Goal: Task Accomplishment & Management: Complete application form

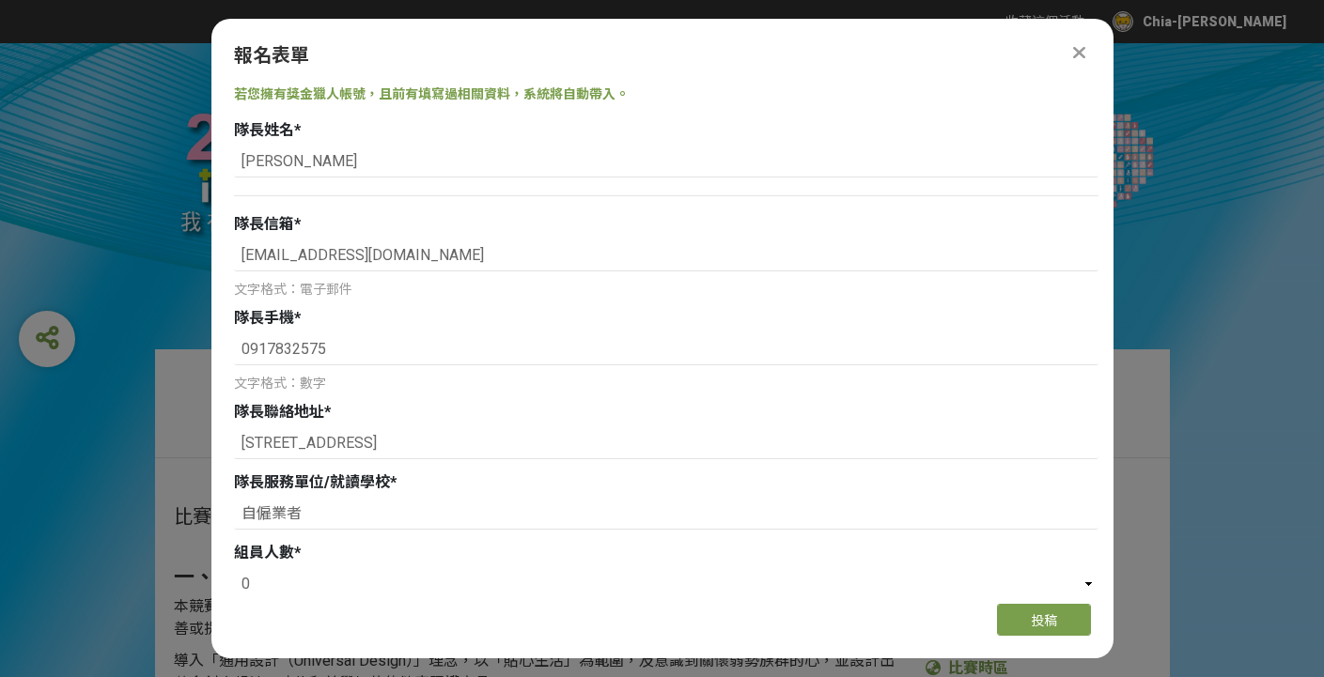
select select "0"
select select "否"
select select "獎金獵人網站"
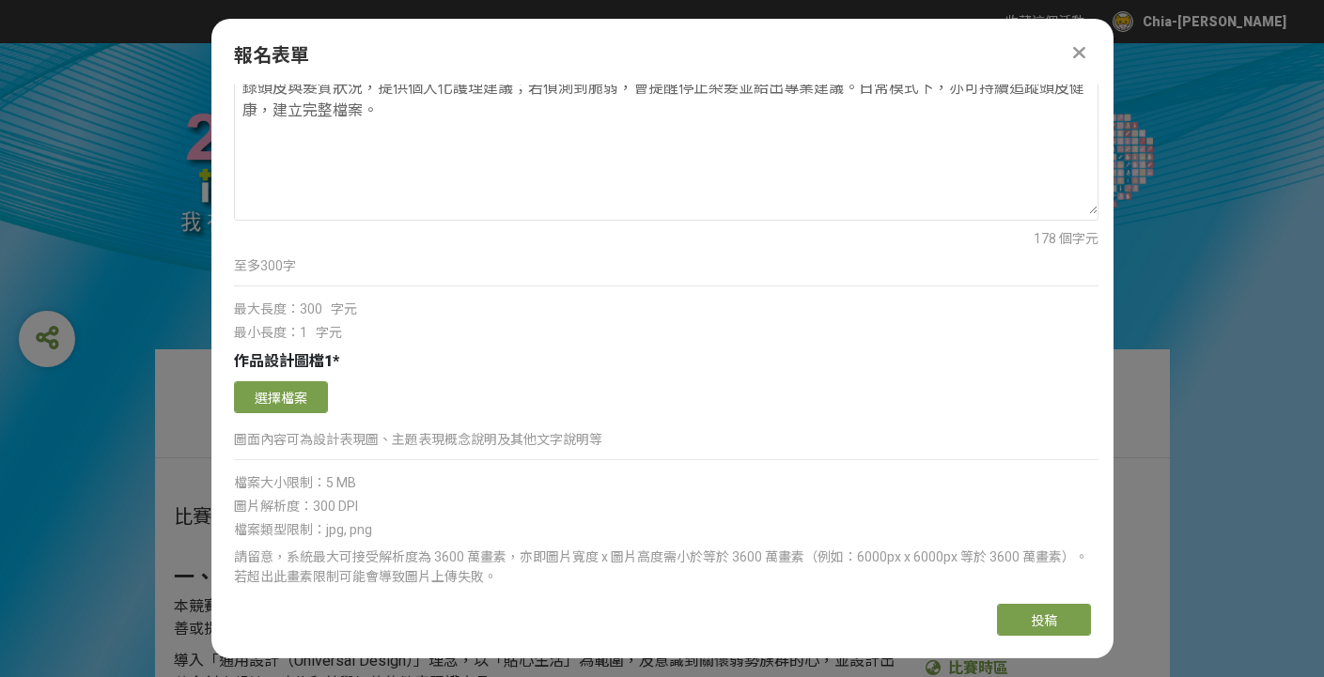
scroll to position [1229, 0]
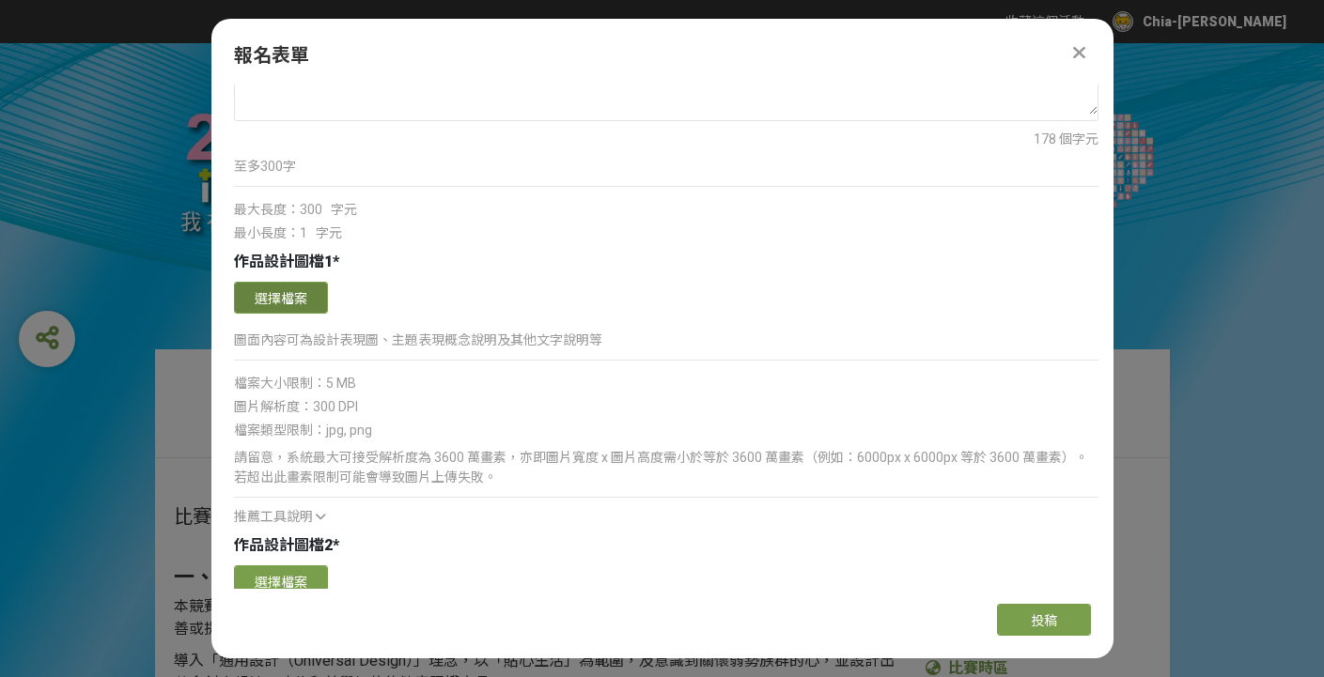
click at [294, 310] on button "選擇檔案" at bounding box center [281, 298] width 94 height 32
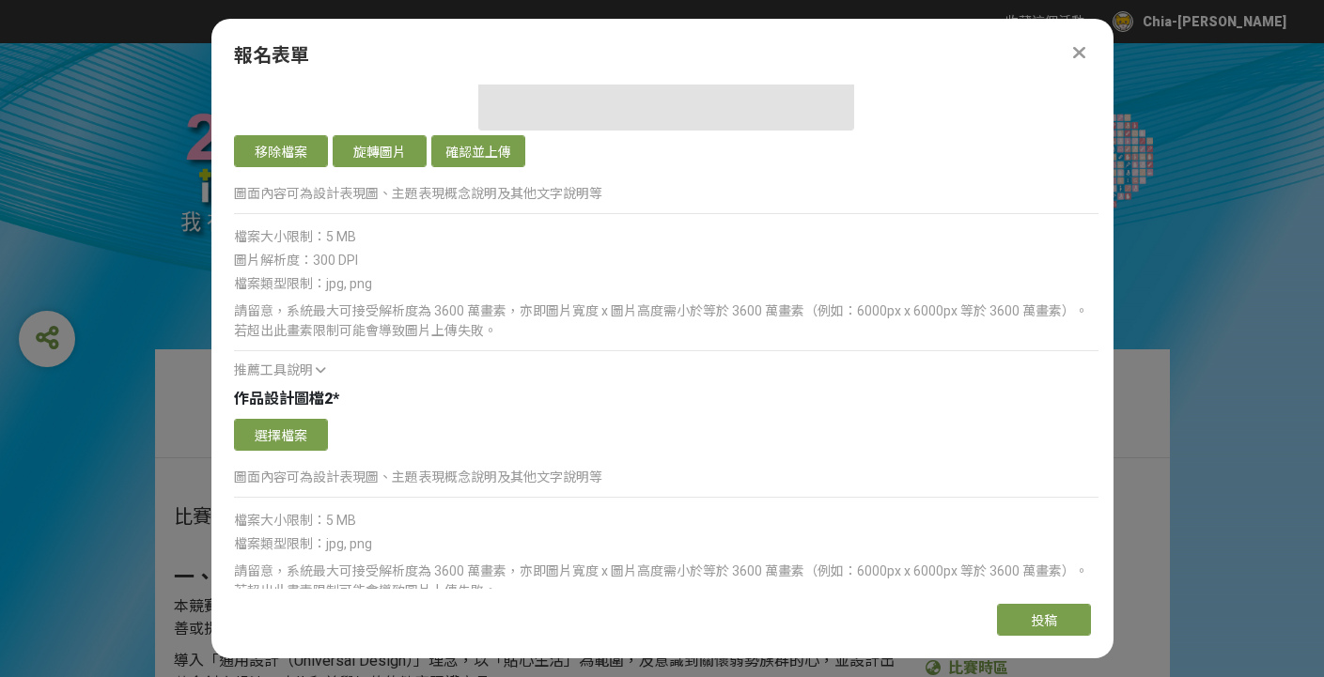
scroll to position [1754, 0]
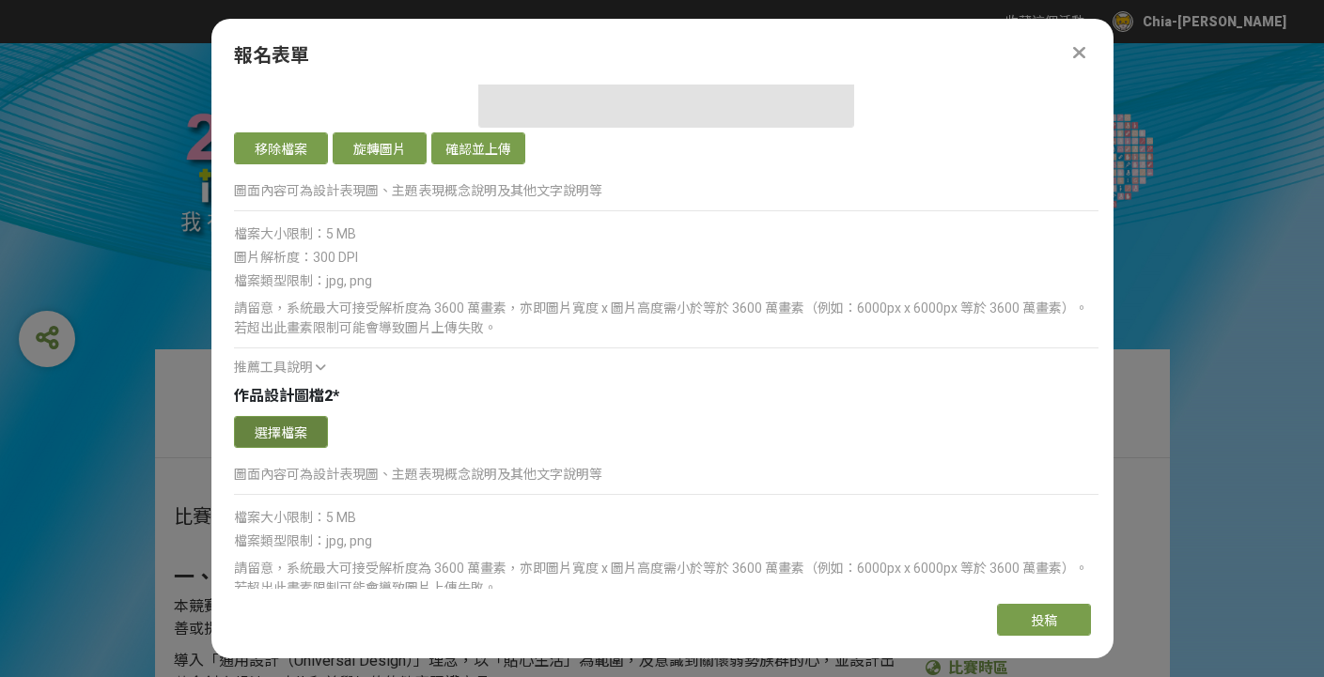
click at [275, 445] on button "選擇檔案" at bounding box center [281, 432] width 94 height 32
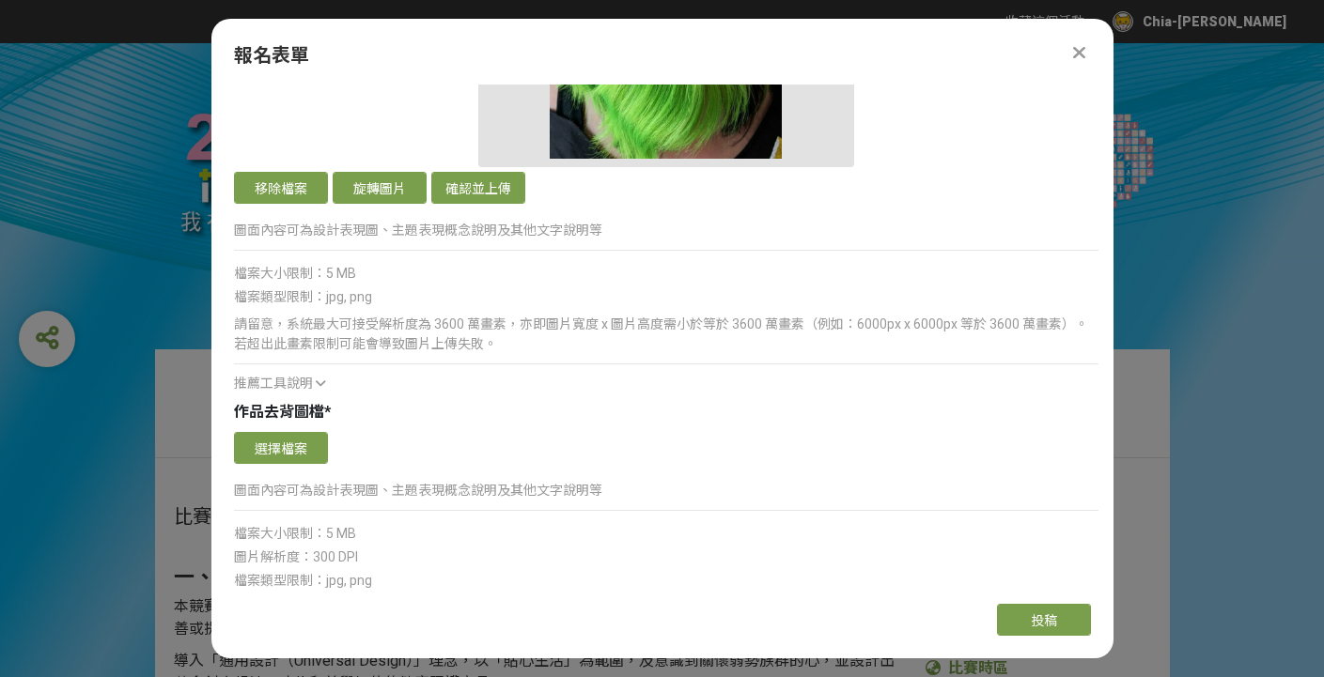
scroll to position [2366, 0]
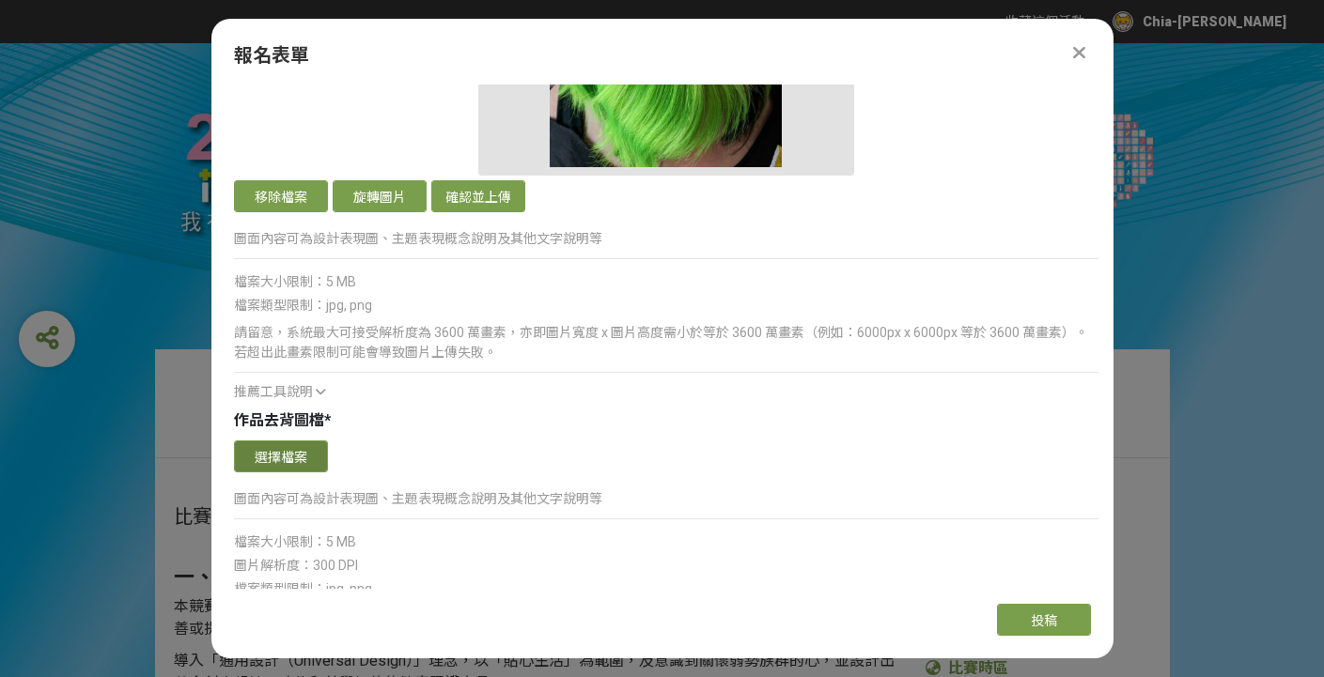
click at [282, 466] on button "選擇檔案" at bounding box center [281, 457] width 94 height 32
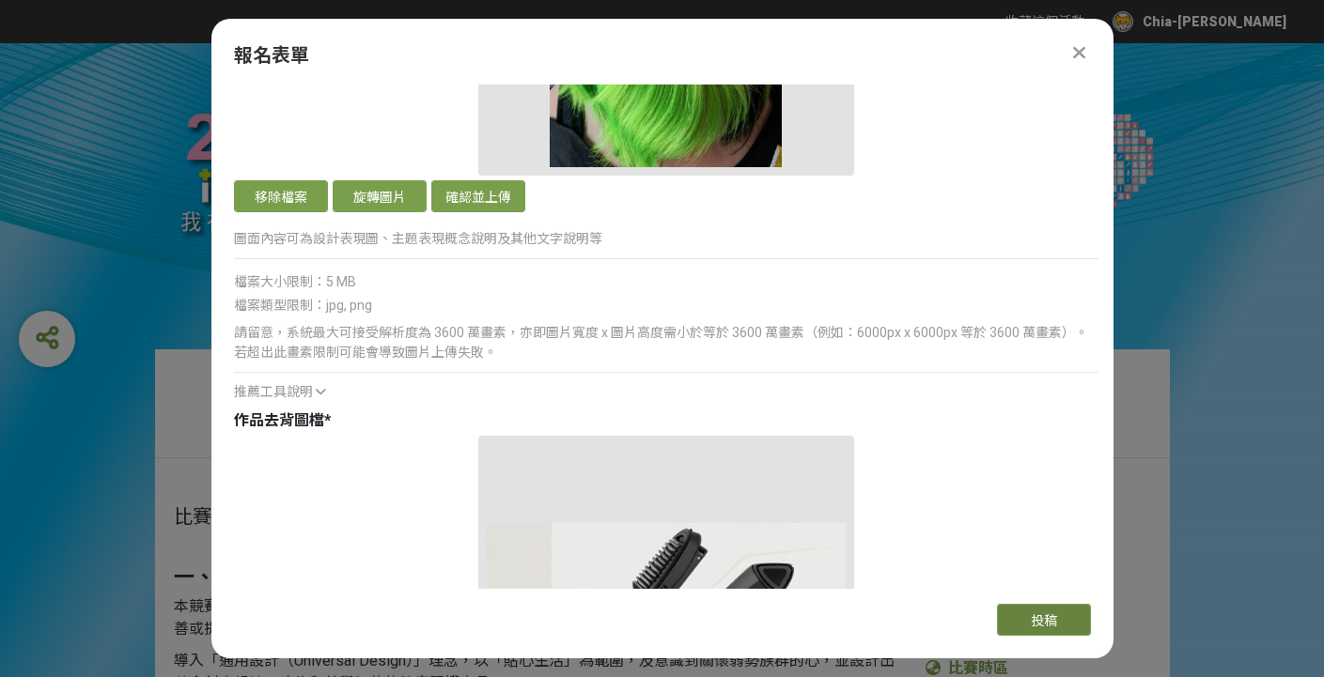
click at [1054, 618] on span "投稿" at bounding box center [1044, 621] width 26 height 15
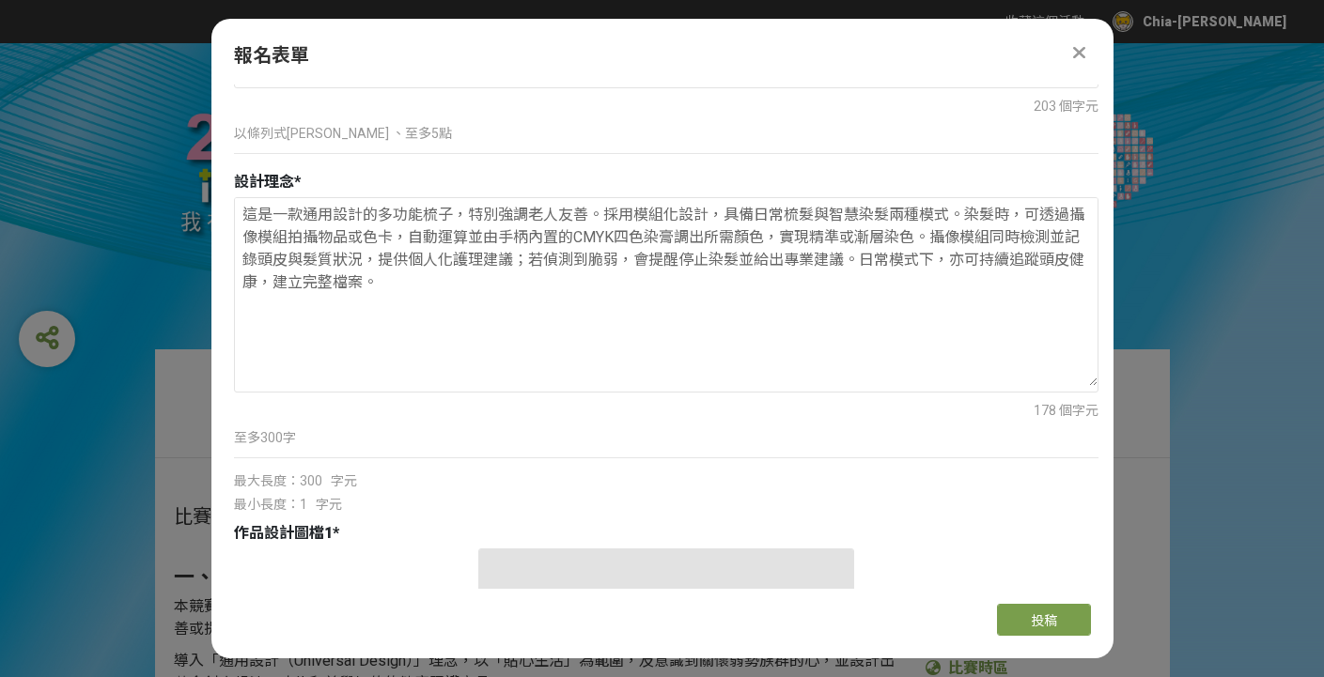
scroll to position [1024, 0]
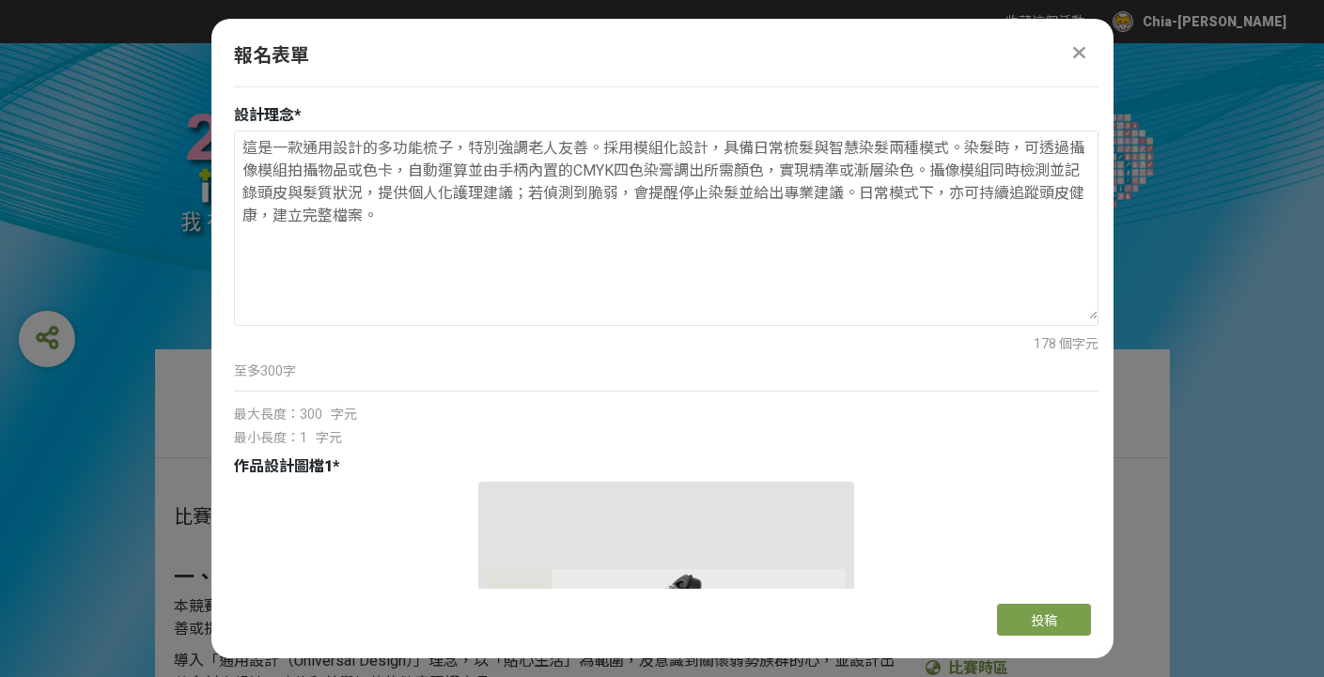
click at [369, 368] on p "至多300字" at bounding box center [666, 372] width 864 height 20
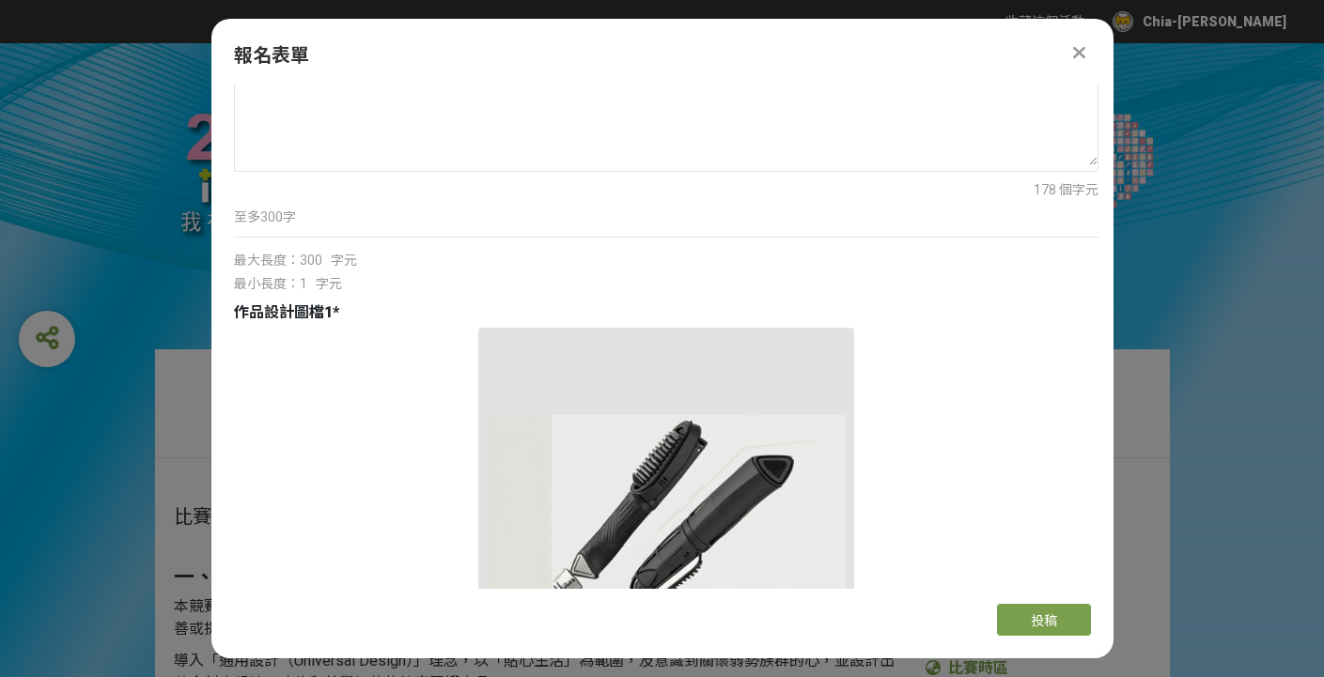
scroll to position [1205, 0]
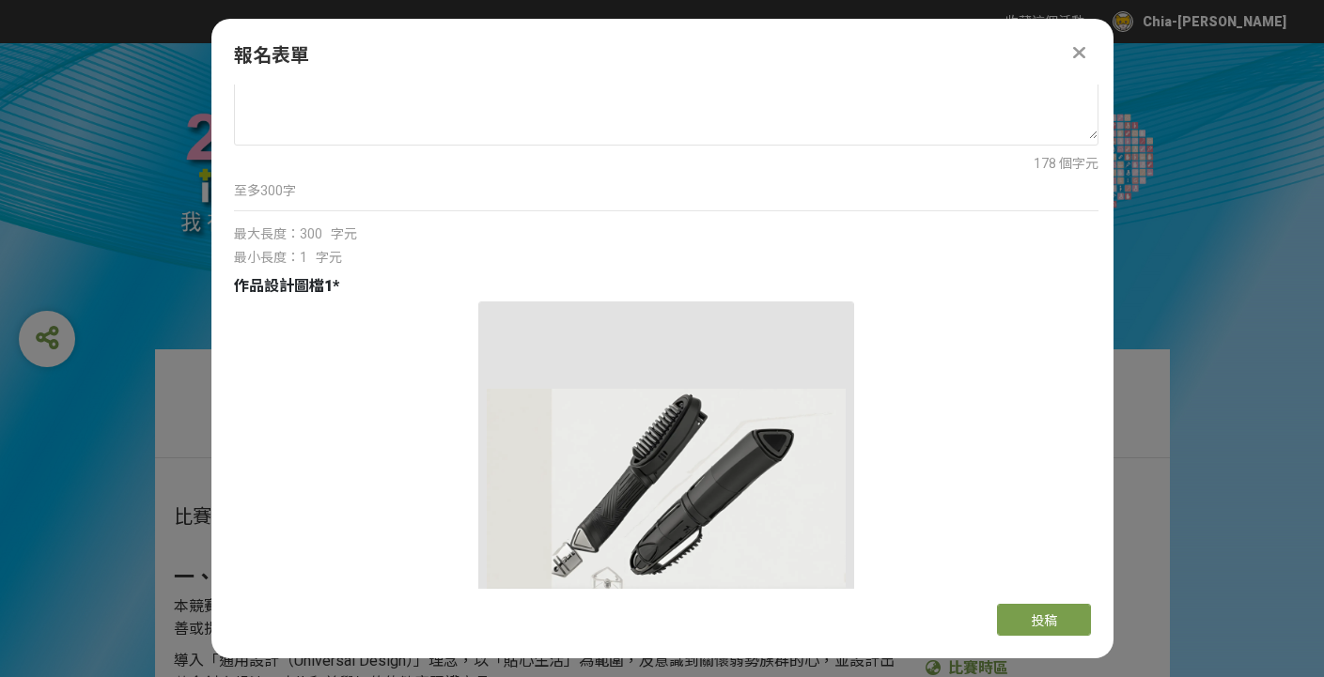
click at [386, 231] on div "最大長度：300 字元" at bounding box center [666, 235] width 864 height 20
click at [334, 251] on span "最小長度：1 字元" at bounding box center [288, 257] width 108 height 15
click at [350, 231] on span "最大長度：300 字元" at bounding box center [295, 233] width 123 height 15
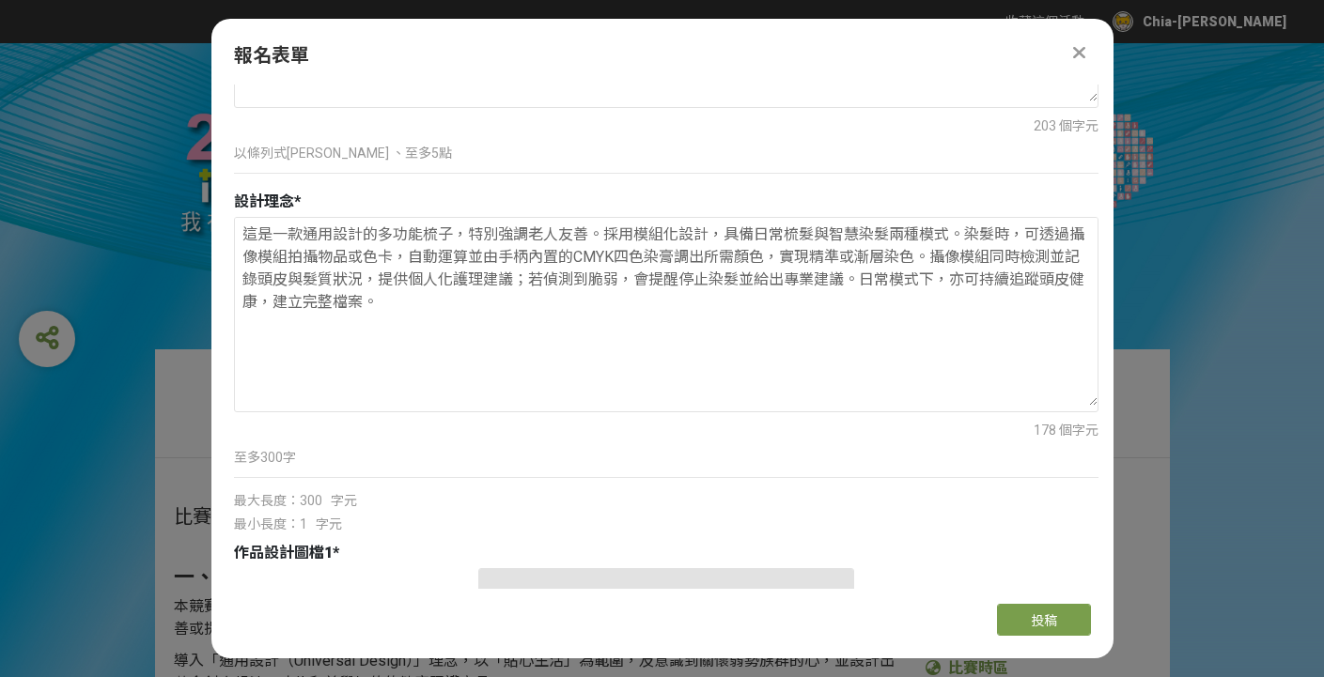
scroll to position [926, 0]
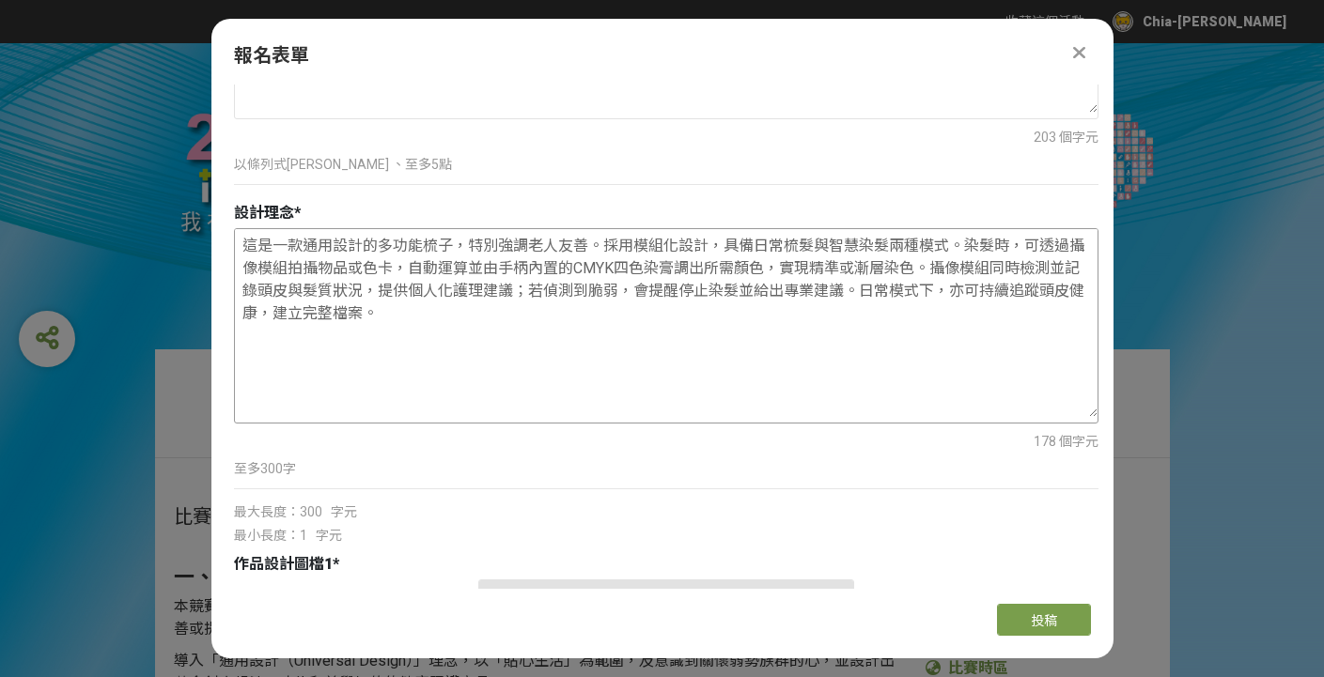
click at [406, 353] on textarea "這是一款通用設計的多功能梳子，特別強調老人友善。採用模組化設計，具備日常梳髮與智慧染髮兩種模式。染髮時，可透過攝像模組拍攝物品或色卡，自動運算並由手柄內置的C…" at bounding box center [666, 323] width 863 height 188
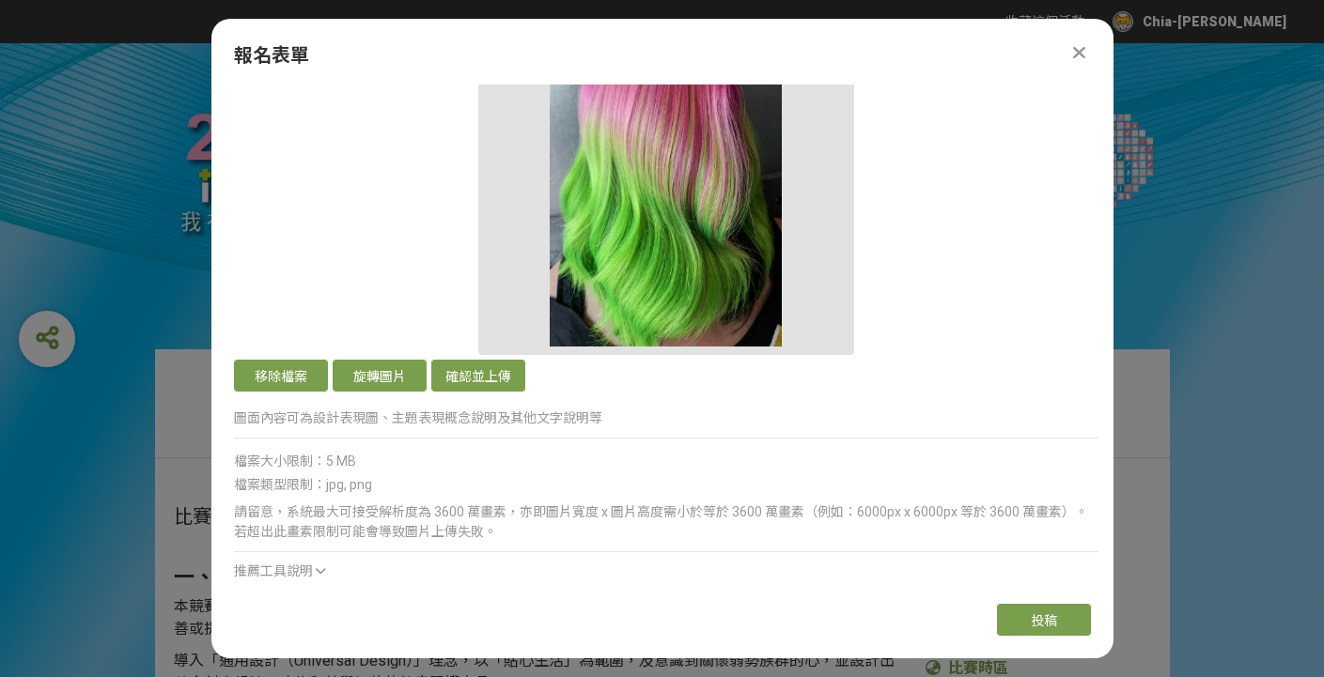
scroll to position [2279, 0]
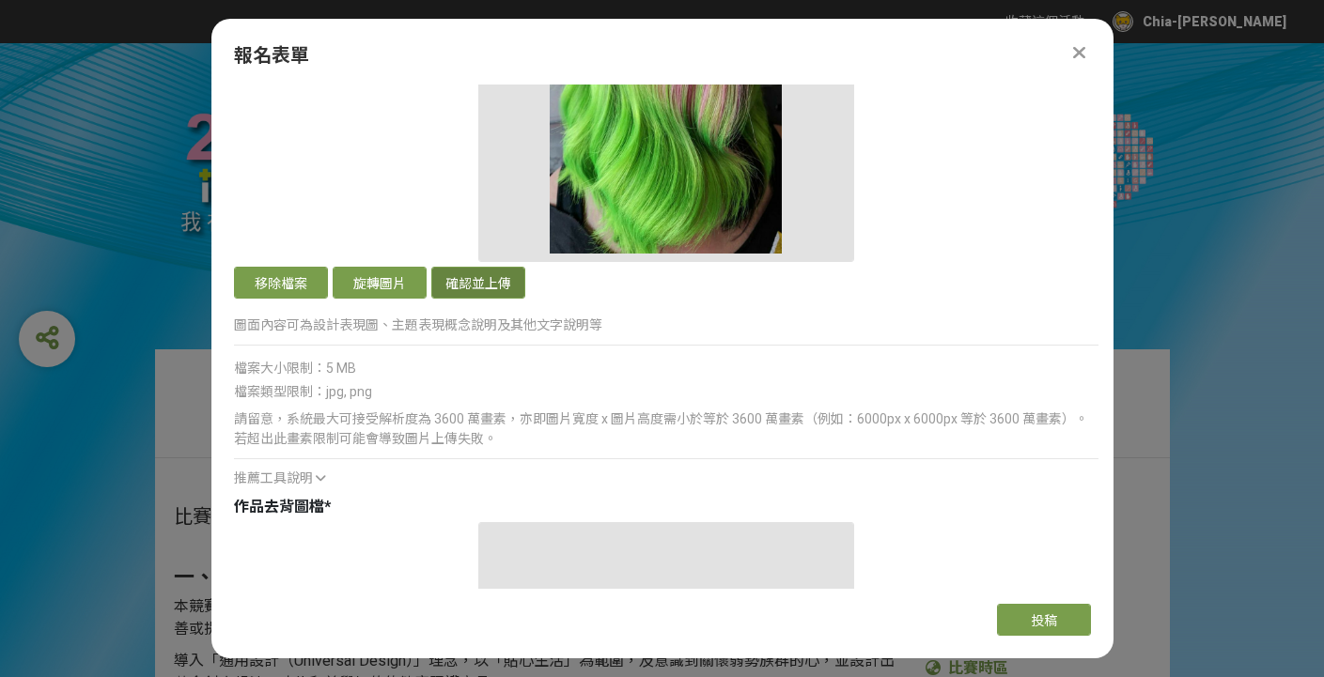
click at [449, 282] on button "確認並上傳" at bounding box center [478, 283] width 94 height 32
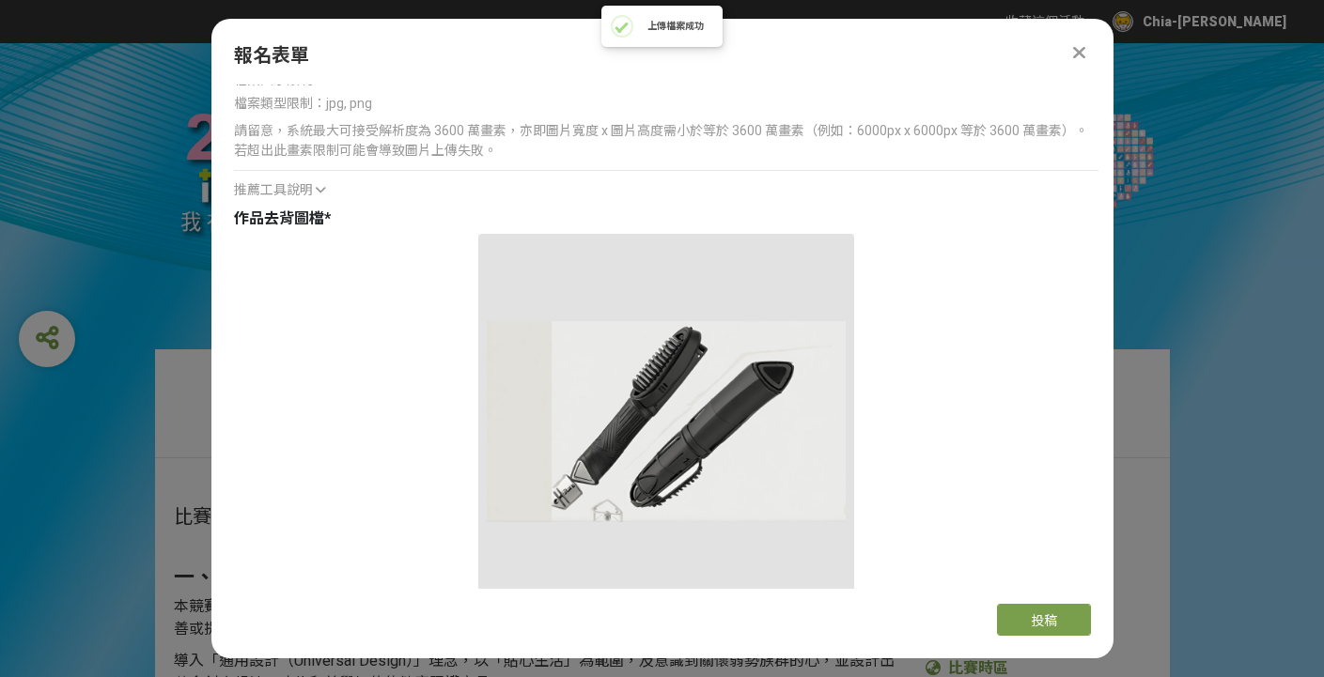
scroll to position [2888, 0]
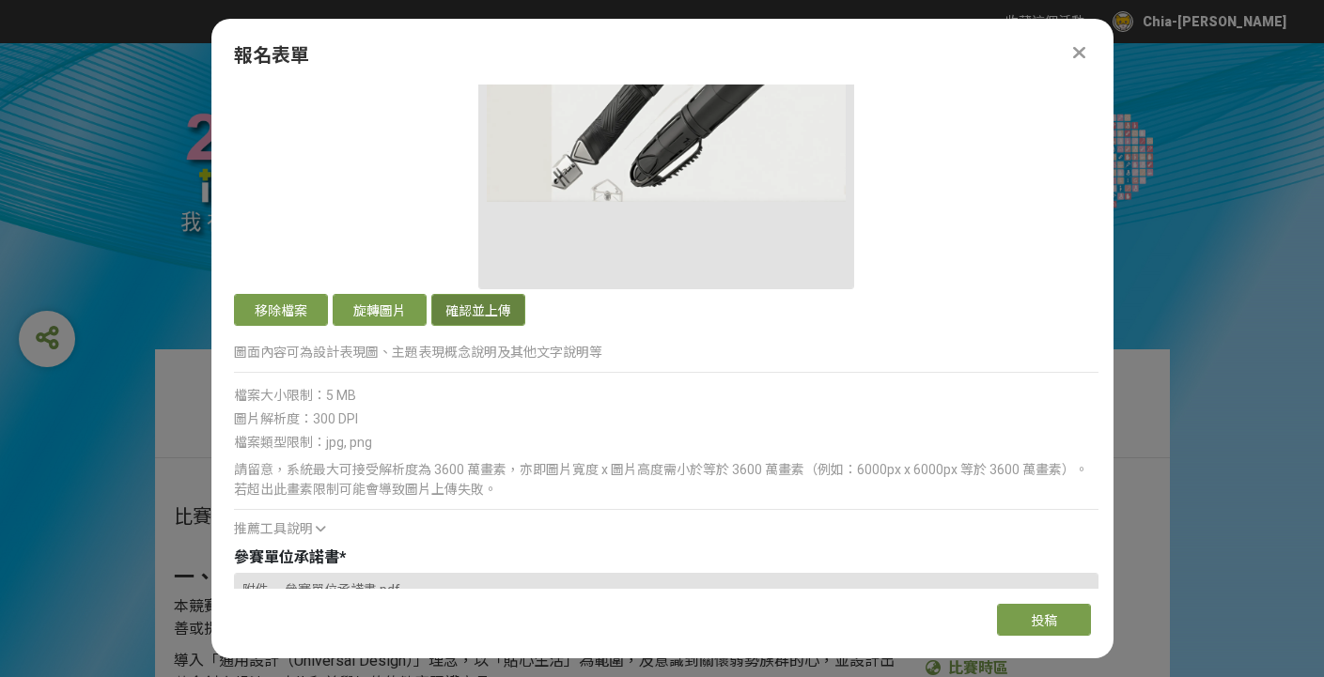
click at [496, 310] on button "確認並上傳" at bounding box center [478, 310] width 94 height 32
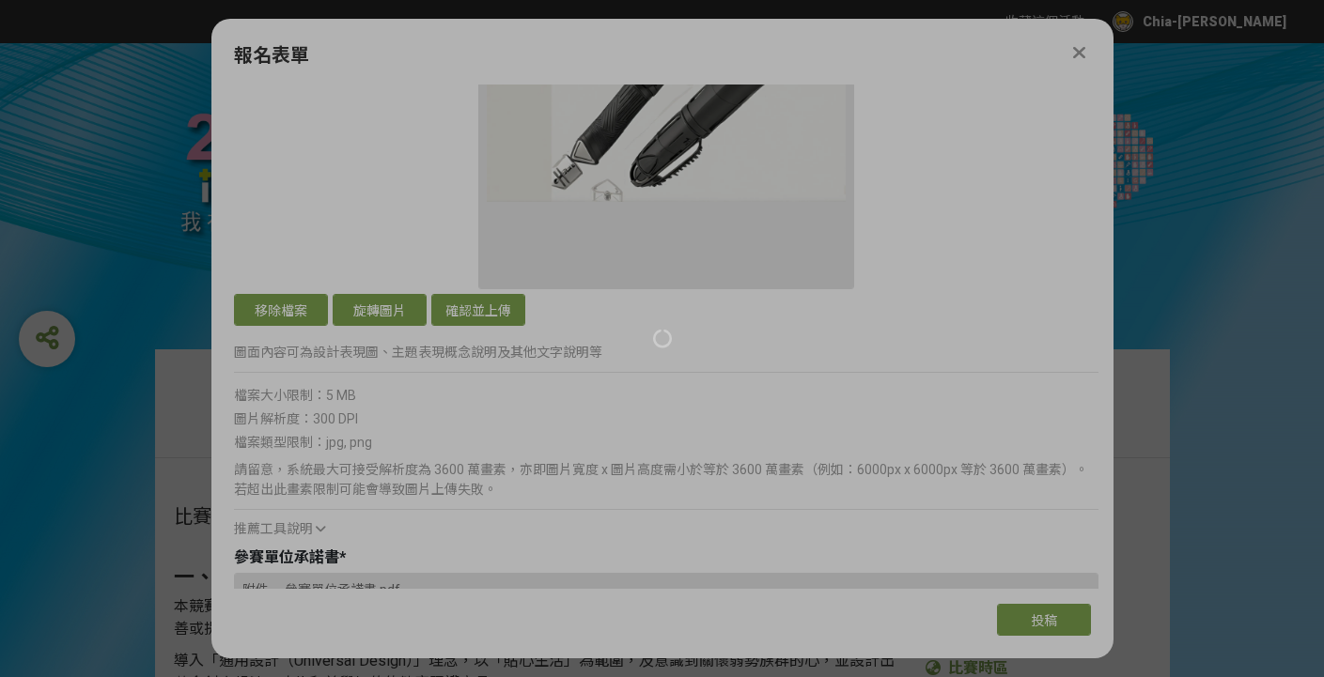
scroll to position [2512, 0]
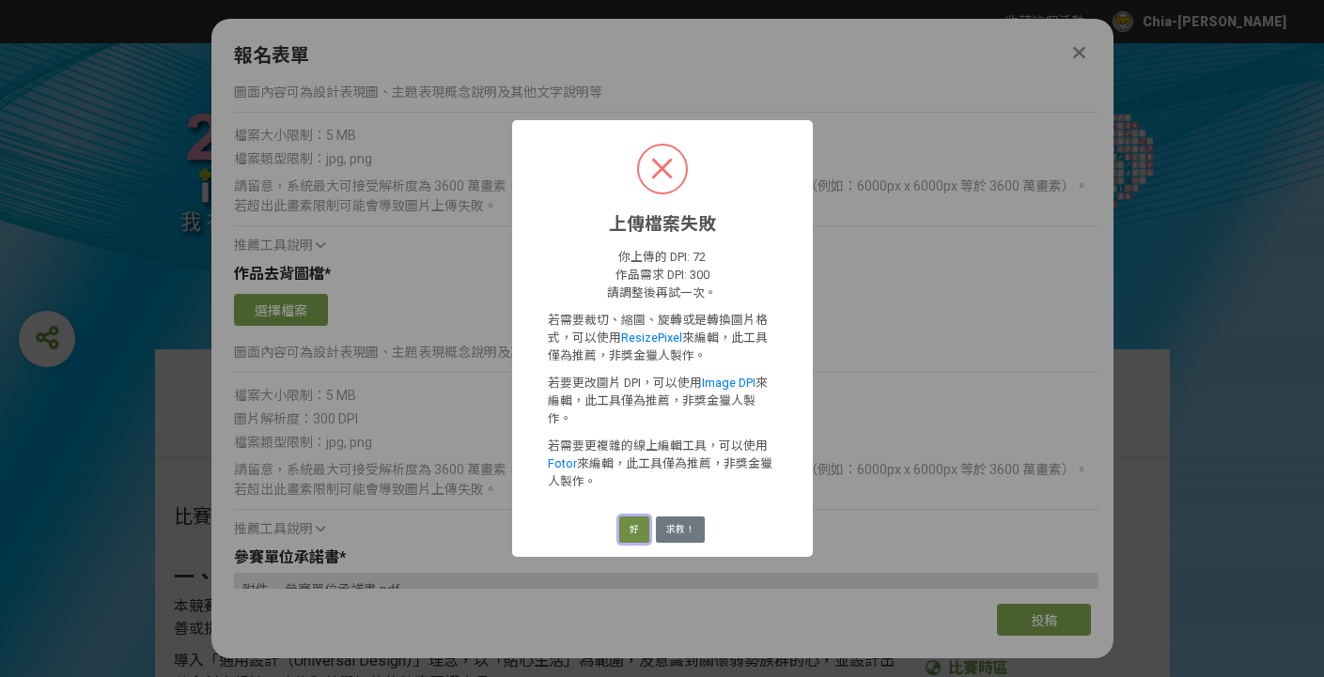
click at [627, 517] on button "好" at bounding box center [634, 530] width 30 height 26
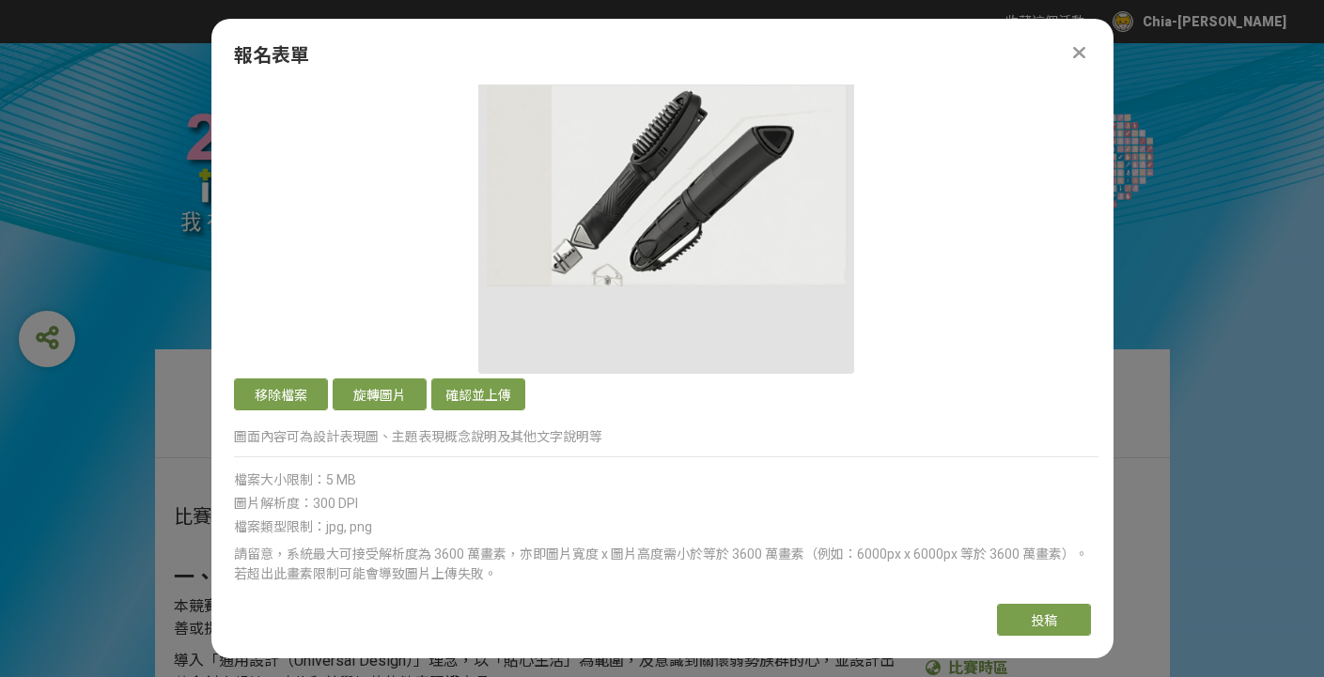
scroll to position [1483, 0]
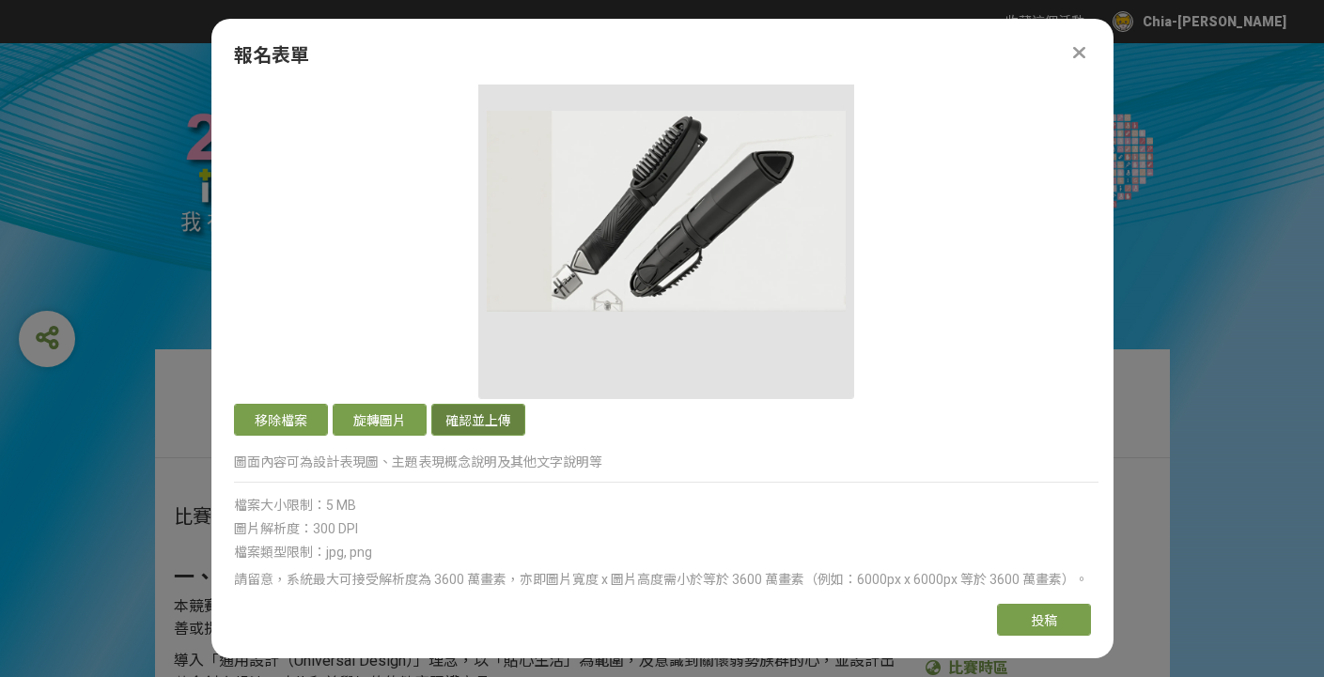
click at [480, 414] on button "確認並上傳" at bounding box center [478, 420] width 94 height 32
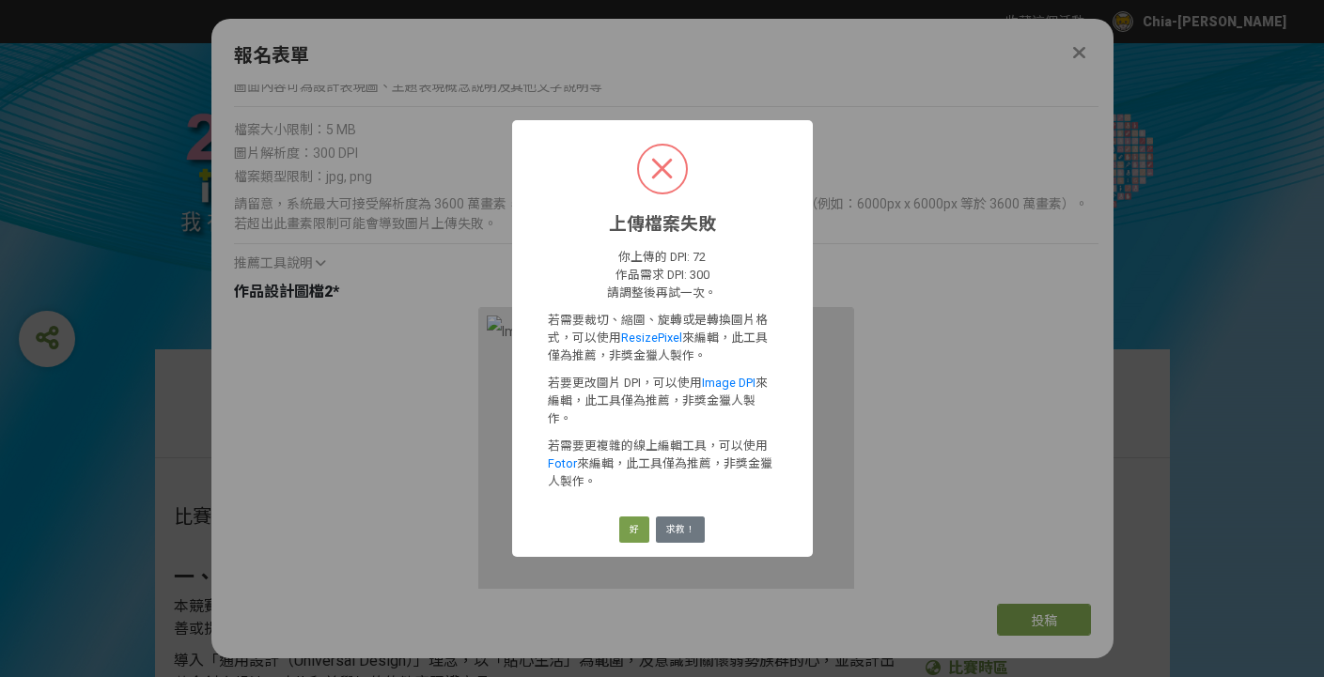
scroll to position [1107, 0]
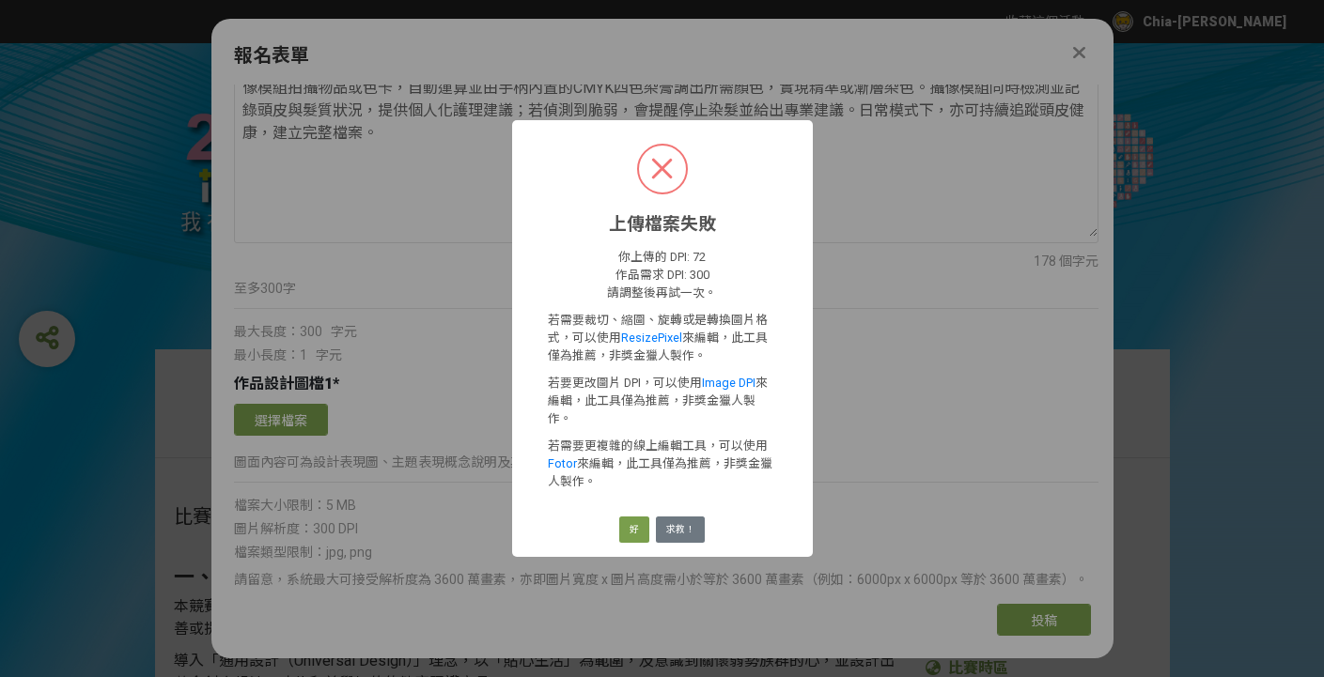
click at [636, 529] on div "好 求救！" at bounding box center [661, 530] width 91 height 32
click at [625, 517] on button "好" at bounding box center [634, 530] width 30 height 26
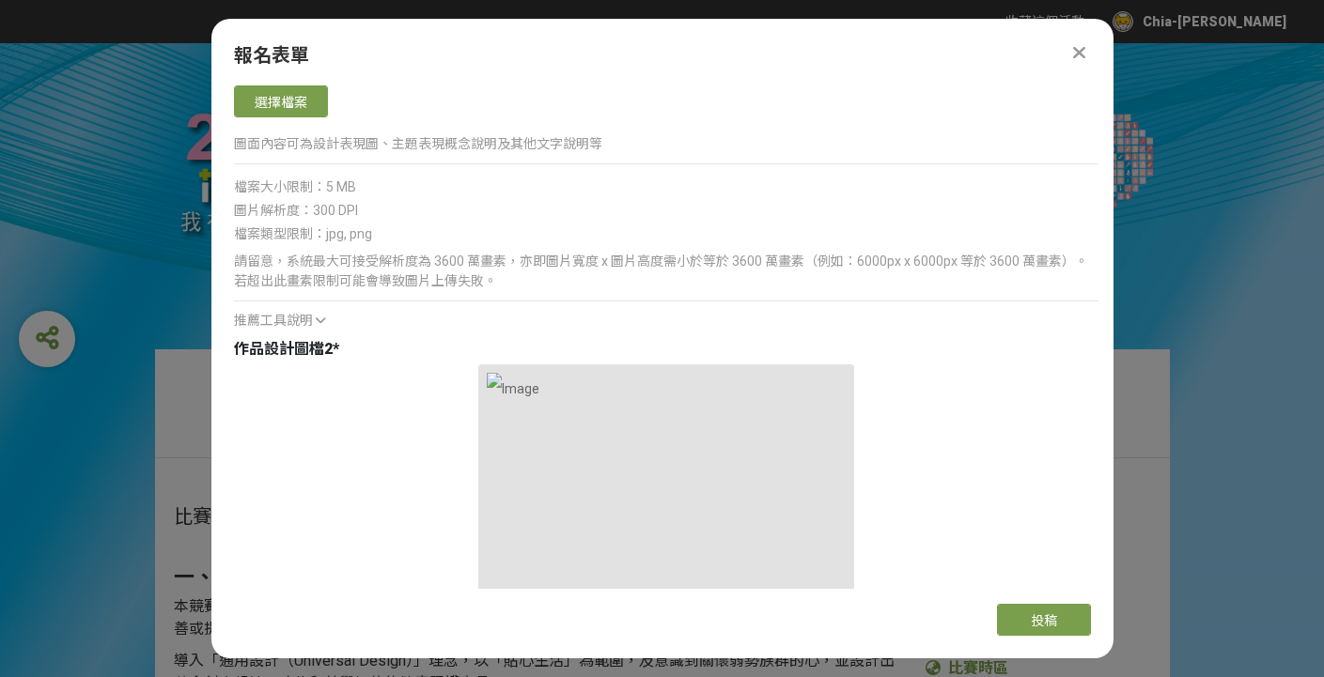
scroll to position [1462, 0]
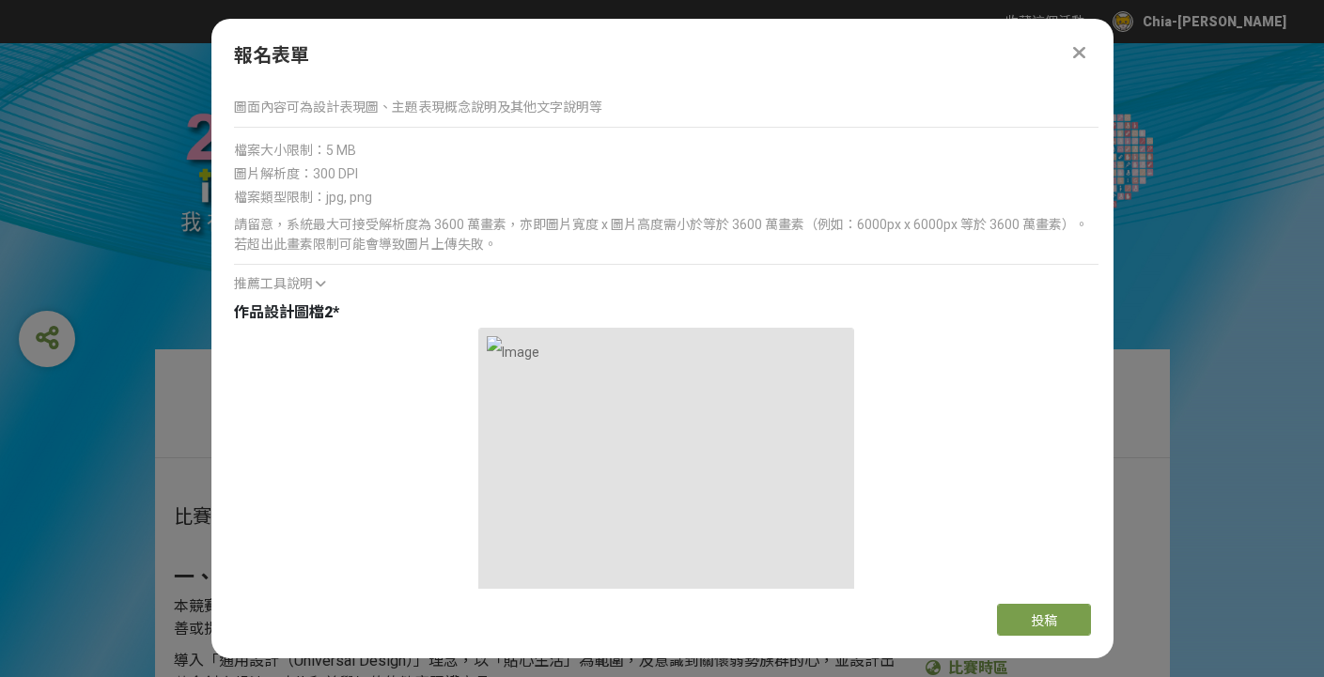
click at [1254, 334] on div "比賽說明 最新公告 活動 Q&A FB粉絲專頁 馬上報名 [DATE]ICARE身心障礙與高齡者輔具產品通用設計競賽" at bounding box center [662, 264] width 1324 height 443
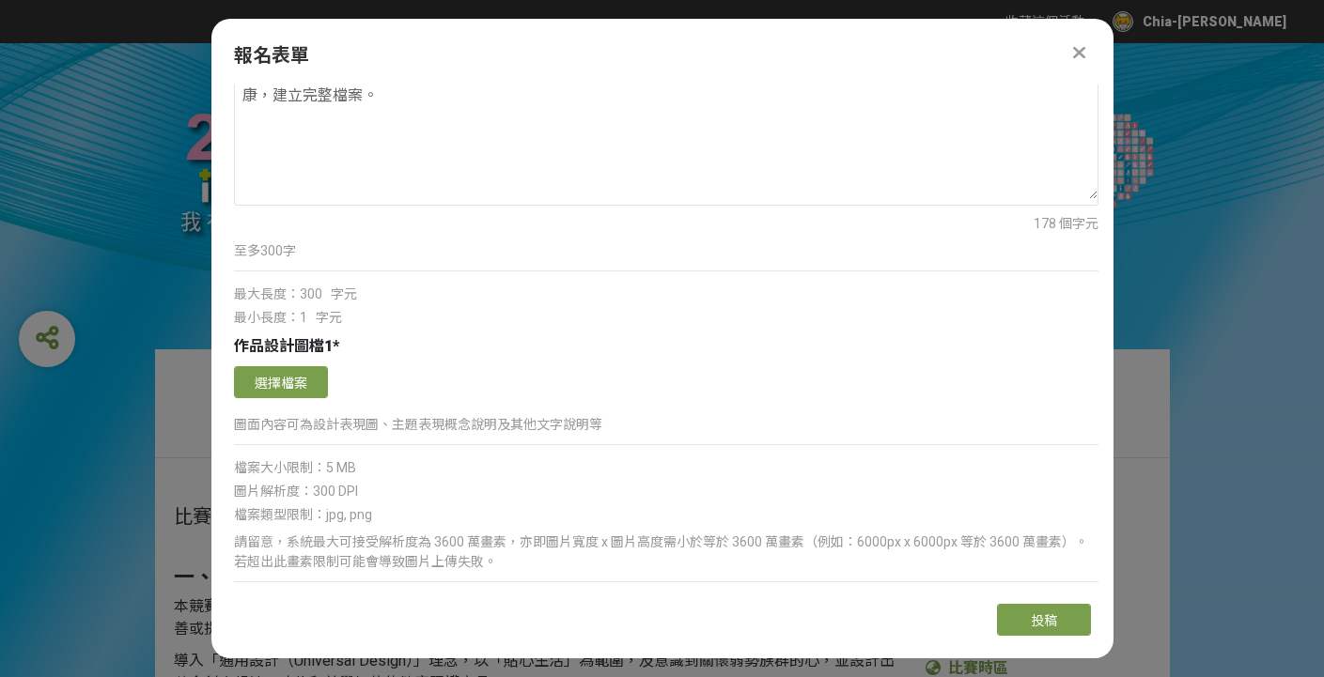
scroll to position [1168, 0]
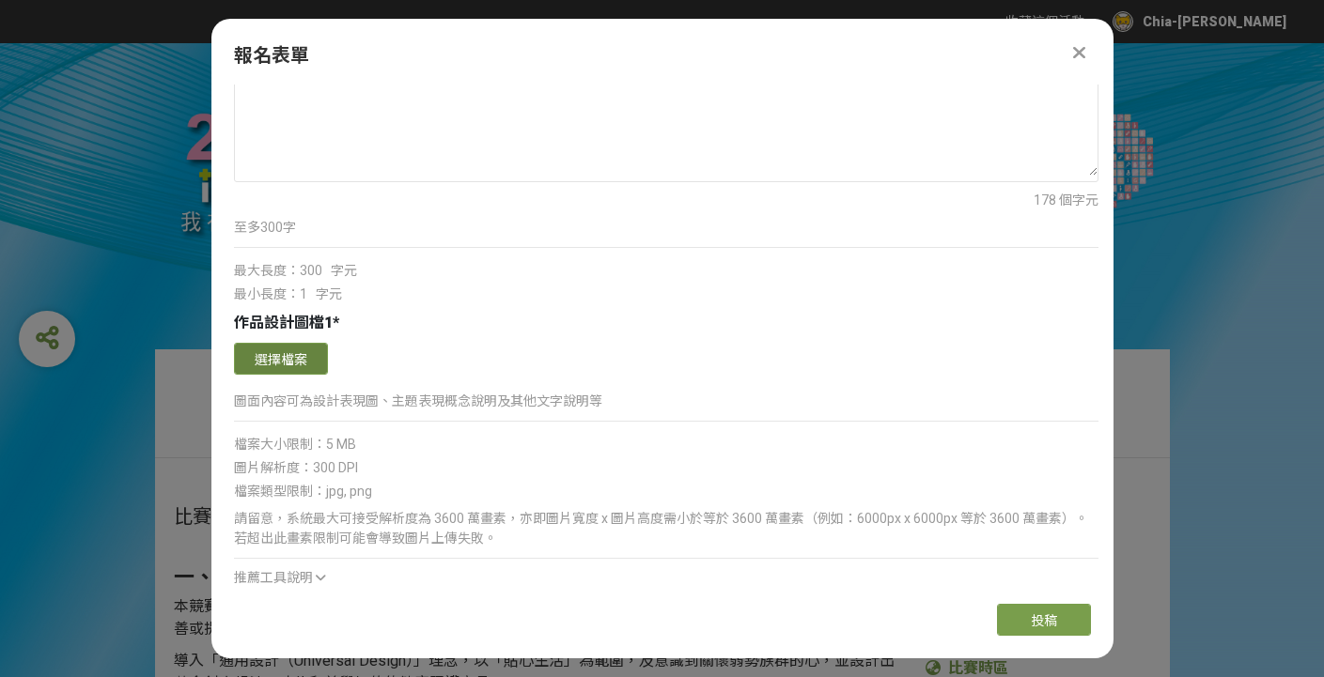
click at [288, 358] on button "選擇檔案" at bounding box center [281, 359] width 94 height 32
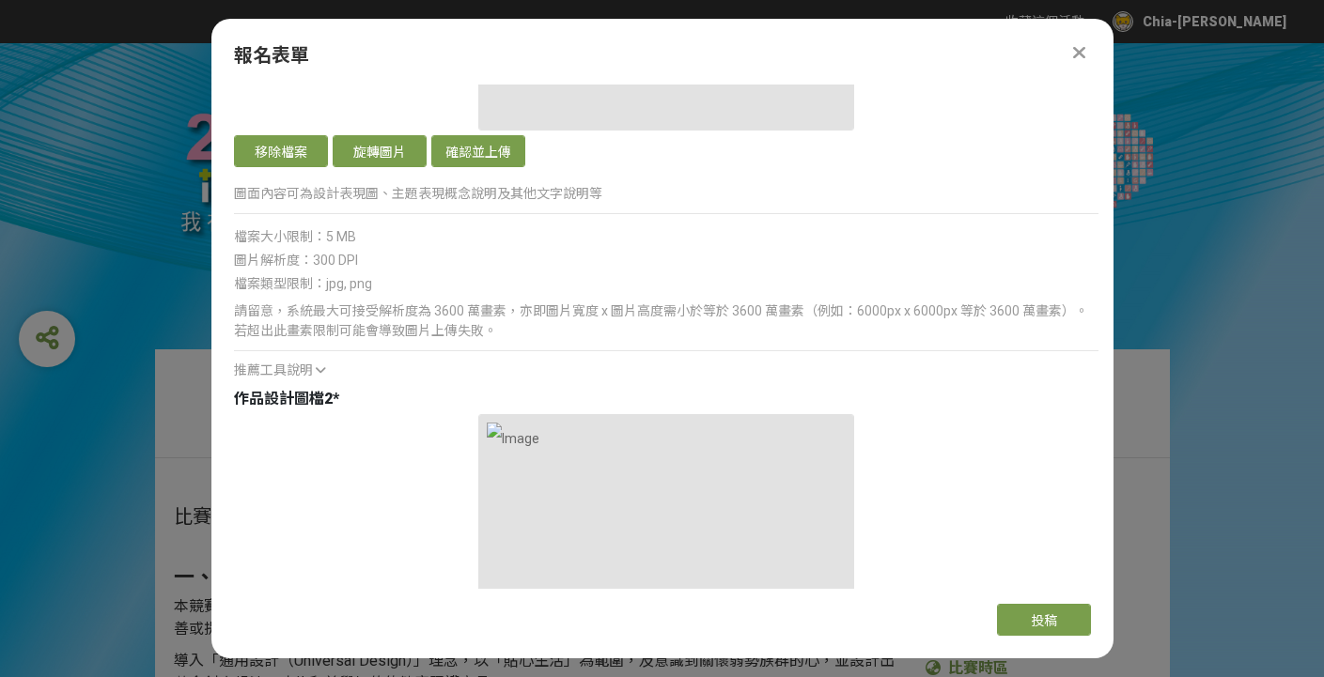
scroll to position [1752, 0]
click at [477, 152] on button "確認並上傳" at bounding box center [478, 150] width 94 height 32
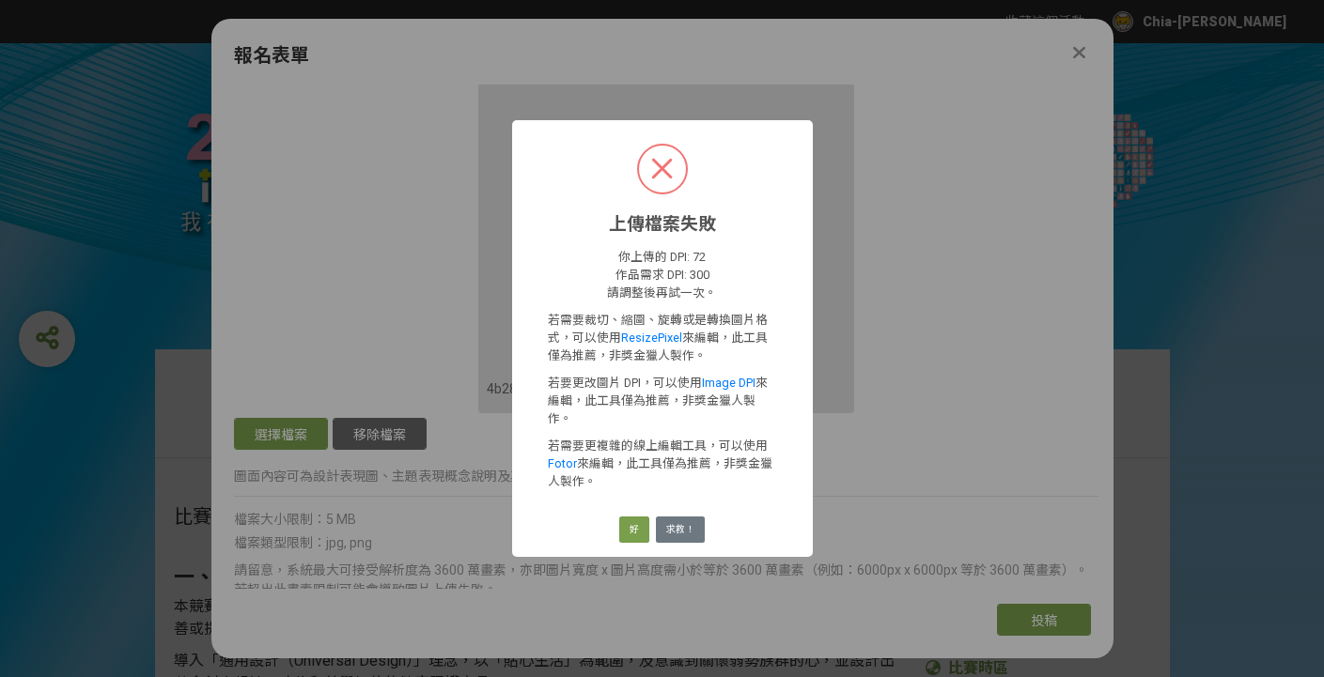
scroll to position [1377, 0]
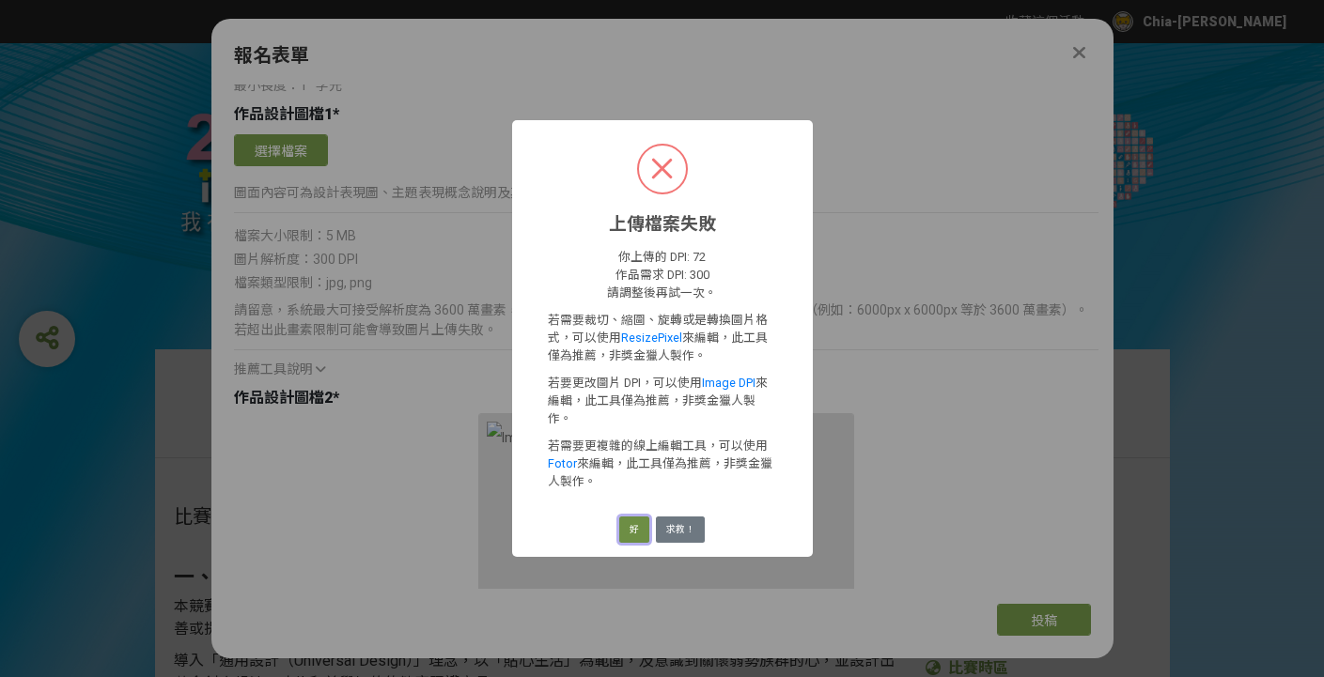
click at [630, 517] on button "好" at bounding box center [634, 530] width 30 height 26
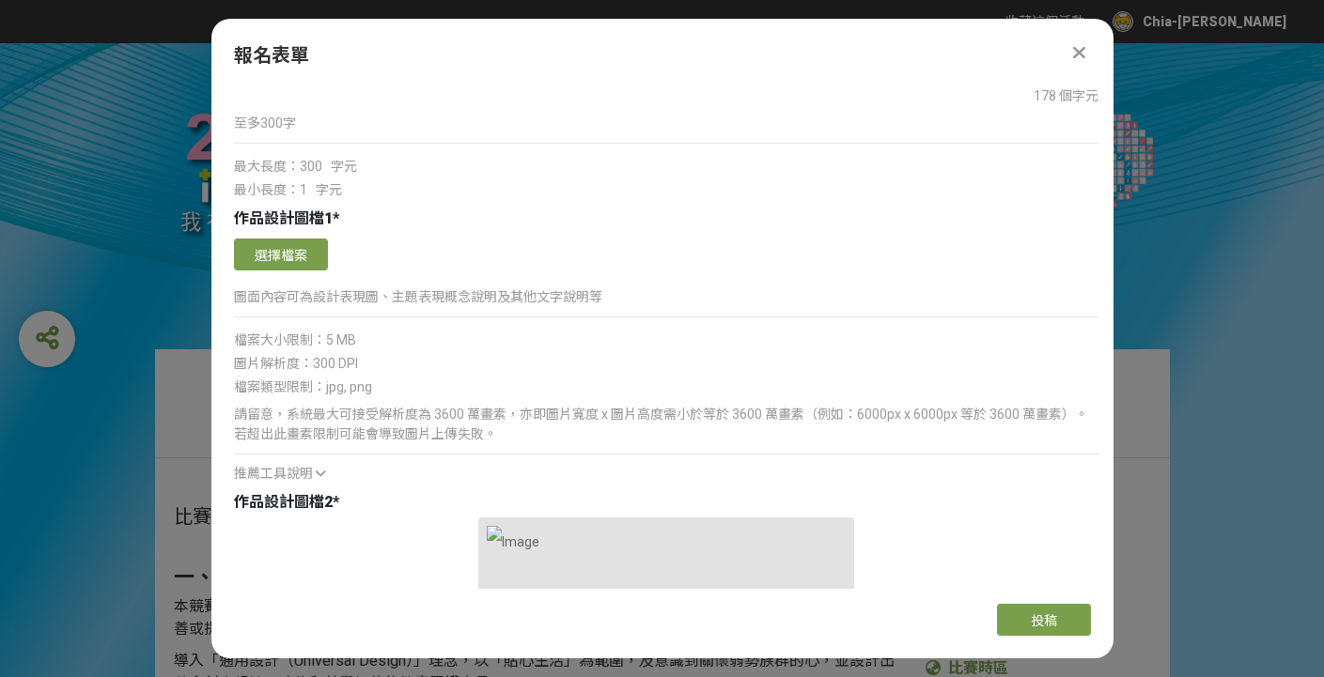
scroll to position [1273, 0]
click at [296, 264] on button "選擇檔案" at bounding box center [281, 254] width 94 height 32
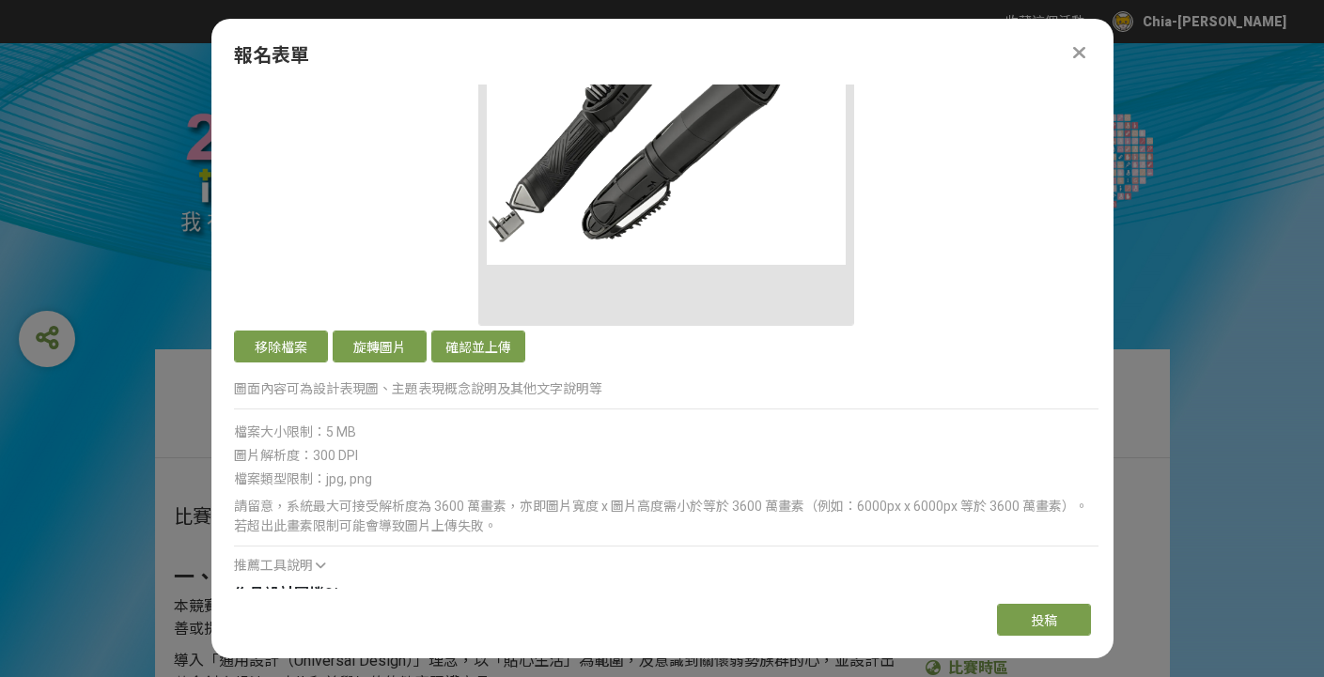
scroll to position [1604, 0]
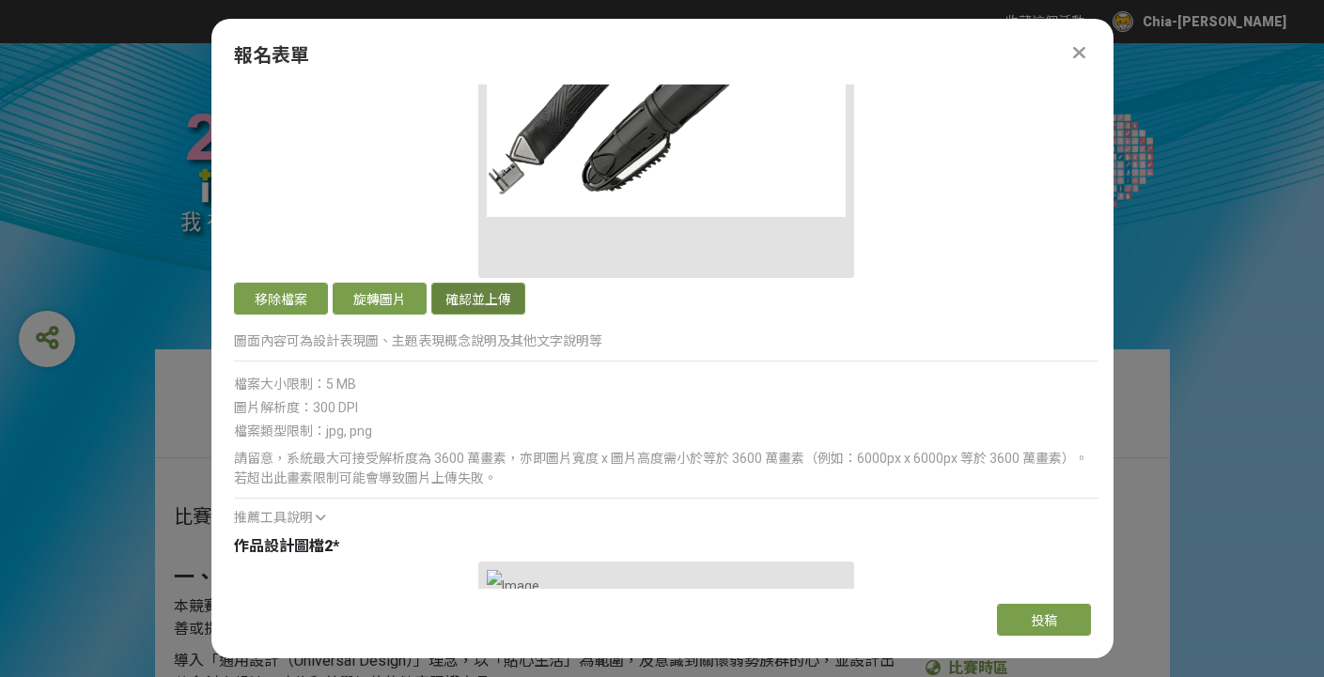
click at [478, 303] on button "確認並上傳" at bounding box center [478, 299] width 94 height 32
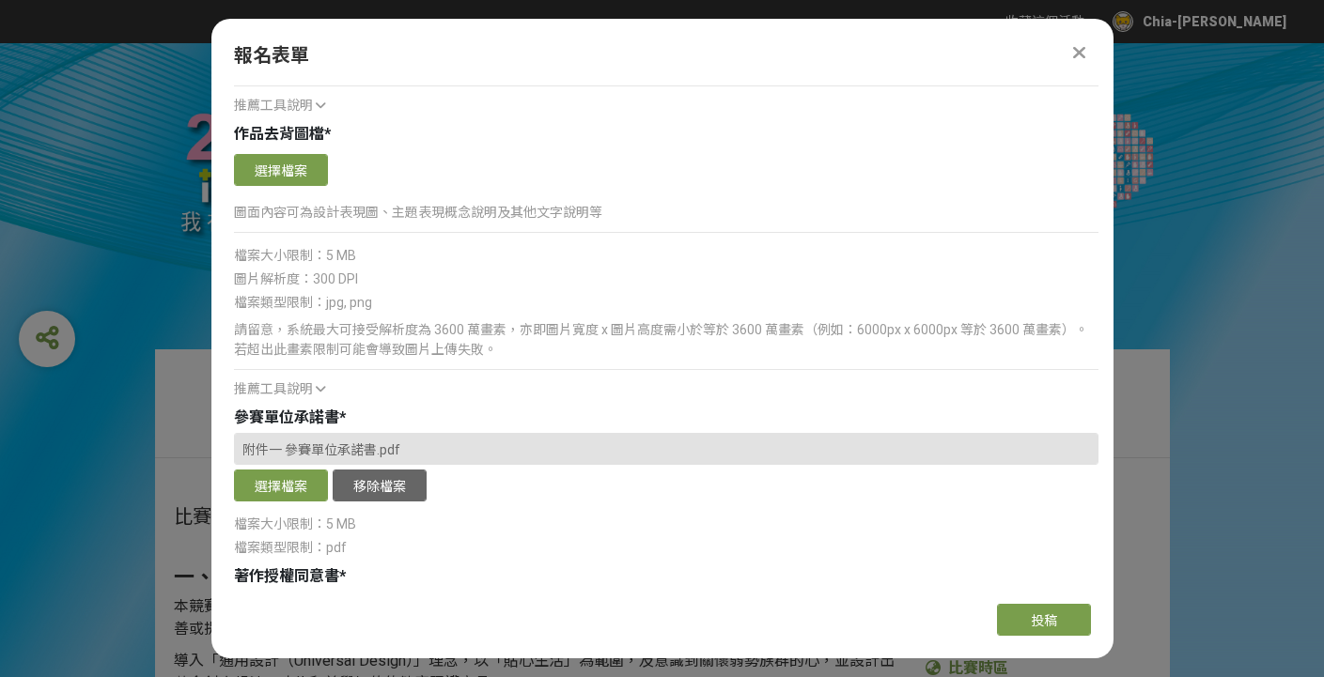
scroll to position [2659, 0]
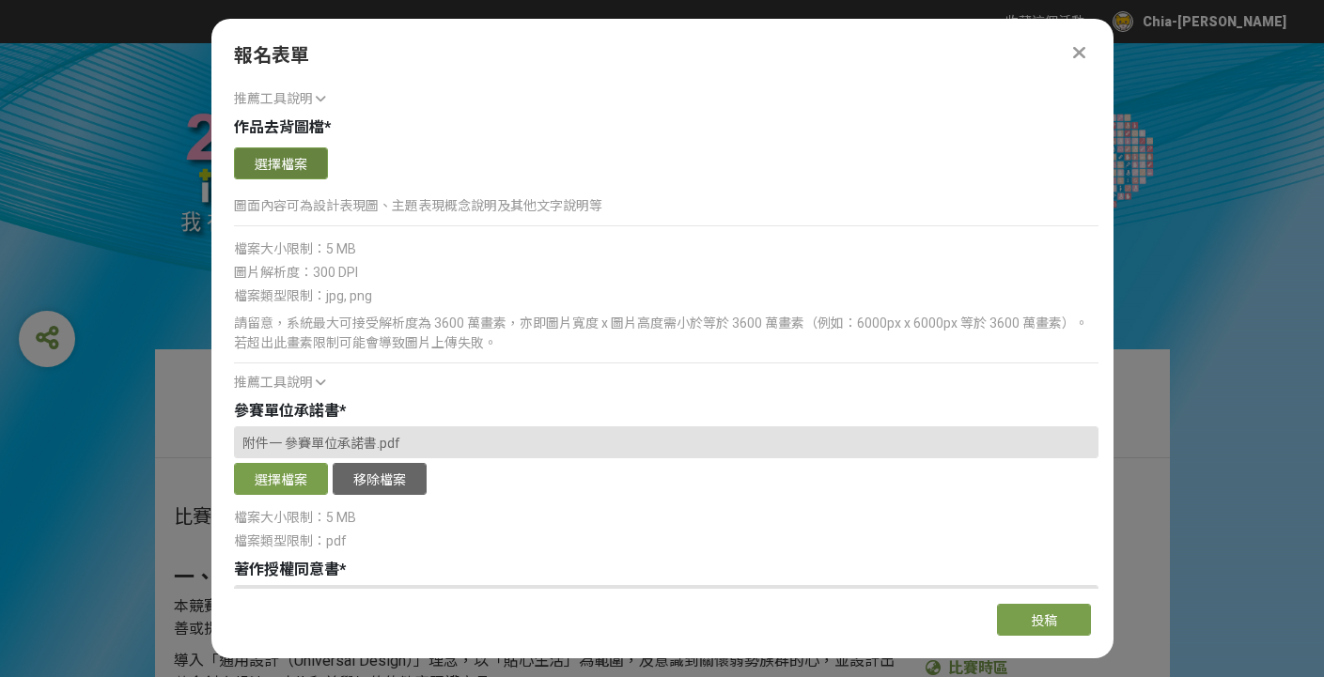
click at [296, 169] on button "選擇檔案" at bounding box center [281, 164] width 94 height 32
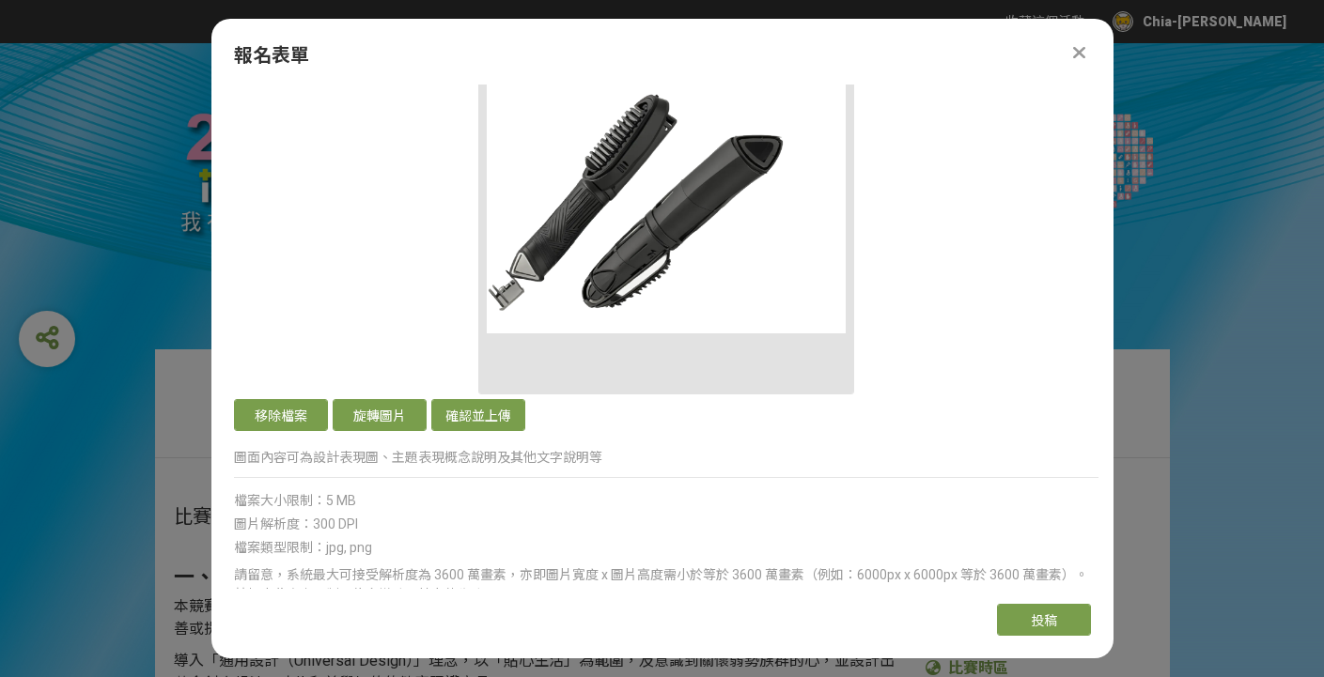
scroll to position [2808, 0]
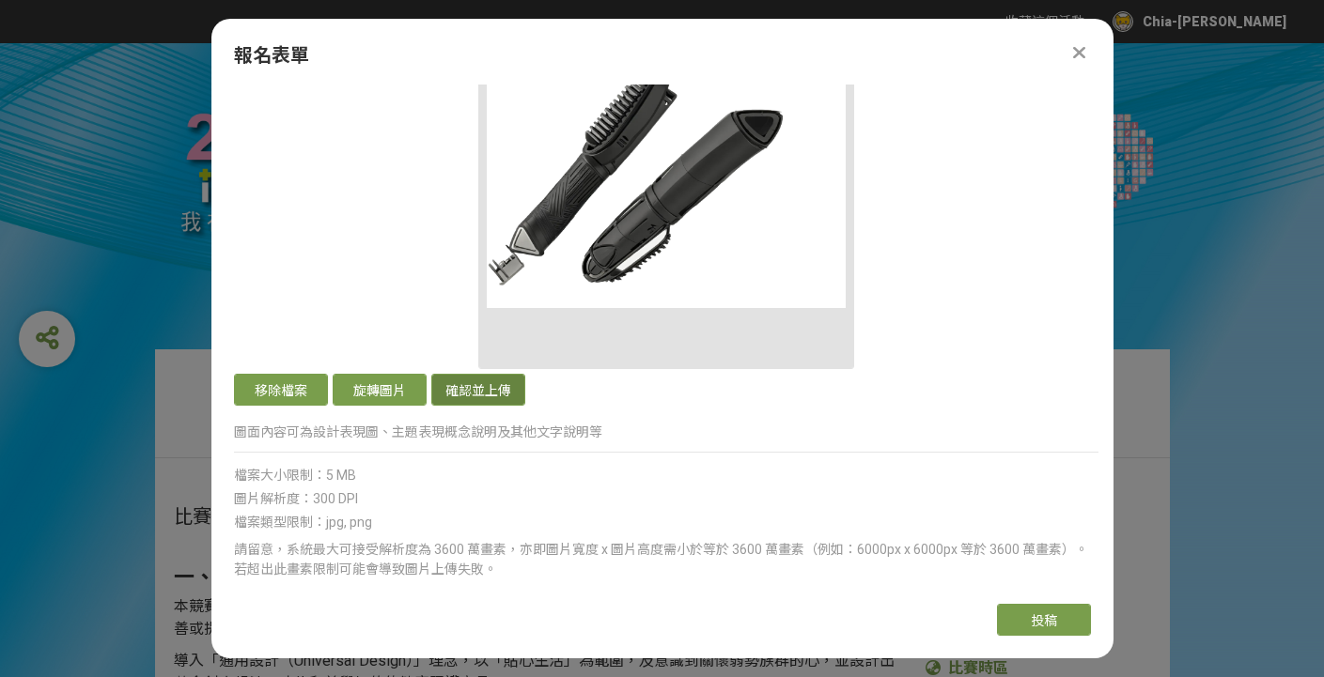
click at [488, 390] on button "確認並上傳" at bounding box center [478, 390] width 94 height 32
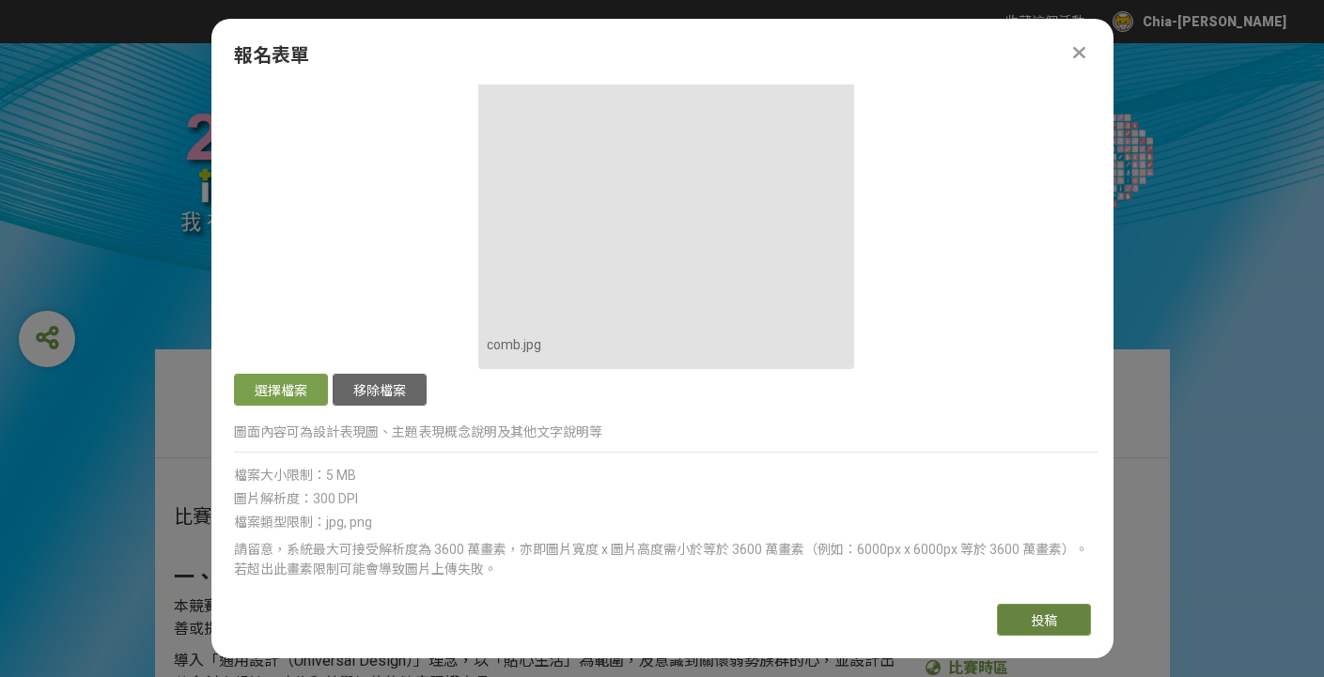
click at [1040, 615] on span "投稿" at bounding box center [1044, 621] width 26 height 15
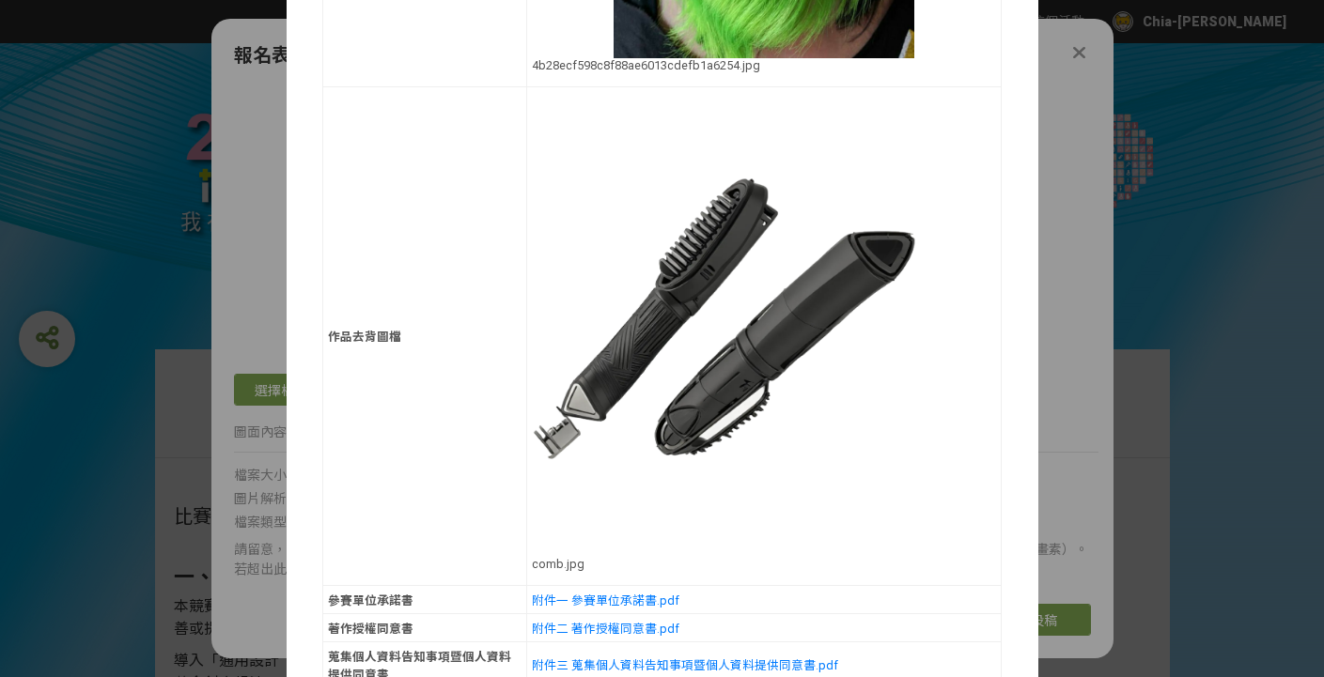
scroll to position [1708, 0]
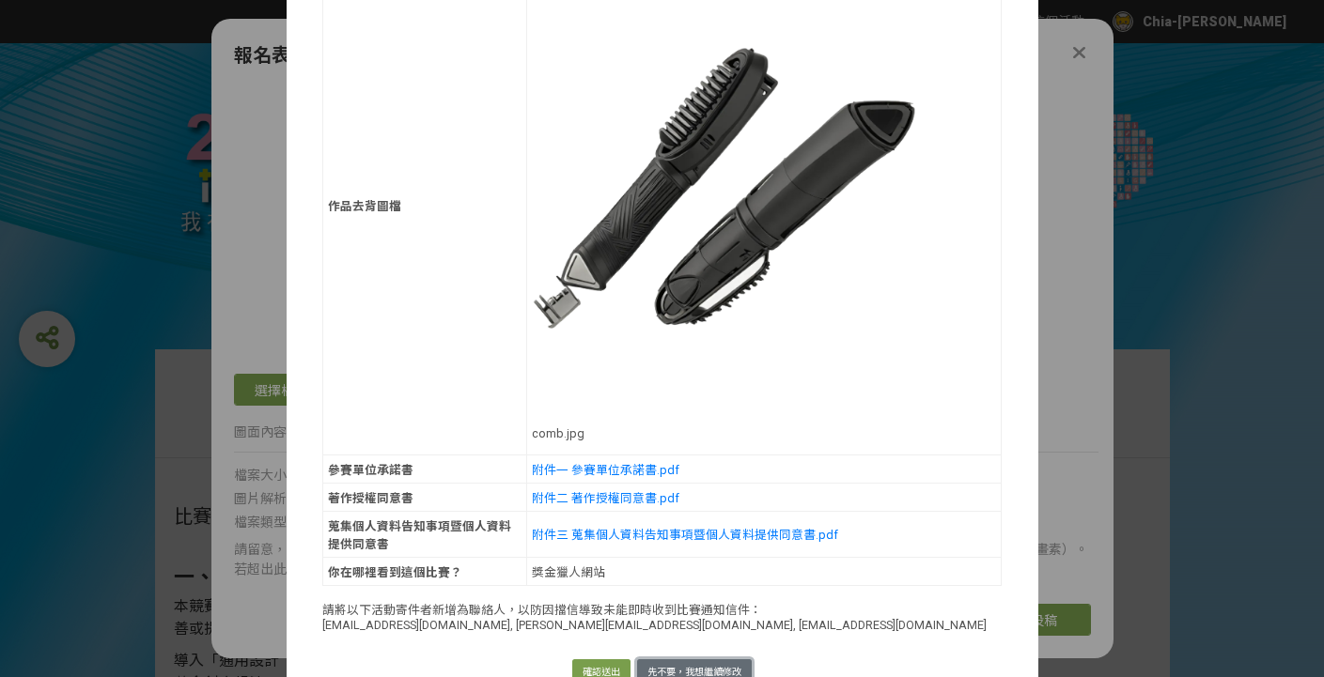
click at [679, 660] on button "先不要，我想繼續修改" at bounding box center [694, 673] width 115 height 26
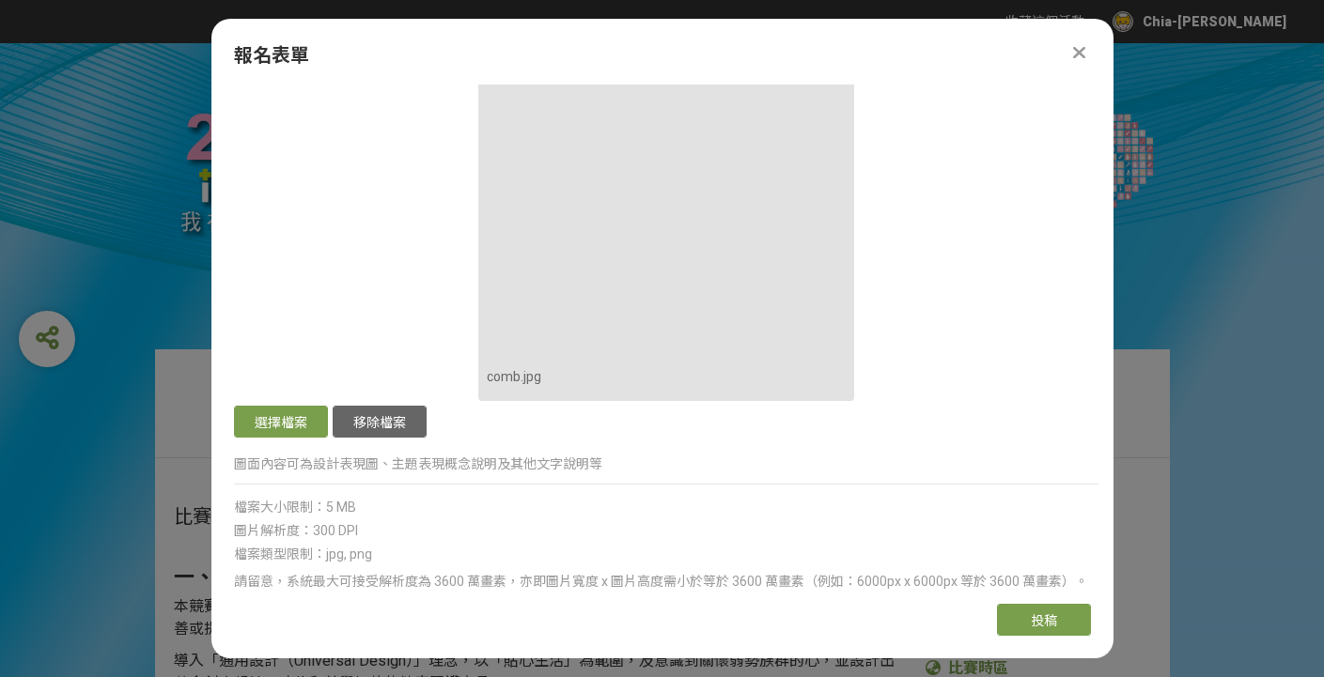
scroll to position [2148, 0]
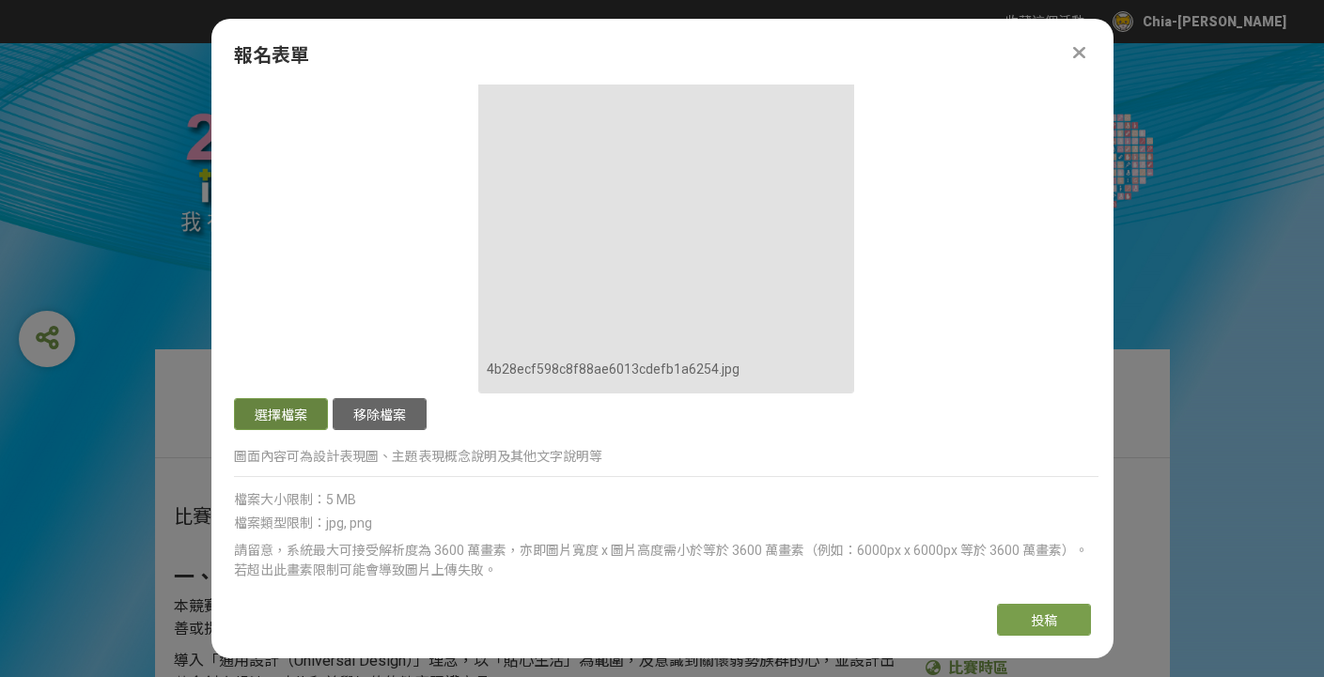
click at [287, 422] on button "選擇檔案" at bounding box center [281, 414] width 94 height 32
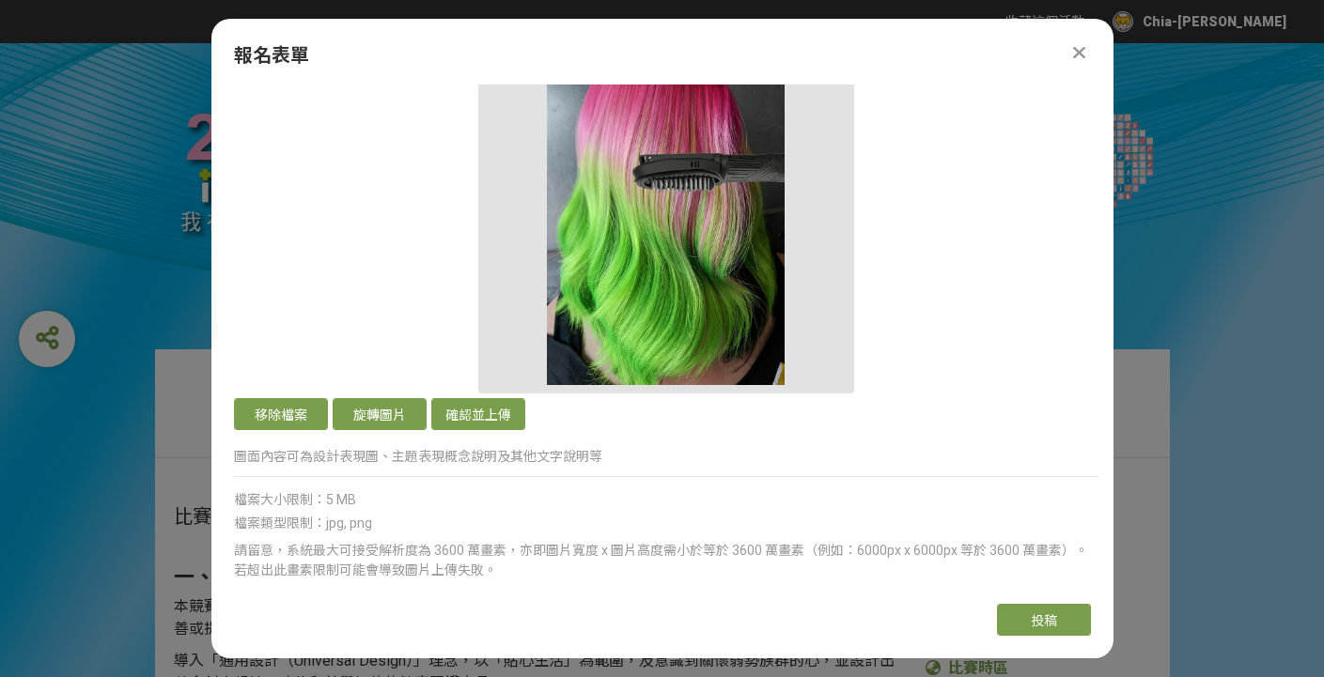
click at [1019, 366] on div "移除檔案 旋轉圖片 確認並上傳" at bounding box center [666, 226] width 864 height 417
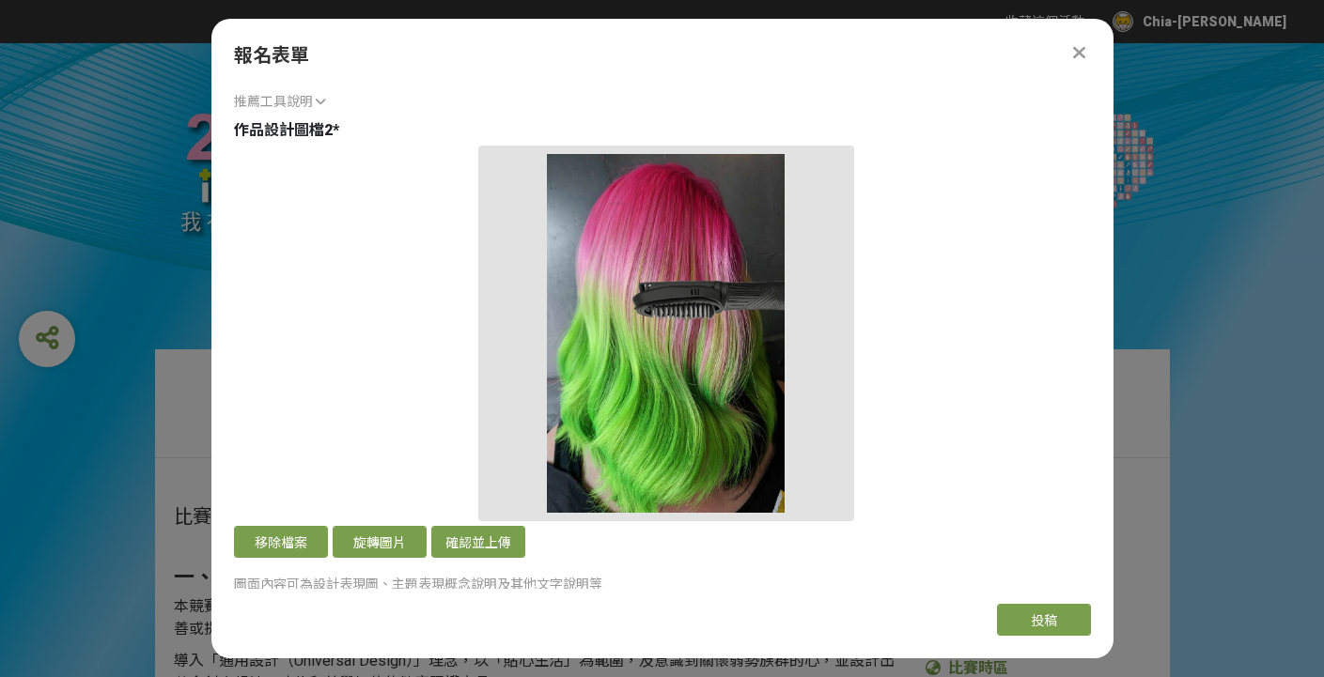
scroll to position [2053, 0]
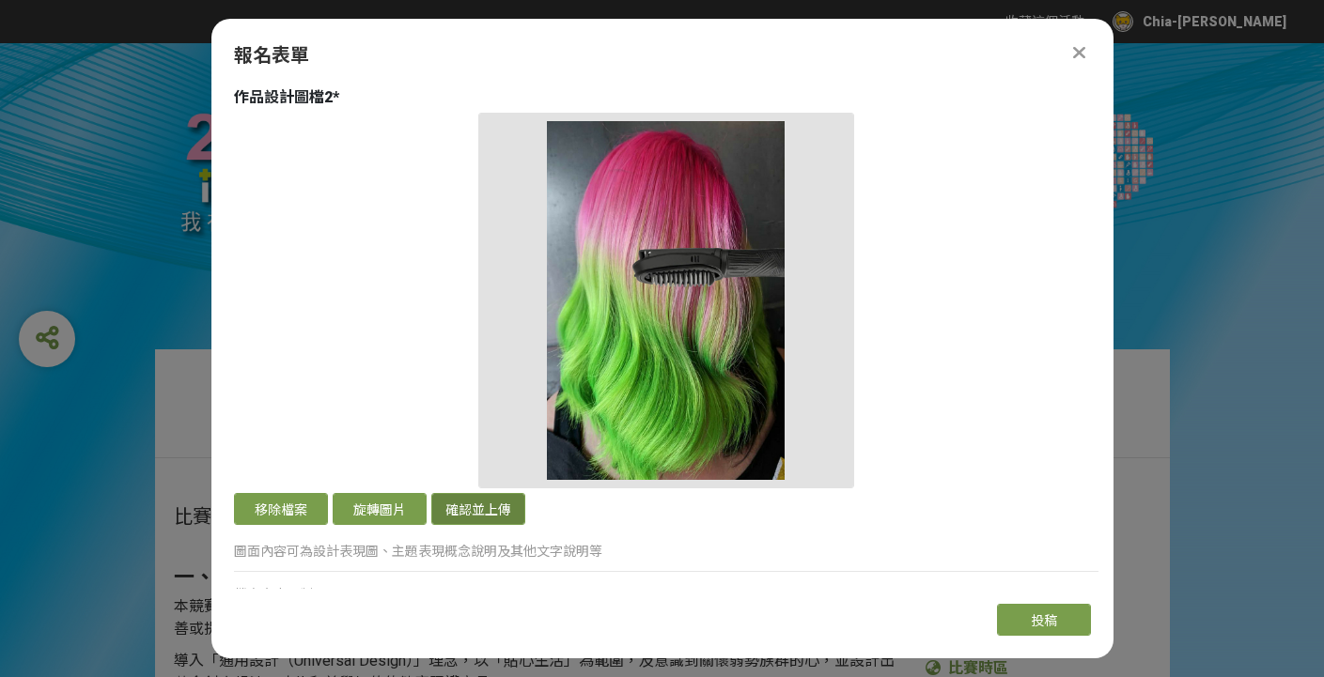
click at [488, 505] on button "確認並上傳" at bounding box center [478, 509] width 94 height 32
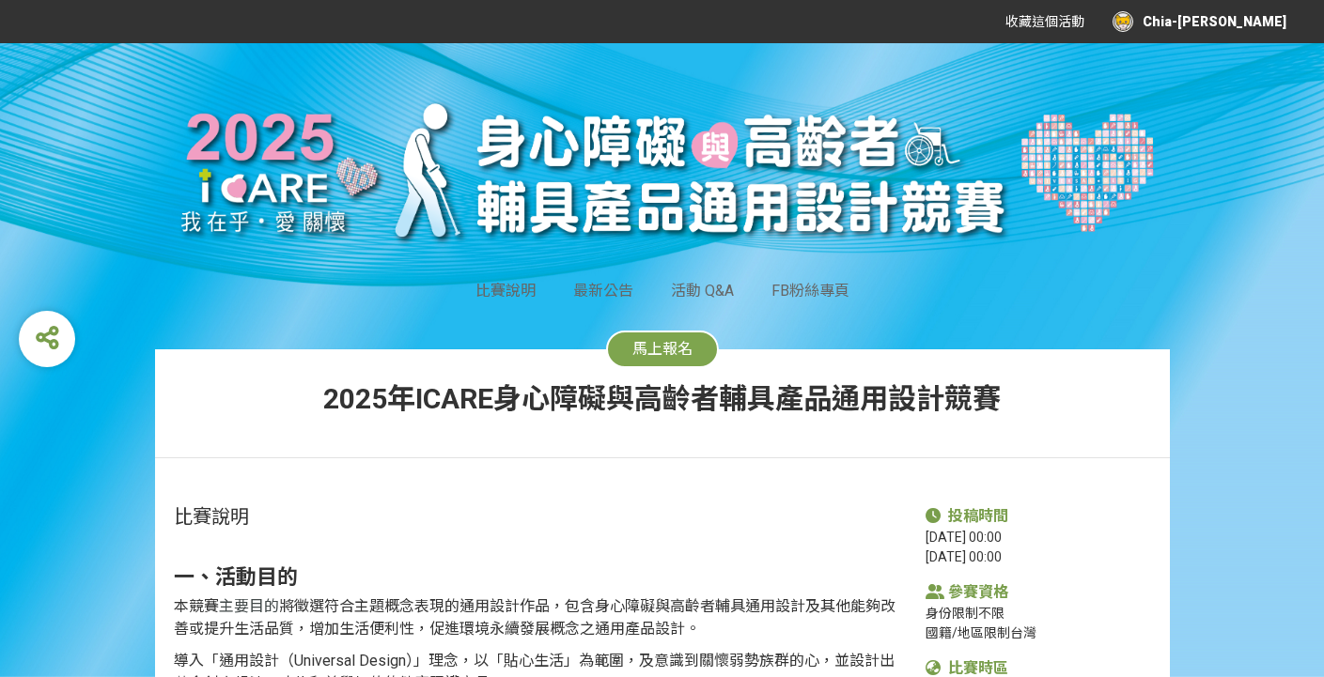
click at [630, 363] on button "馬上報名" at bounding box center [662, 350] width 113 height 38
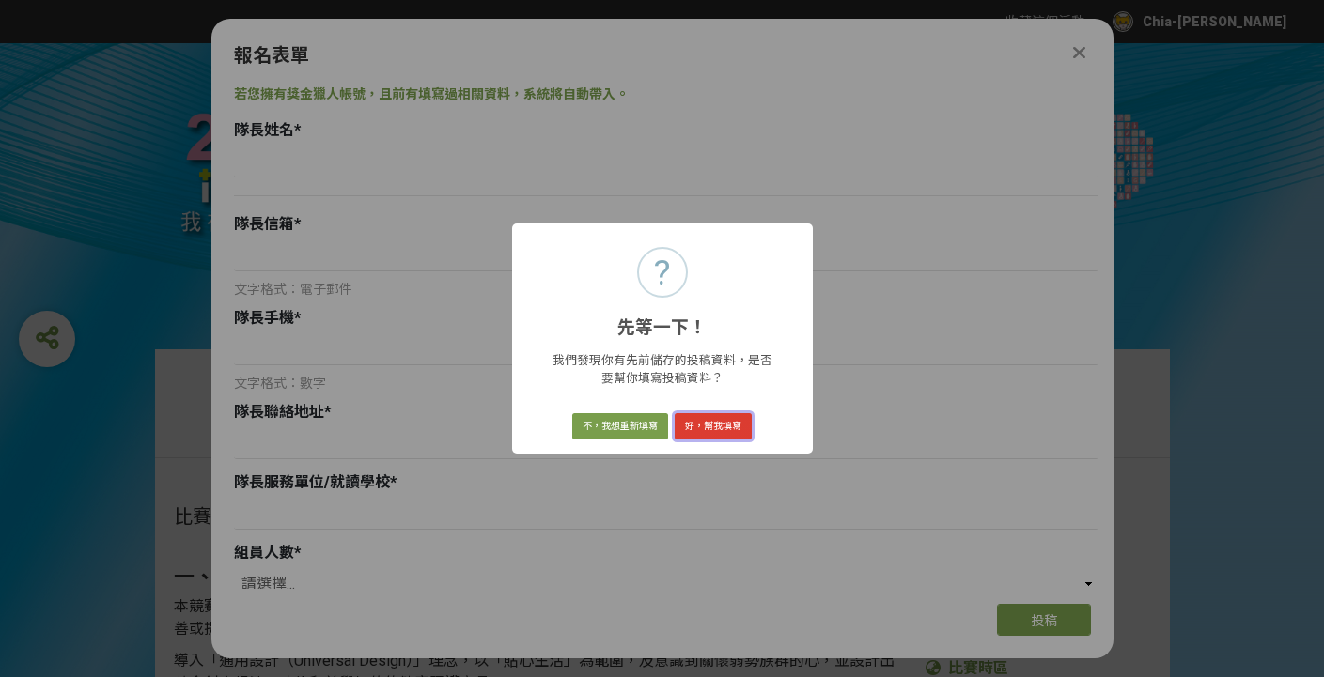
click at [713, 429] on button "好，幫我填寫" at bounding box center [713, 426] width 77 height 26
type input "[PERSON_NAME]"
type input "[EMAIL_ADDRESS][DOMAIN_NAME]"
type input "0917832575"
type input "[STREET_ADDRESS]"
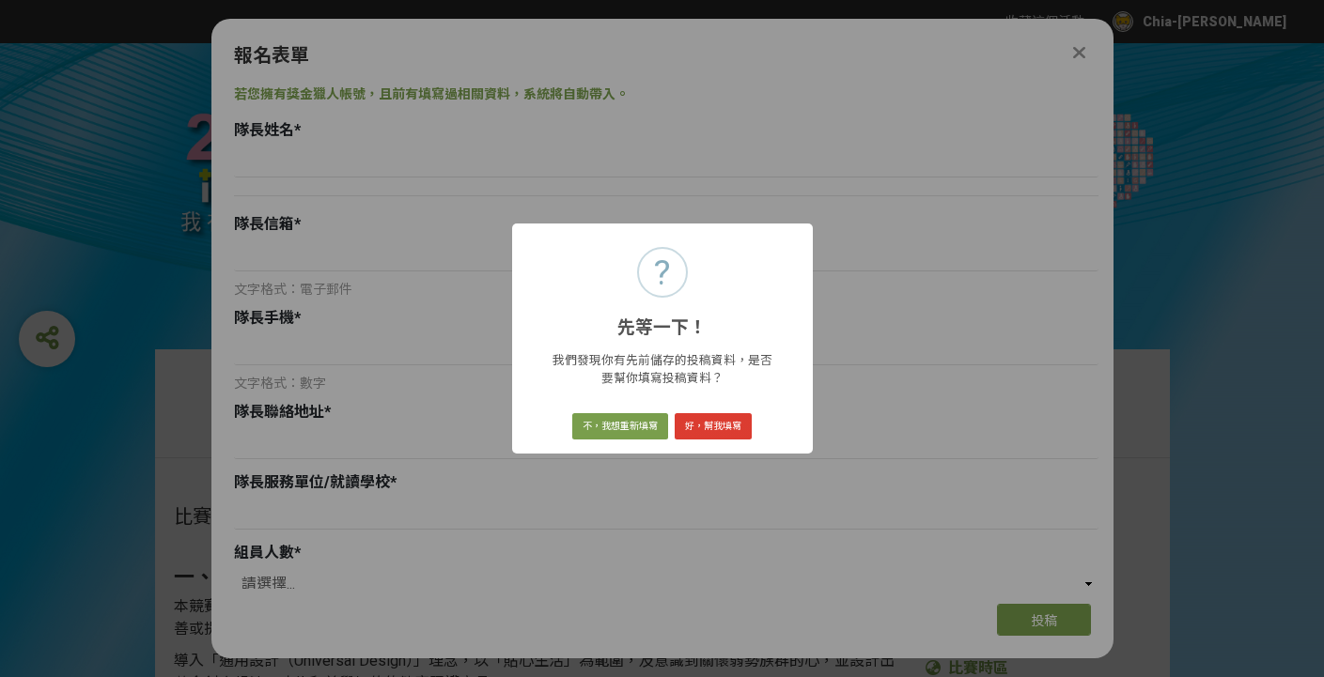
type input "自僱業者"
select select "0"
select select "否"
type input "智護未來隊"
type input "AI一[PERSON_NAME]"
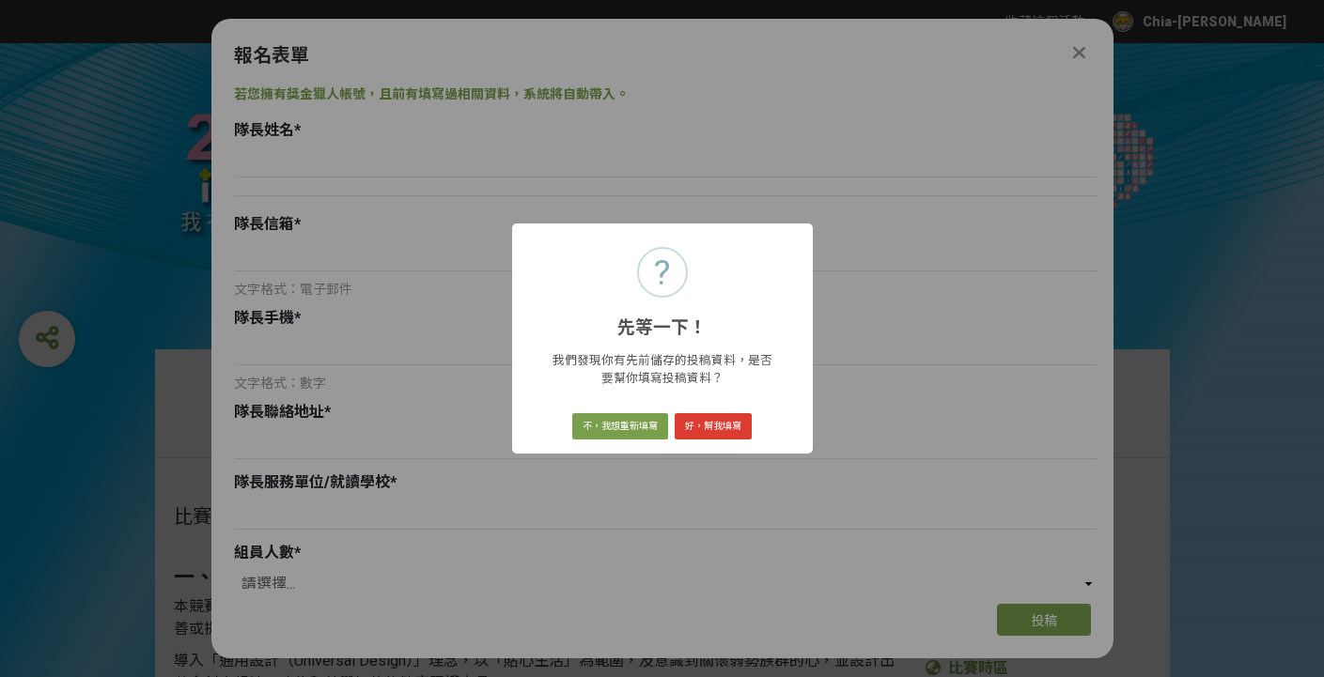
type textarea "[URL]智能調色，友善使用者在家染髮，精準染出想要的顏色 2.智能調色與智能偵測，調配出精準的染髮劑使用量，不會浪費 3. CMYK的染色模組塊，包裝可以重…"
type textarea "這是一款通用設計的多功能梳子，特別強調老人友善。採用模組化設計，具備日常梳髮與智慧染髮兩種模式。染髮時，可透過攝像模組拍攝物品或色卡，自動運算並由手柄內置的C…"
select select "獎金獵人網站"
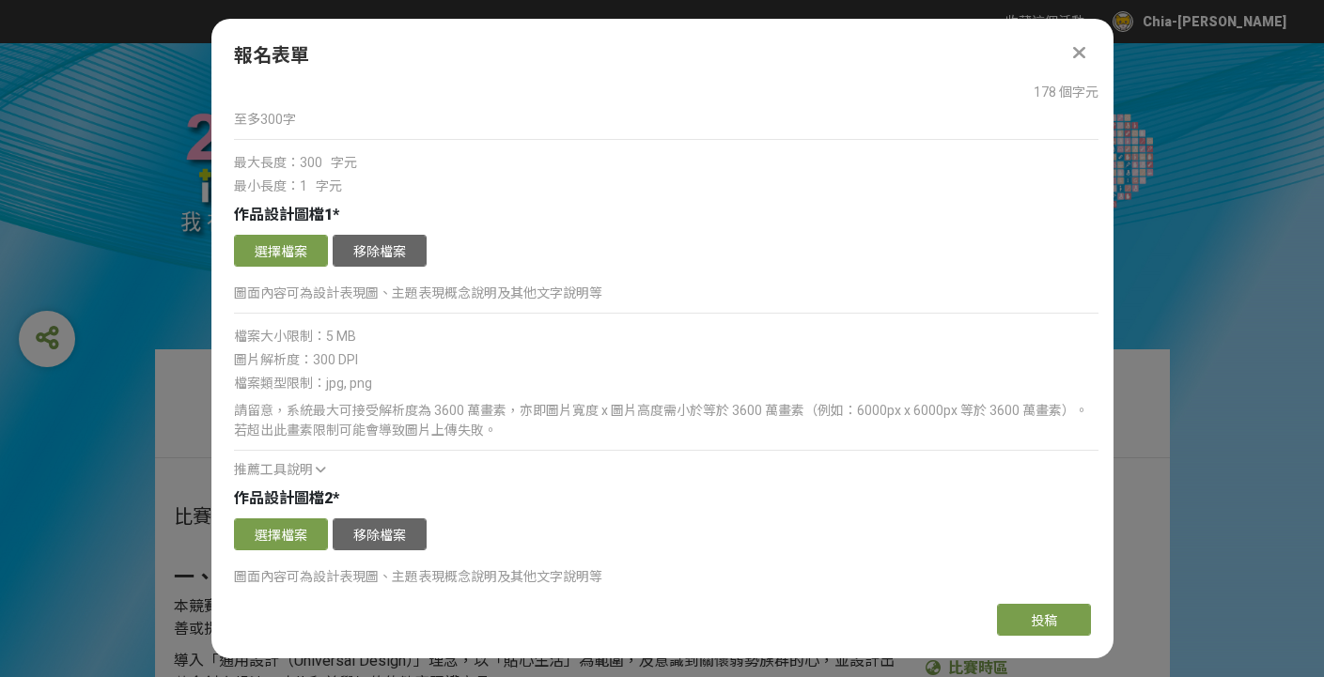
scroll to position [1278, 0]
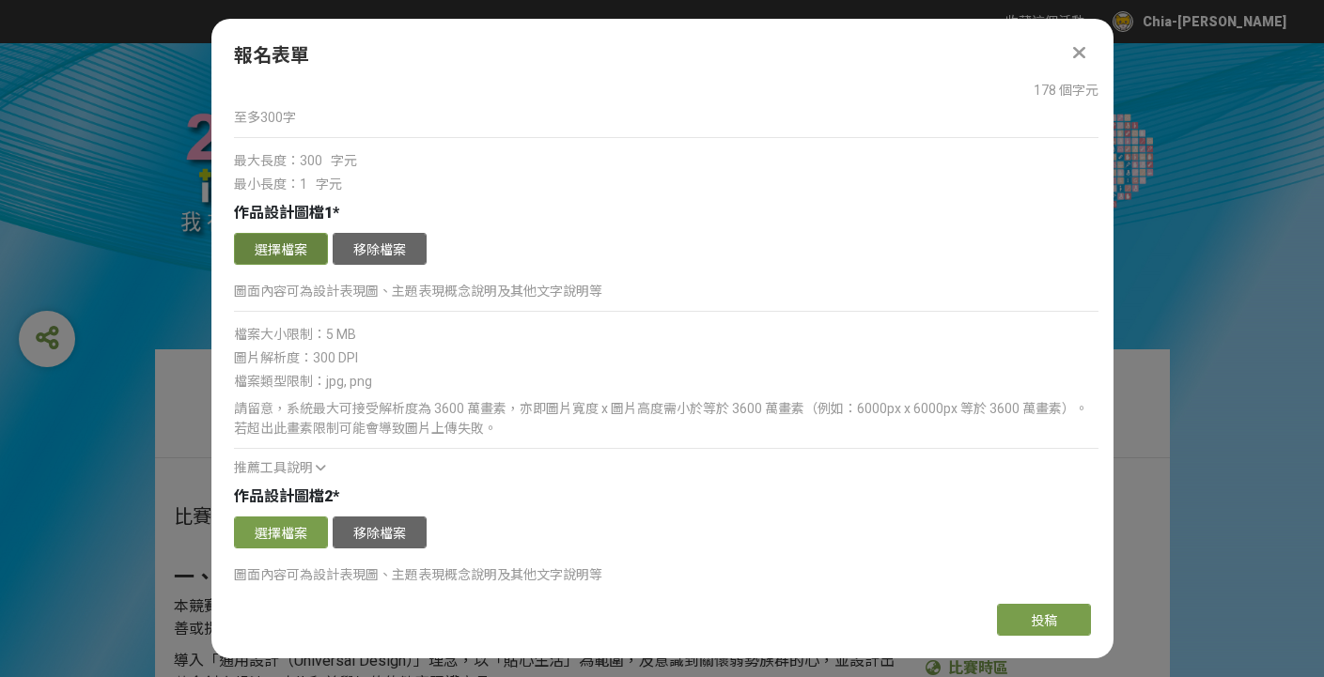
click at [278, 243] on button "選擇檔案" at bounding box center [281, 249] width 94 height 32
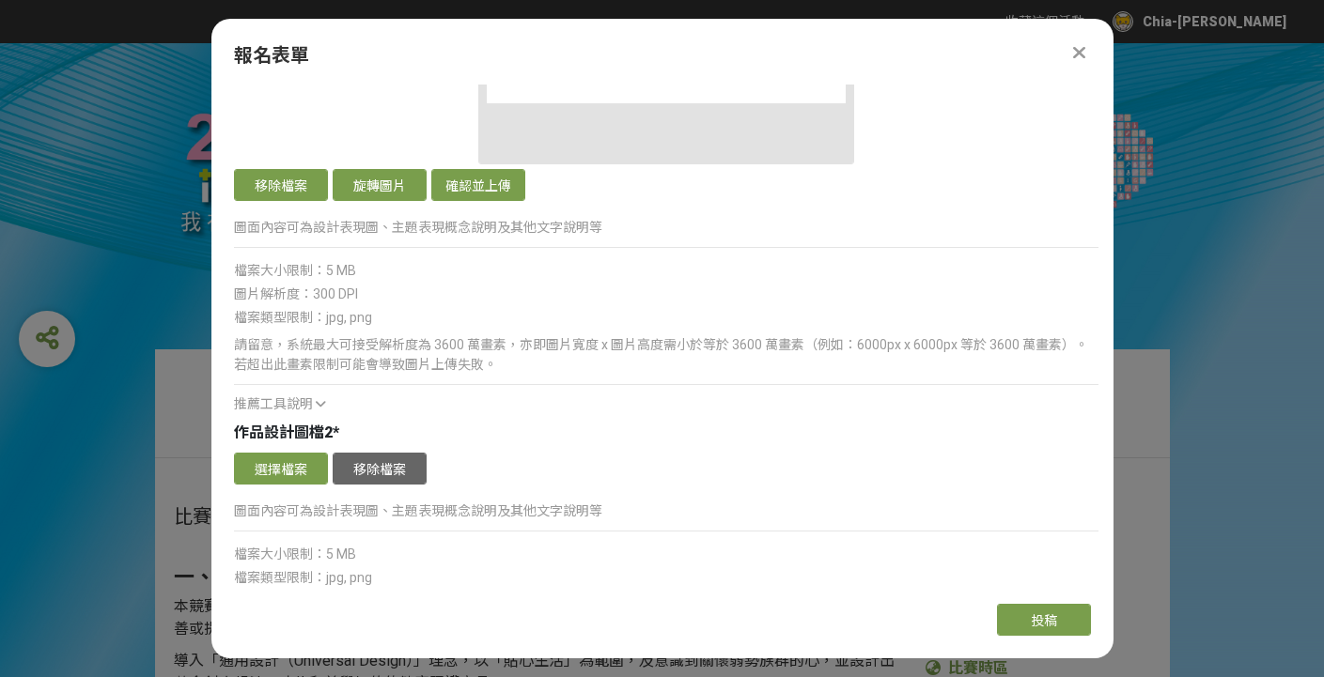
scroll to position [1733, 0]
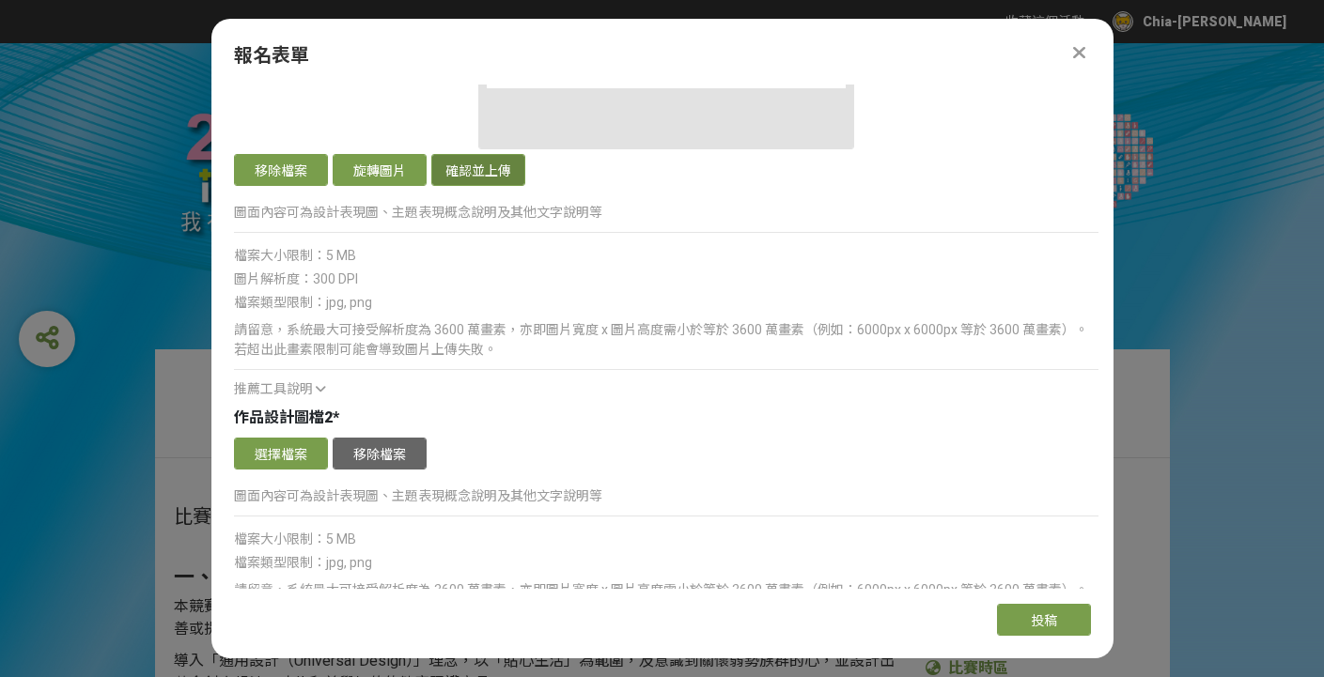
click at [480, 179] on button "確認並上傳" at bounding box center [478, 170] width 94 height 32
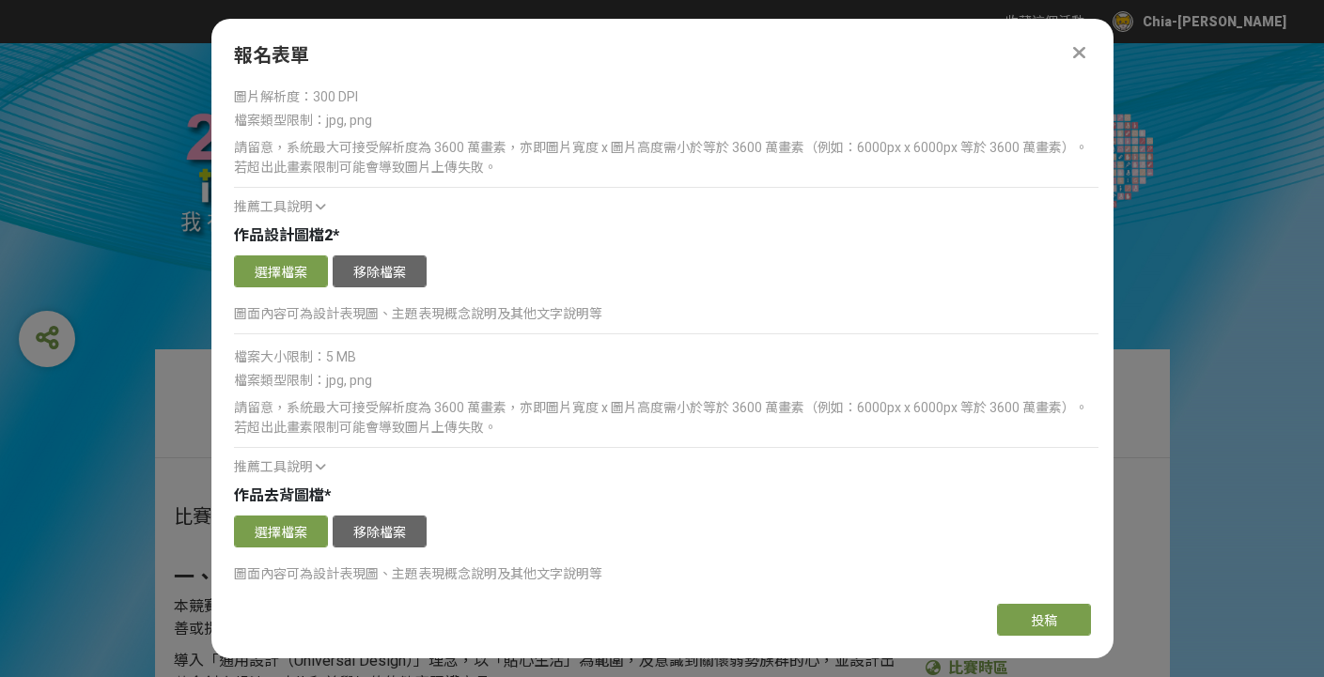
scroll to position [1937, 0]
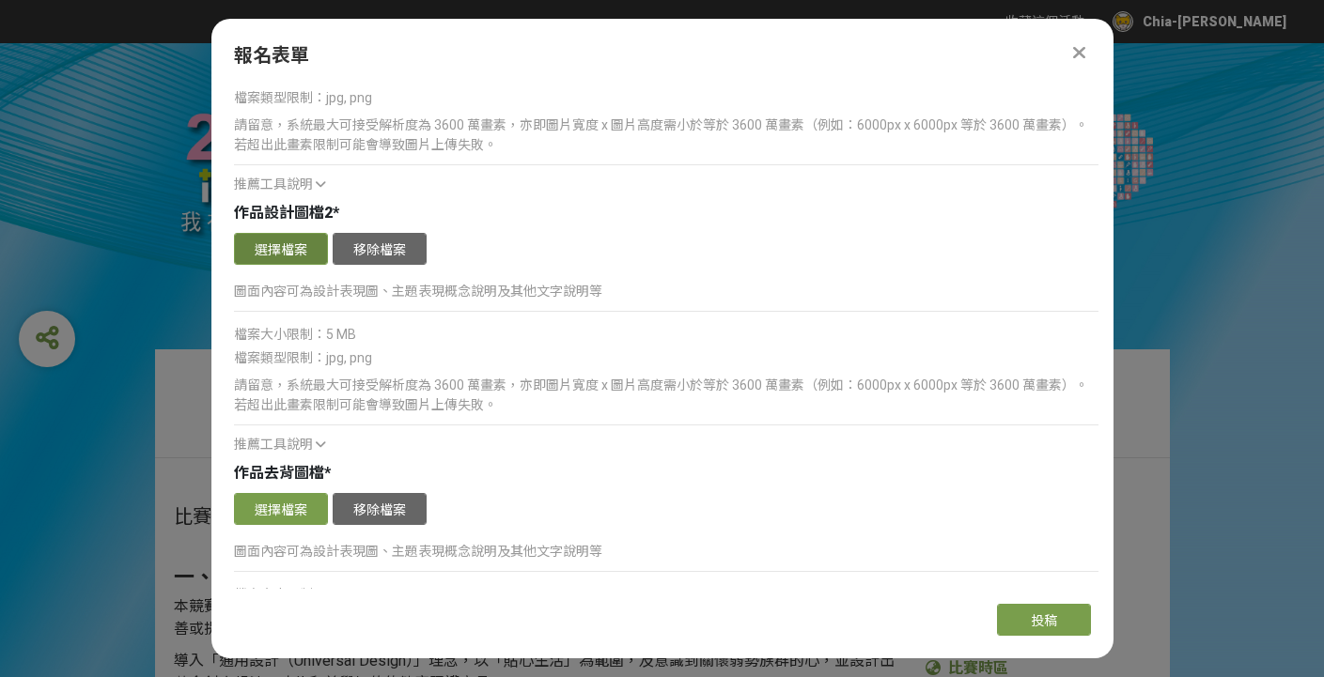
click at [278, 254] on button "選擇檔案" at bounding box center [281, 249] width 94 height 32
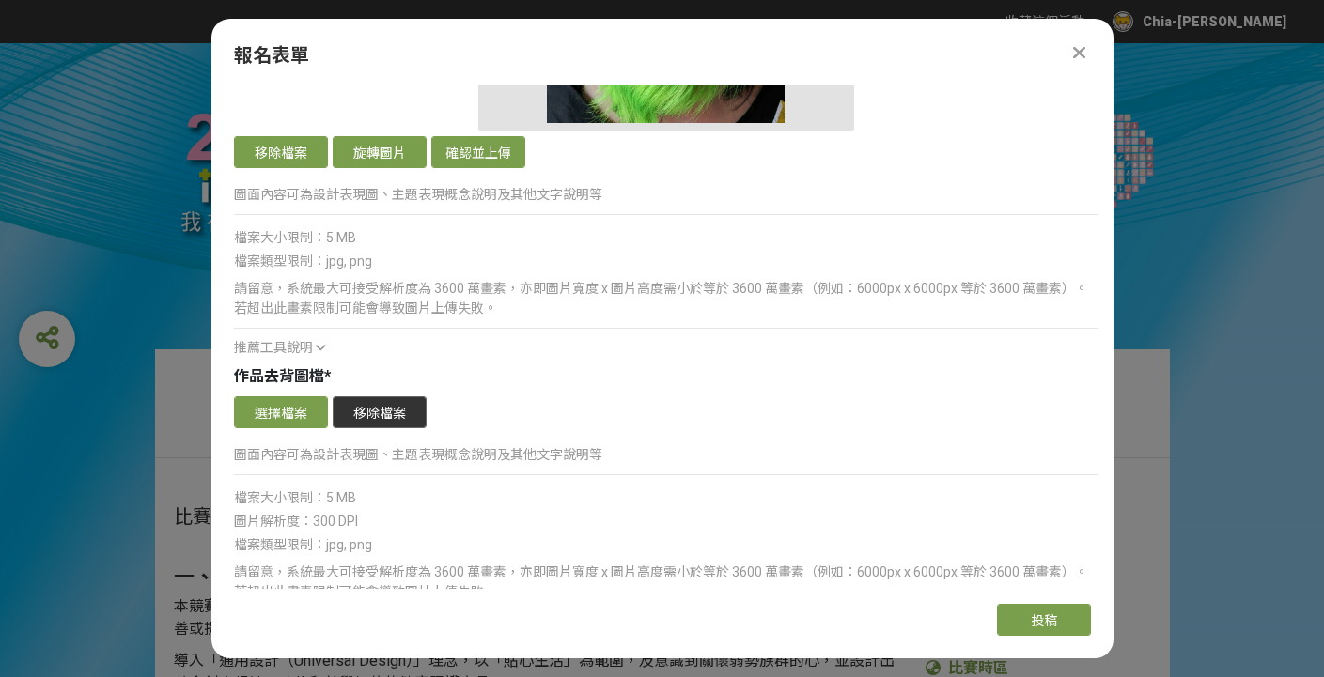
scroll to position [2290, 0]
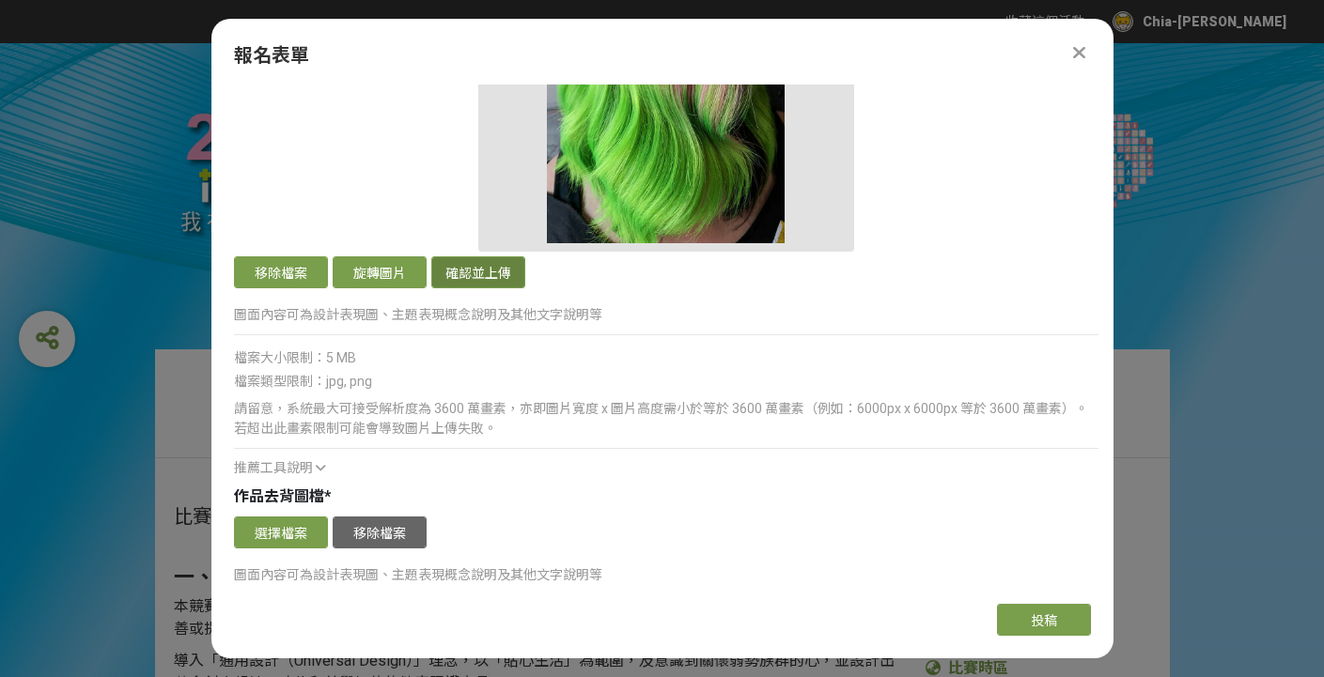
click at [470, 274] on button "確認並上傳" at bounding box center [478, 273] width 94 height 32
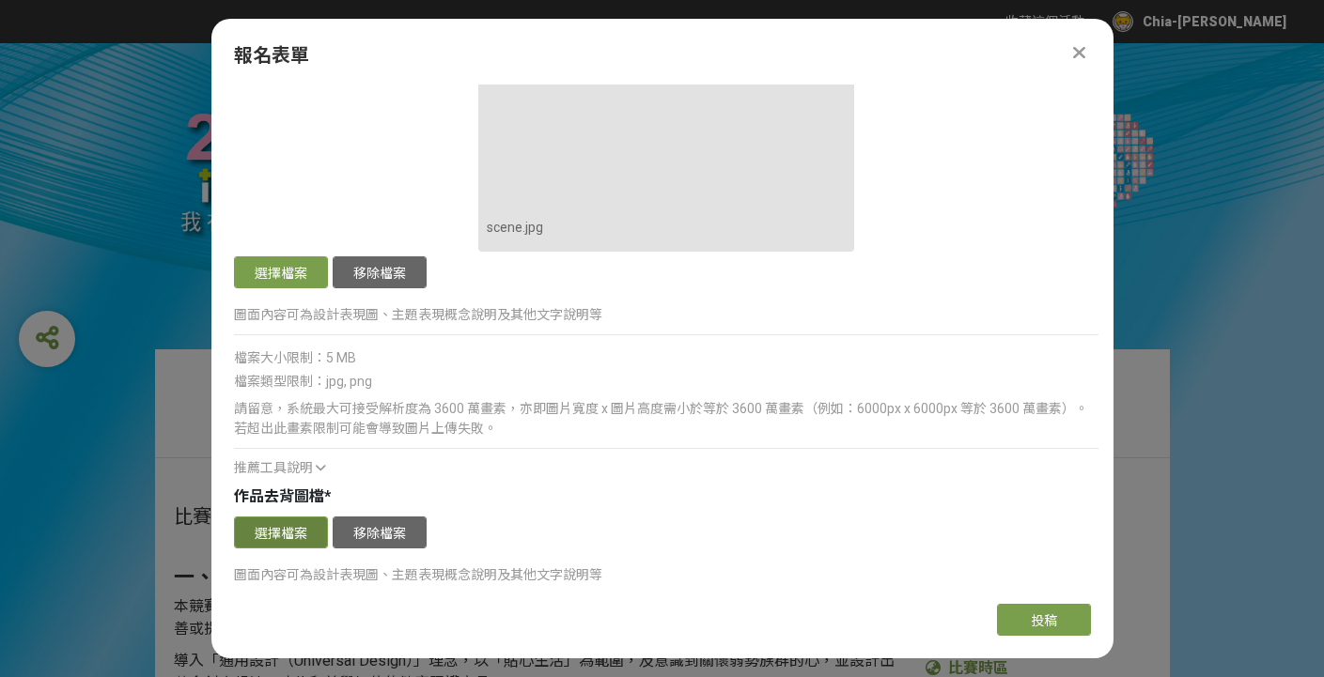
click at [277, 527] on button "選擇檔案" at bounding box center [281, 533] width 94 height 32
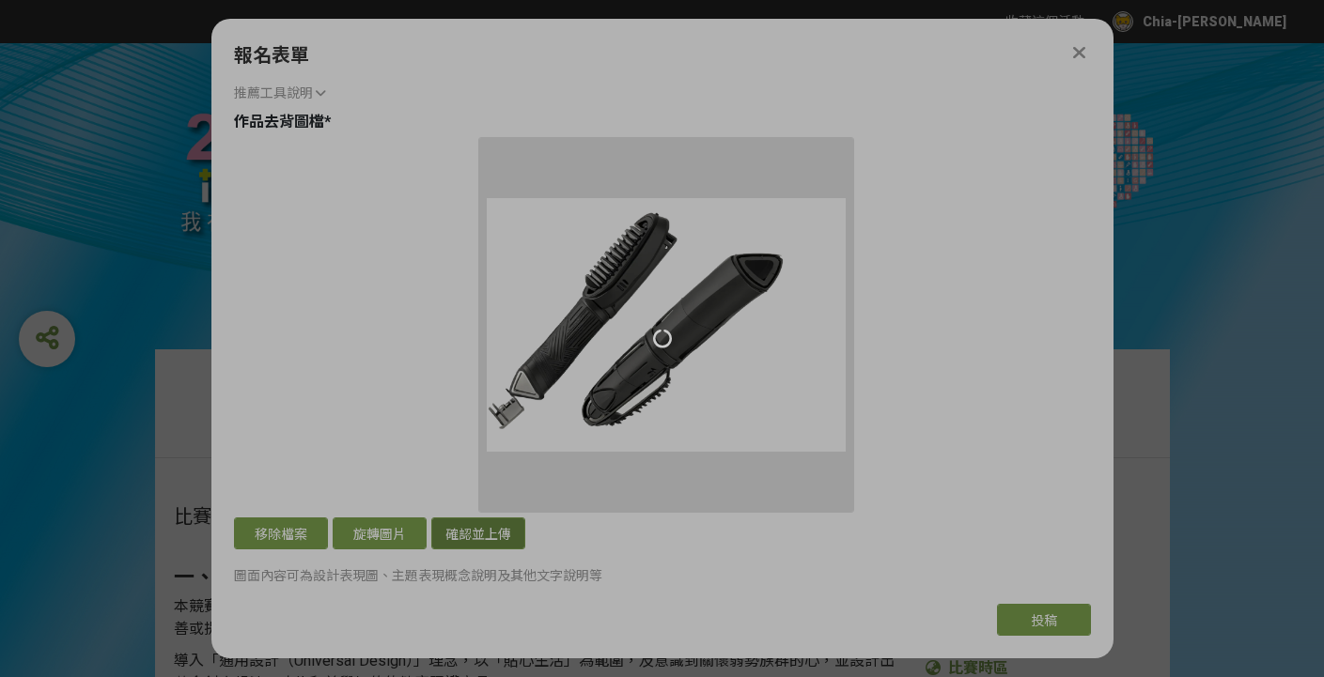
click at [475, 535] on div at bounding box center [662, 338] width 1324 height 677
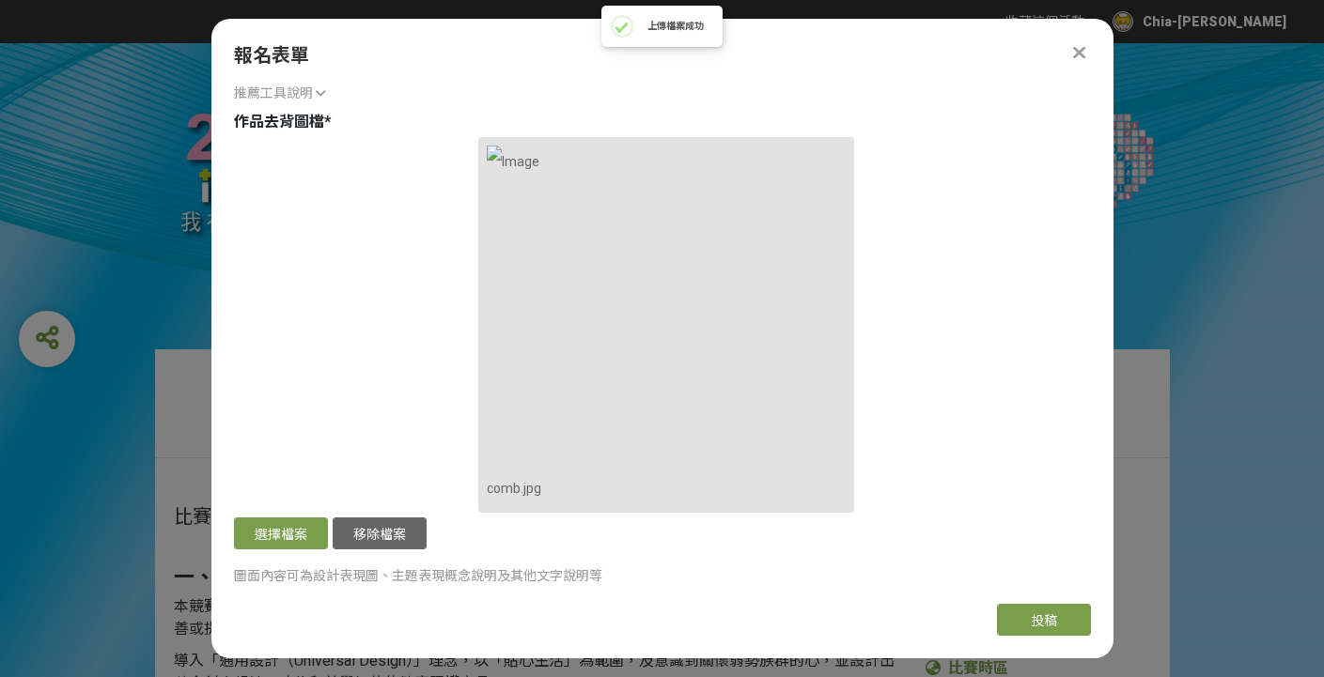
scroll to position [2763, 0]
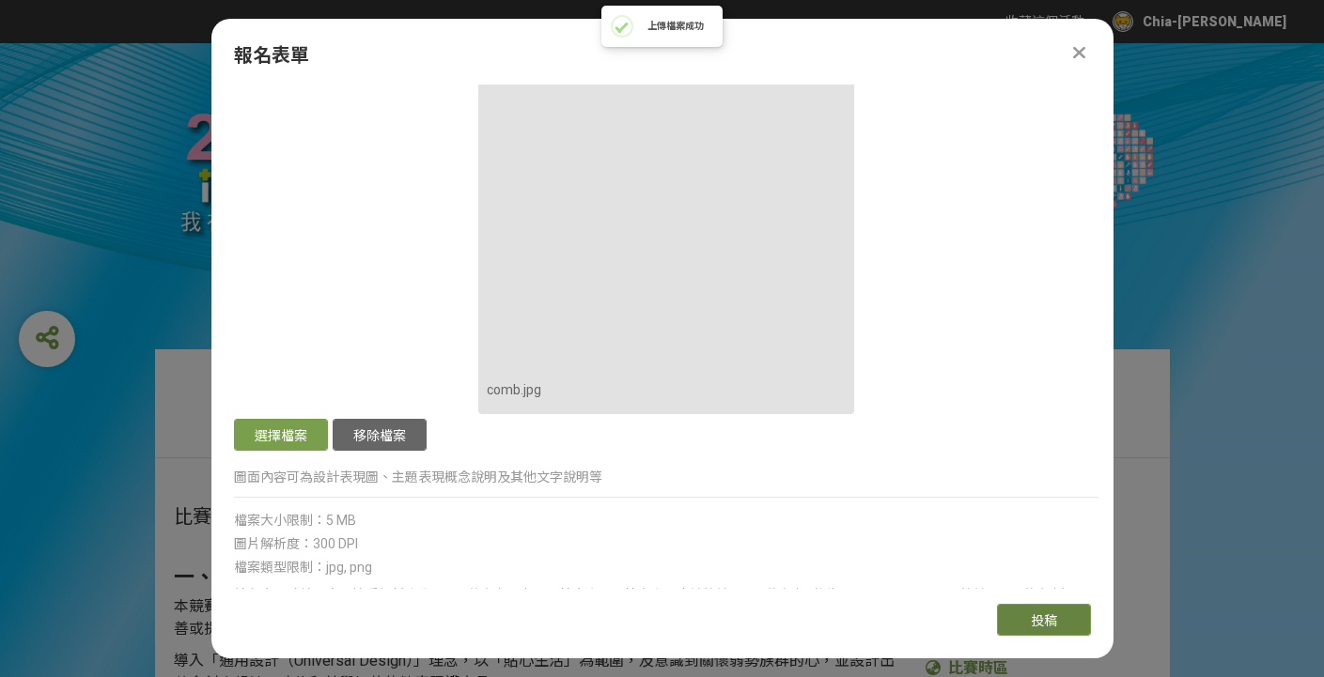
click at [1055, 618] on span "投稿" at bounding box center [1044, 621] width 26 height 15
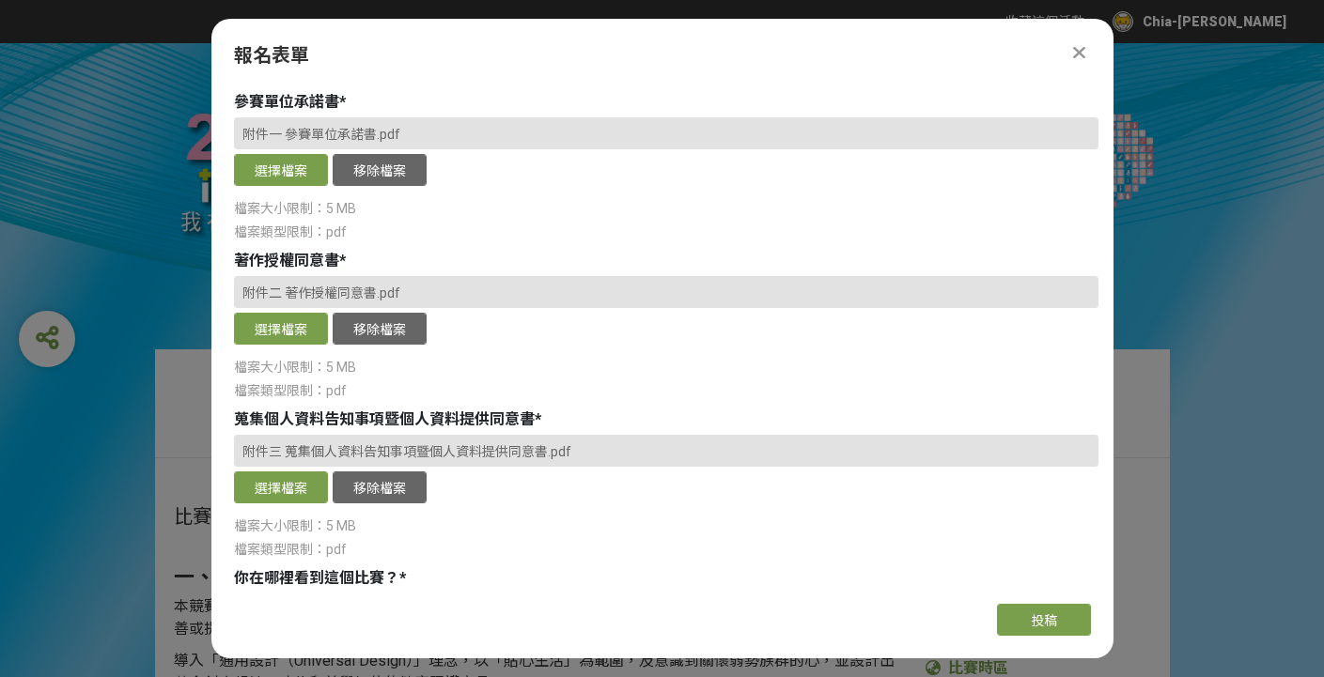
scroll to position [3454, 0]
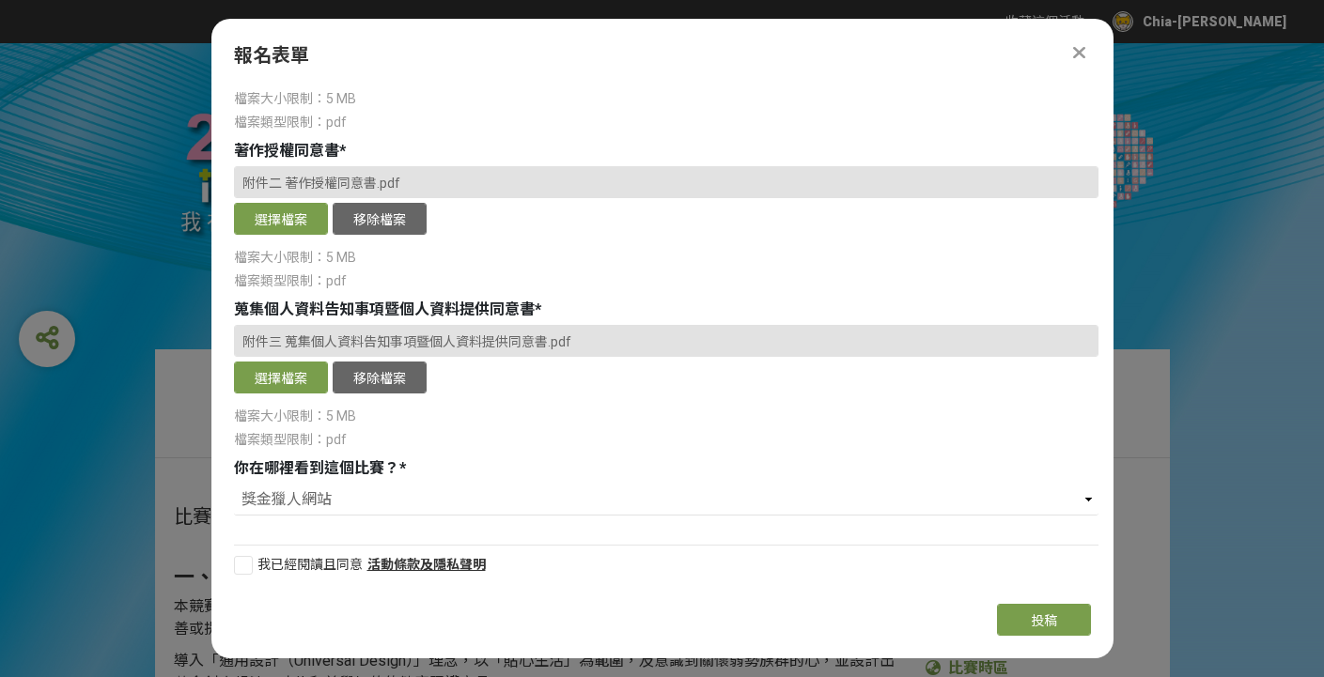
click at [242, 566] on div at bounding box center [243, 565] width 19 height 19
checkbox input "true"
click at [311, 523] on div "若您擁有獎金獵人帳號，且前有填寫過相關資料，系統將自動帶入。 隊長姓名 * 陳佳琪 隊長信箱 * chesschen0522@gmail.com 文字格式：電…" at bounding box center [662, 337] width 902 height 505
click at [1045, 630] on button "投稿" at bounding box center [1044, 620] width 94 height 32
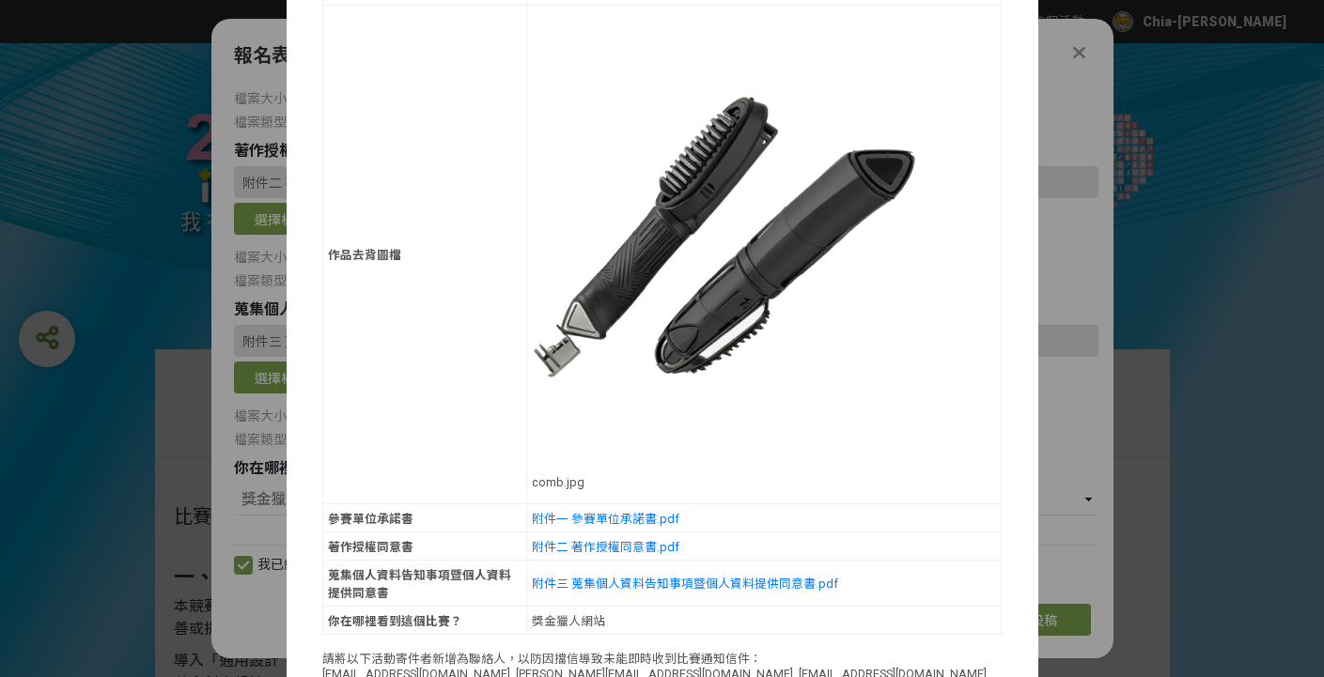
scroll to position [1708, 0]
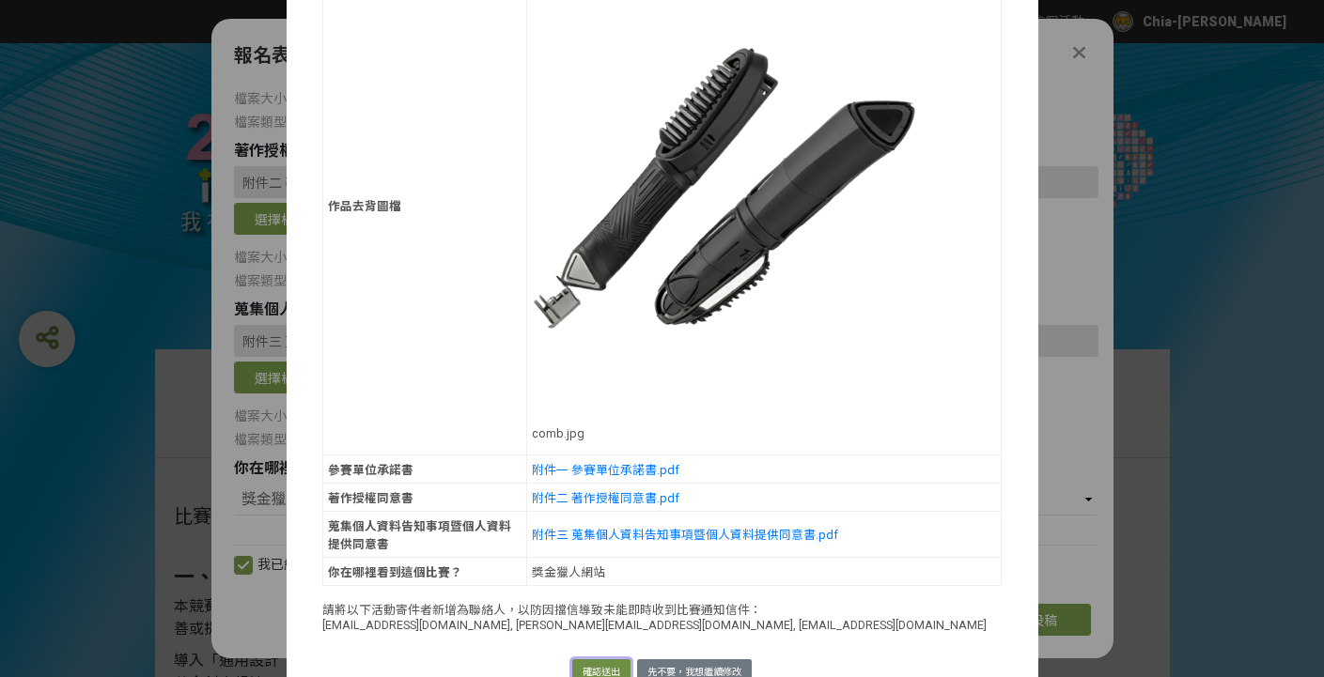
click at [589, 660] on button "確認送出" at bounding box center [601, 673] width 58 height 26
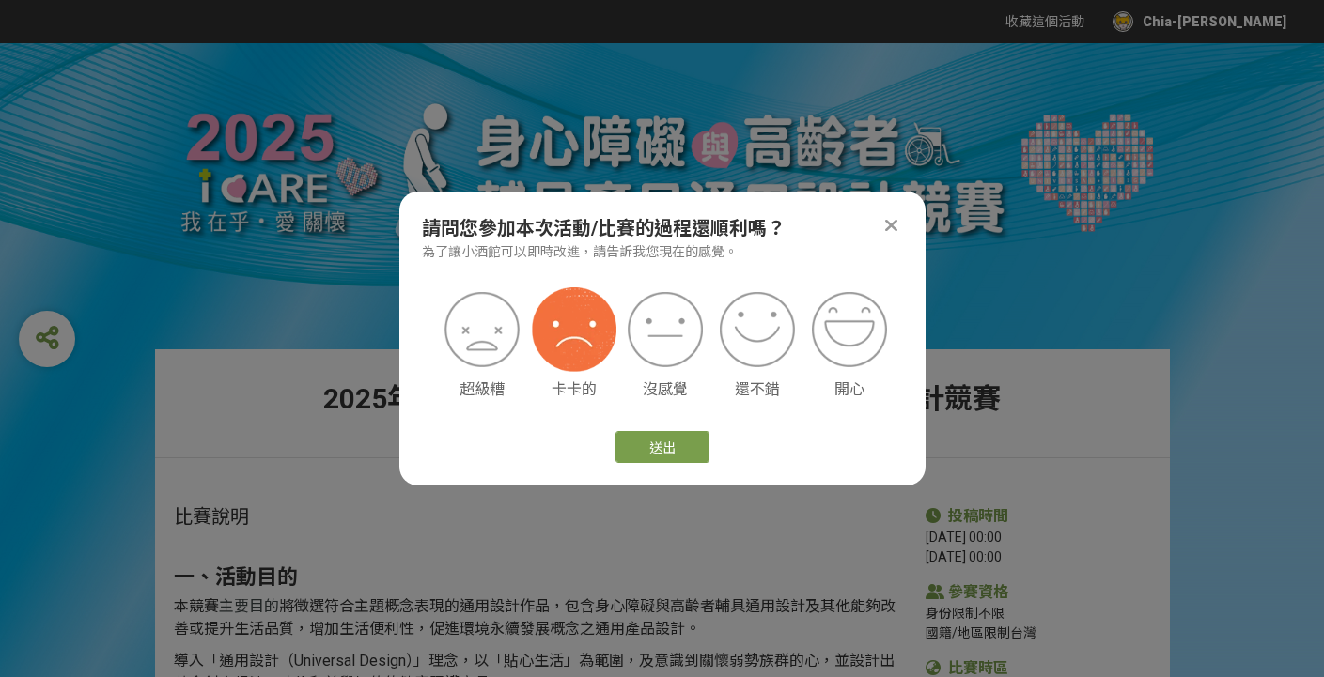
click at [571, 334] on img at bounding box center [574, 330] width 85 height 85
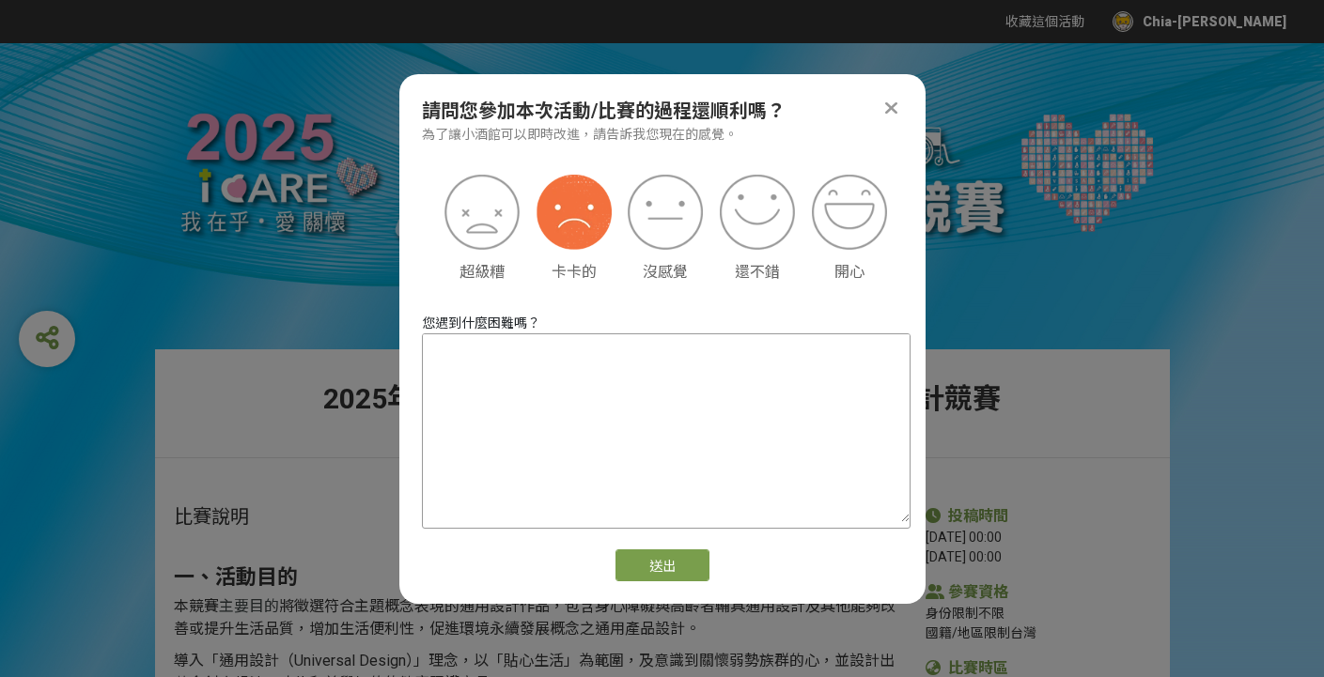
click at [595, 379] on textarea at bounding box center [666, 428] width 487 height 188
type textarea "5"
type textarea "只能上傳jpg檔 非常不方便 希望可以允許png也能上傳"
click at [652, 563] on button "送出" at bounding box center [662, 566] width 94 height 32
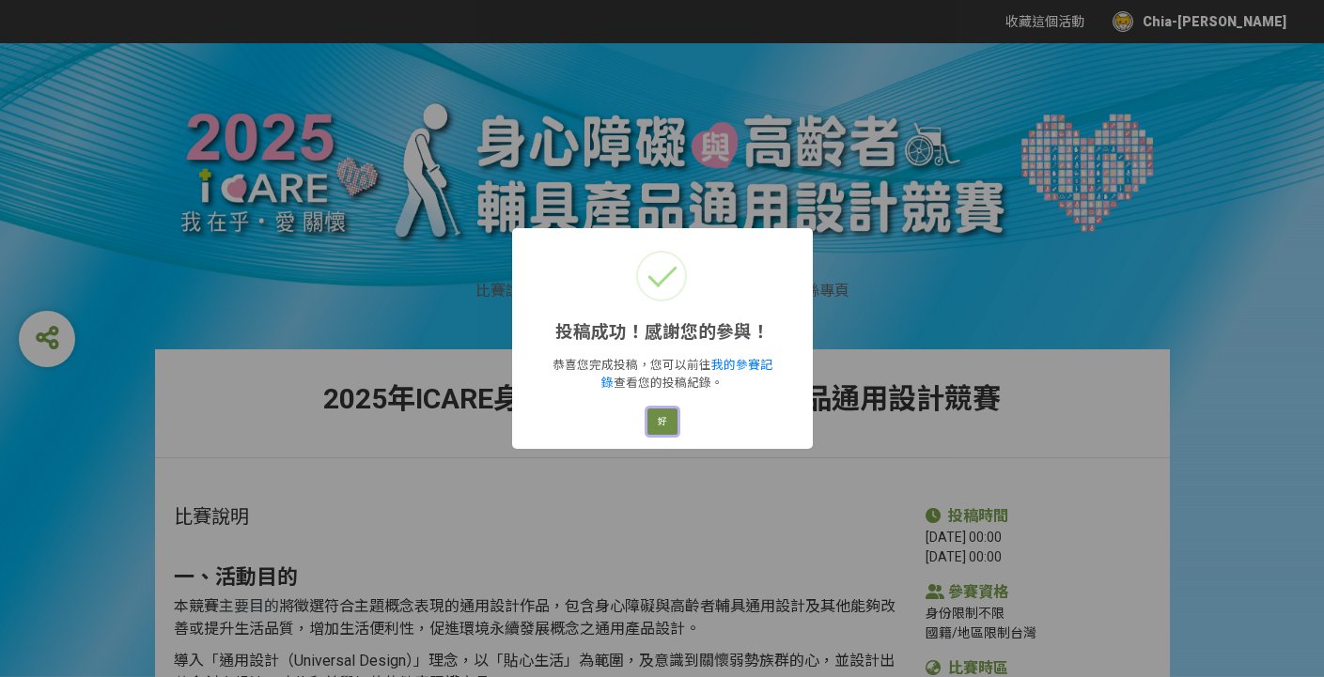
click at [656, 414] on button "好" at bounding box center [662, 422] width 30 height 26
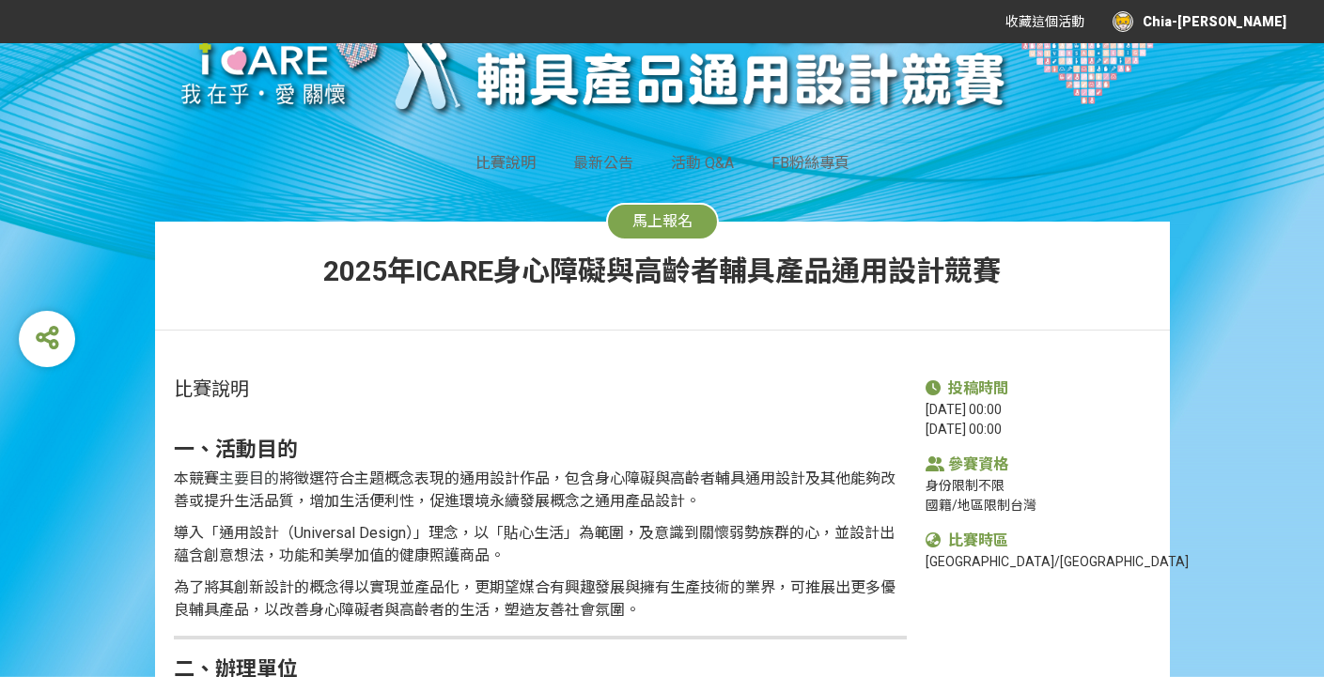
scroll to position [144, 0]
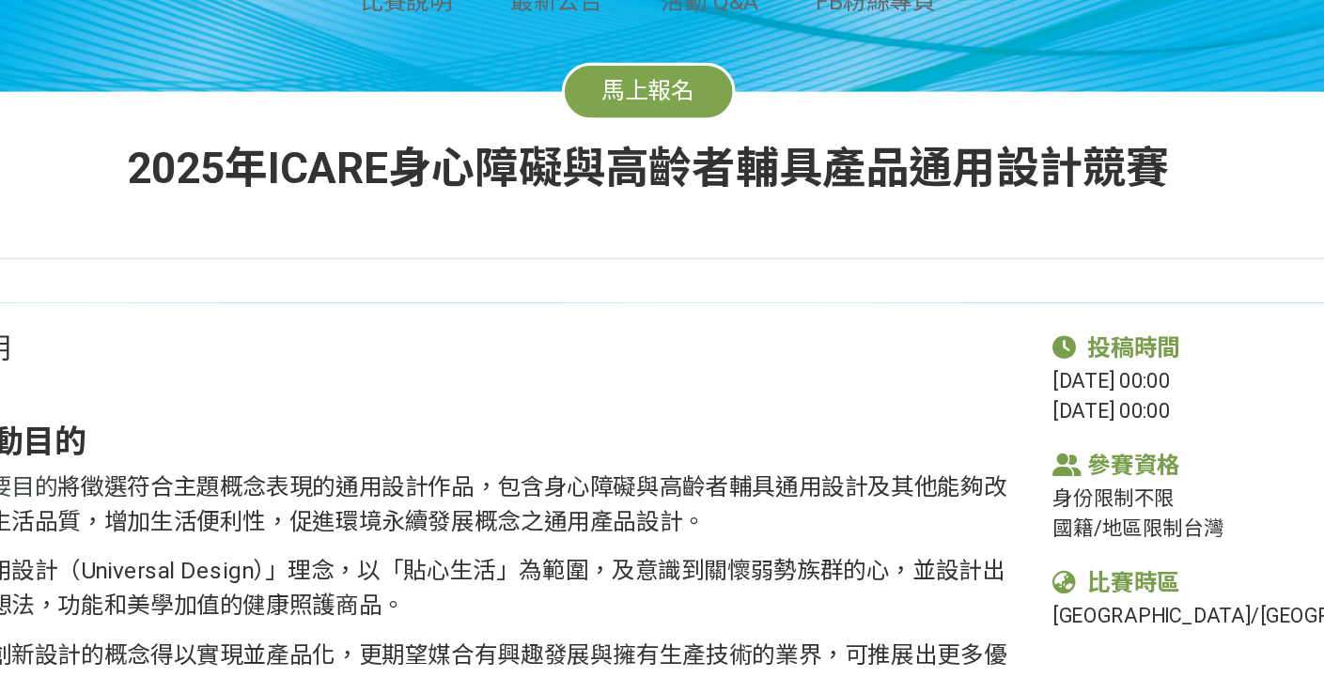
click at [658, 210] on span "馬上報名" at bounding box center [662, 205] width 60 height 18
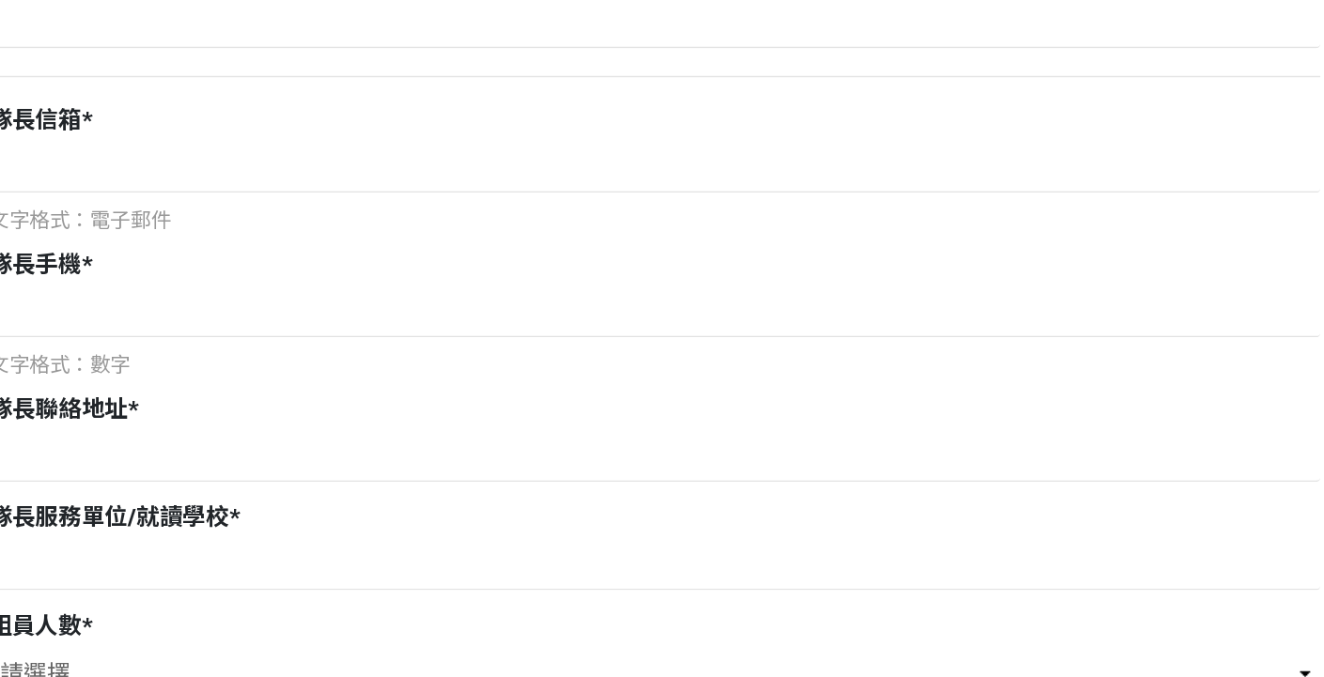
scroll to position [0, 0]
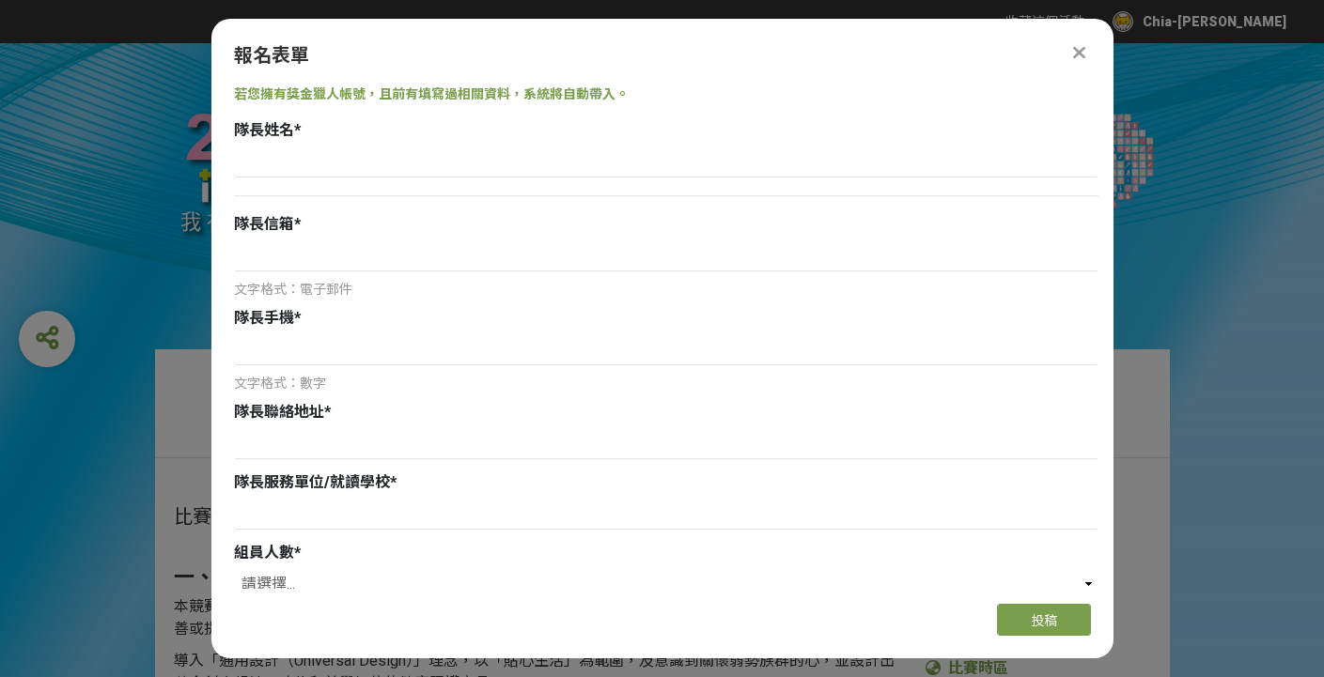
click at [1082, 48] on icon at bounding box center [1079, 52] width 12 height 19
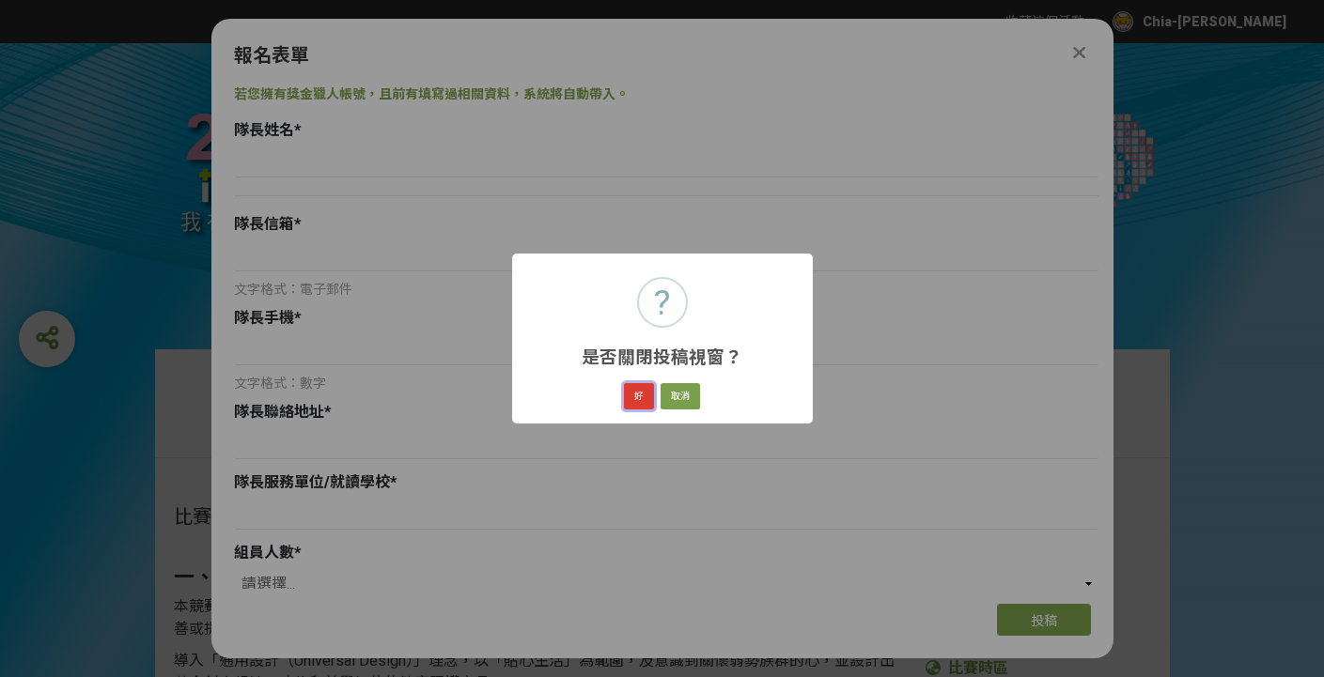
click at [635, 401] on button "好" at bounding box center [639, 396] width 30 height 26
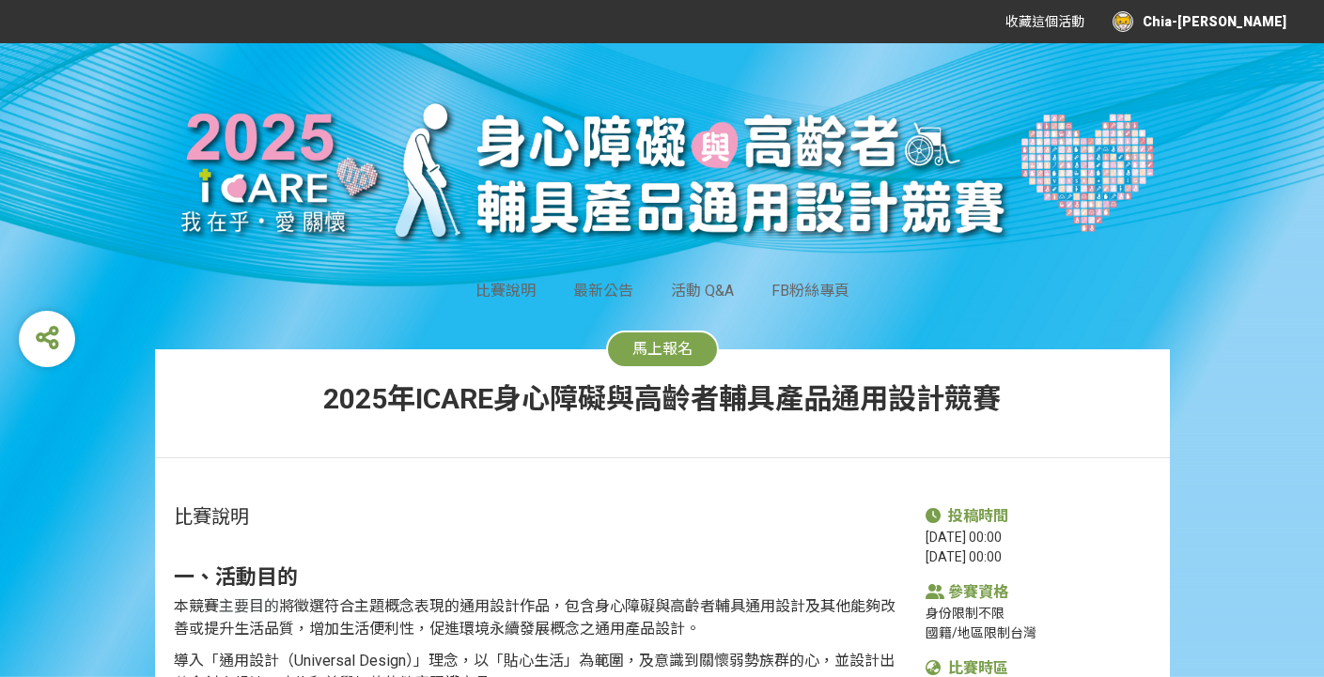
scroll to position [125, 0]
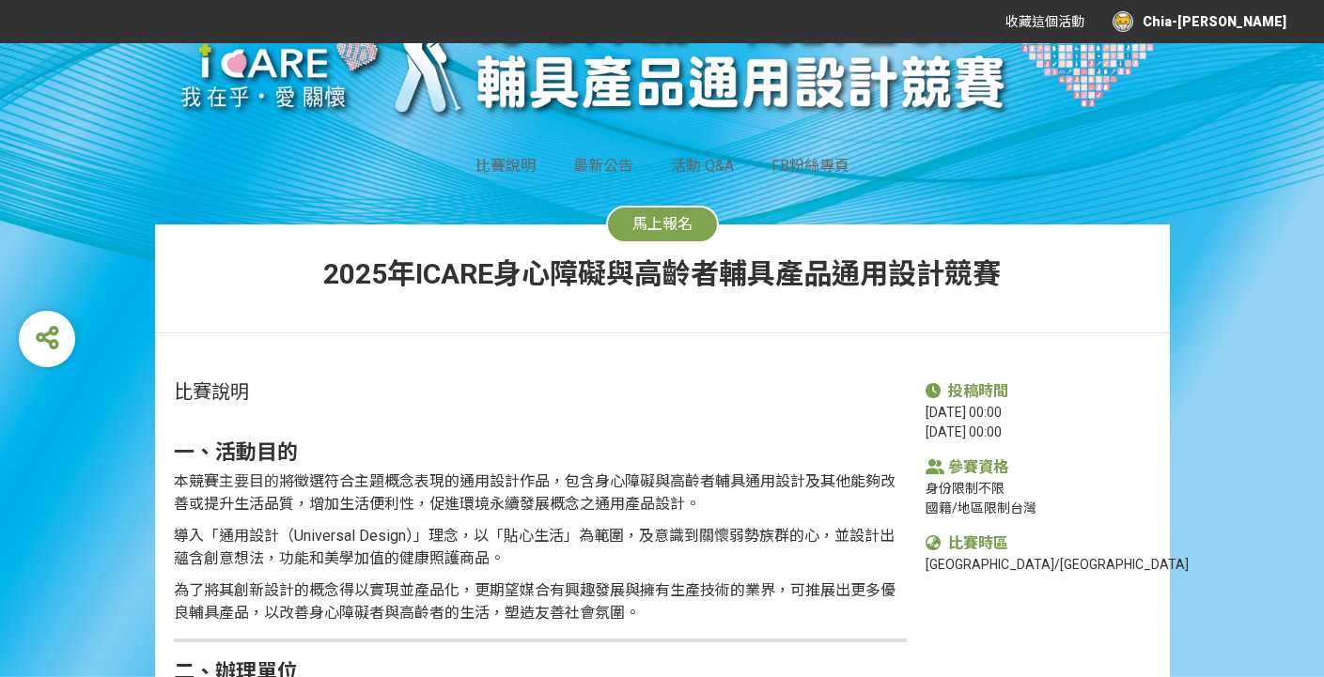
click at [668, 228] on span "馬上報名" at bounding box center [662, 224] width 60 height 18
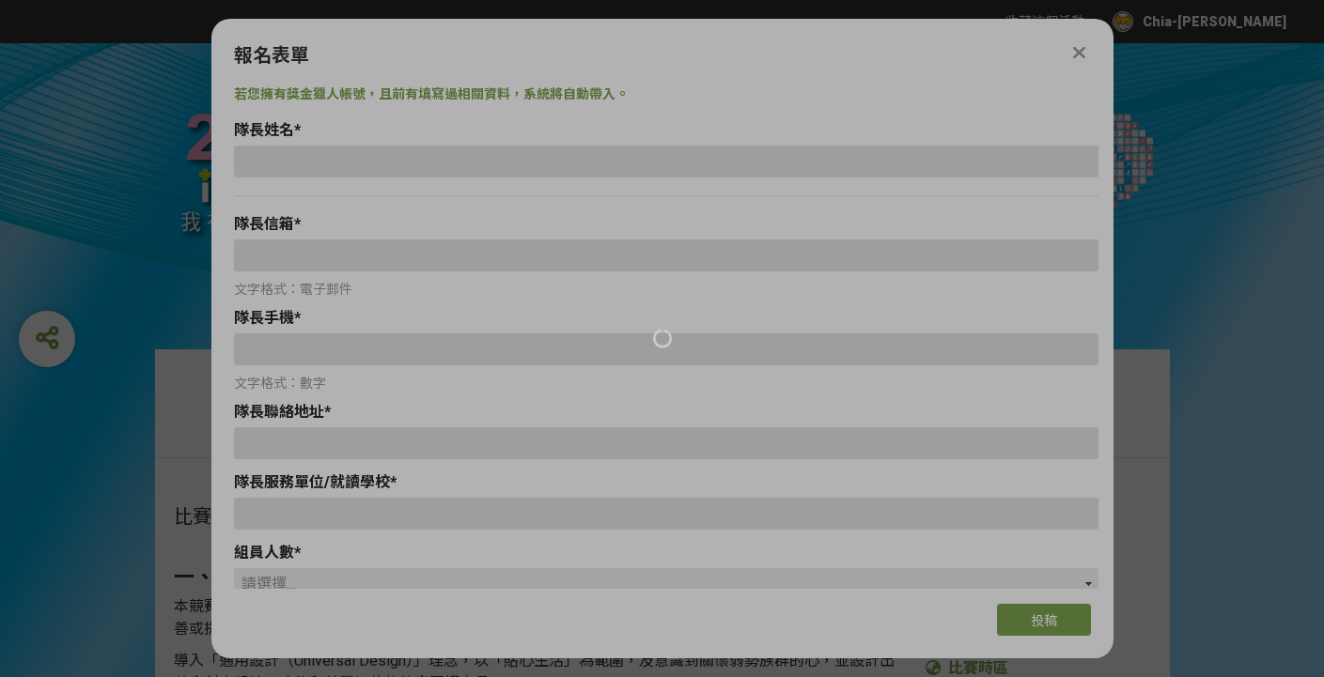
scroll to position [0, 0]
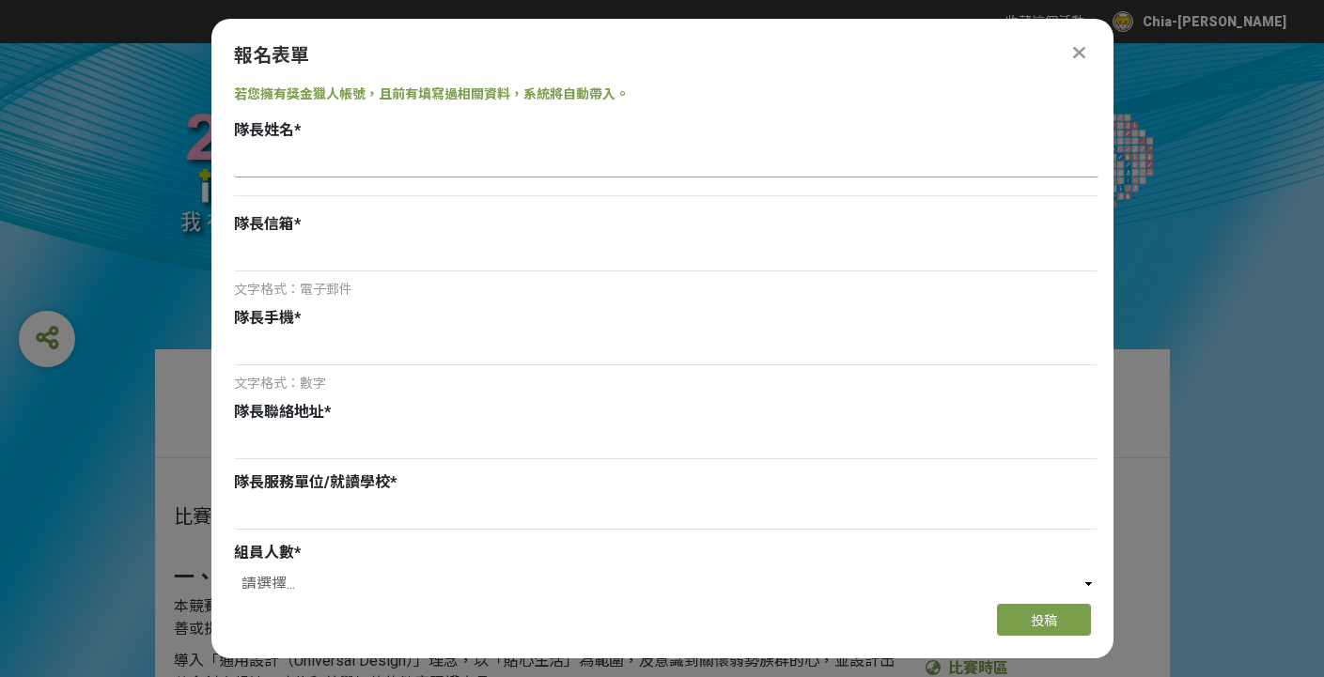
click at [785, 171] on input at bounding box center [666, 162] width 864 height 32
click at [641, 154] on input at bounding box center [666, 162] width 864 height 32
click at [1019, 630] on button "投稿" at bounding box center [1044, 620] width 94 height 32
click at [1075, 51] on icon at bounding box center [1079, 52] width 12 height 19
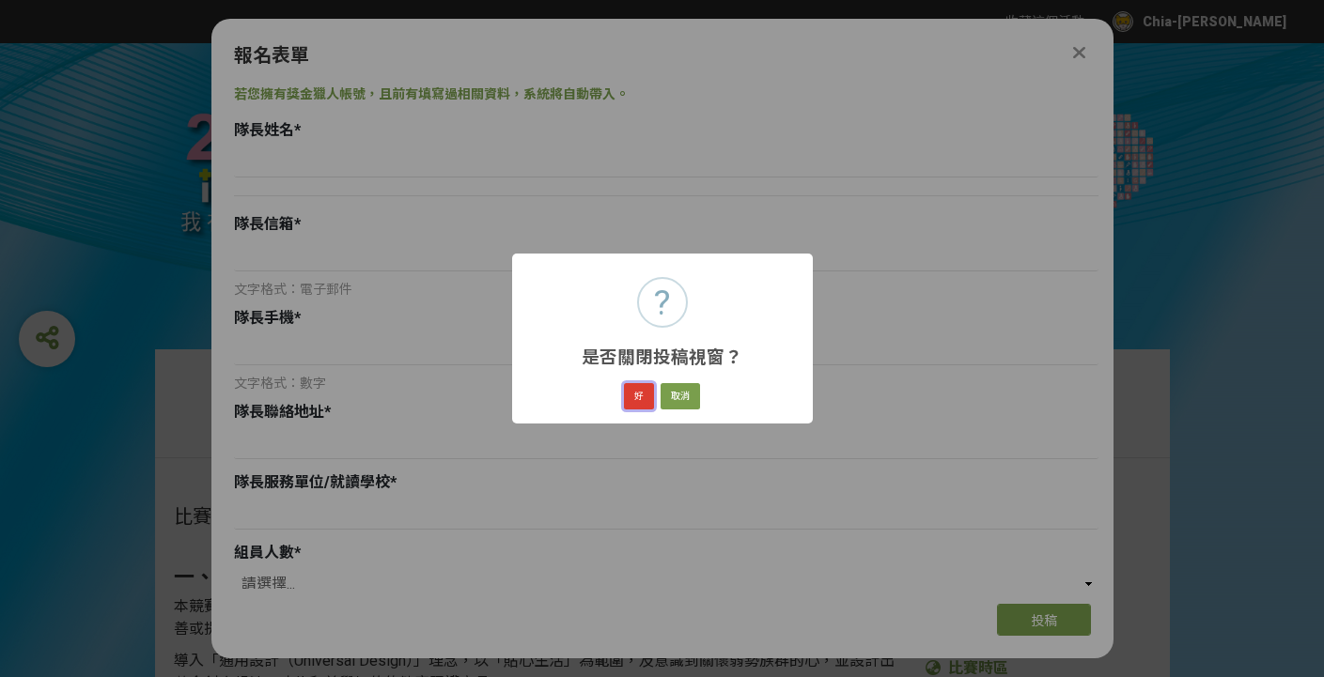
click at [650, 390] on button "好" at bounding box center [639, 396] width 30 height 26
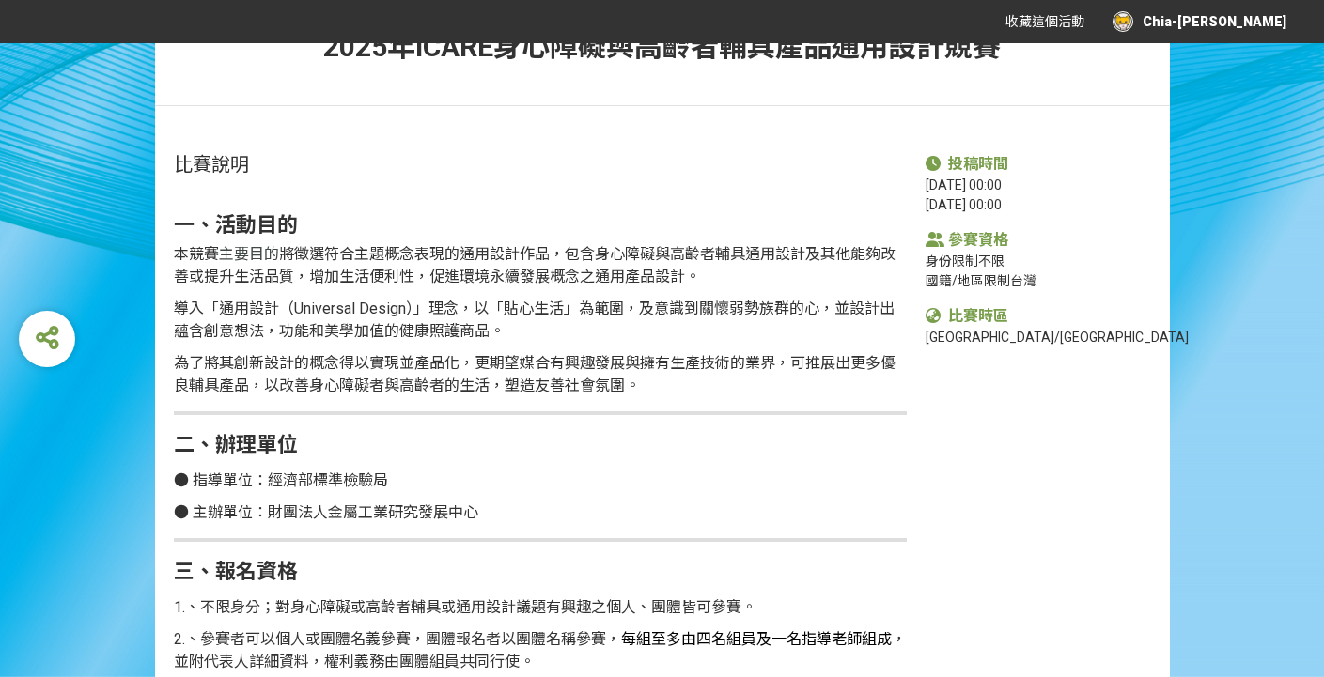
scroll to position [364, 0]
